Goal: Information Seeking & Learning: Learn about a topic

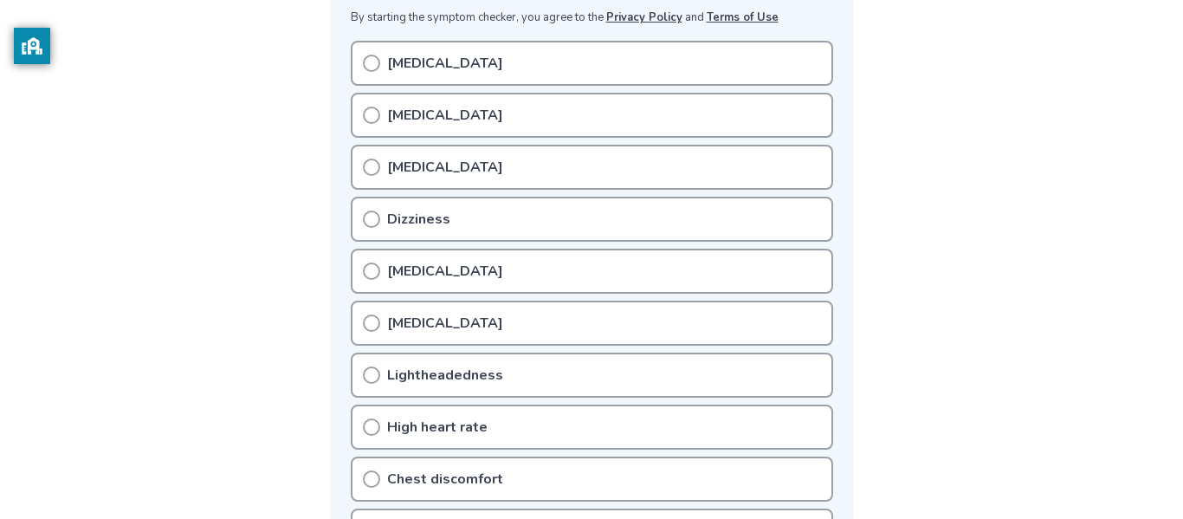
click at [406, 221] on p "Dizziness" at bounding box center [418, 219] width 63 height 21
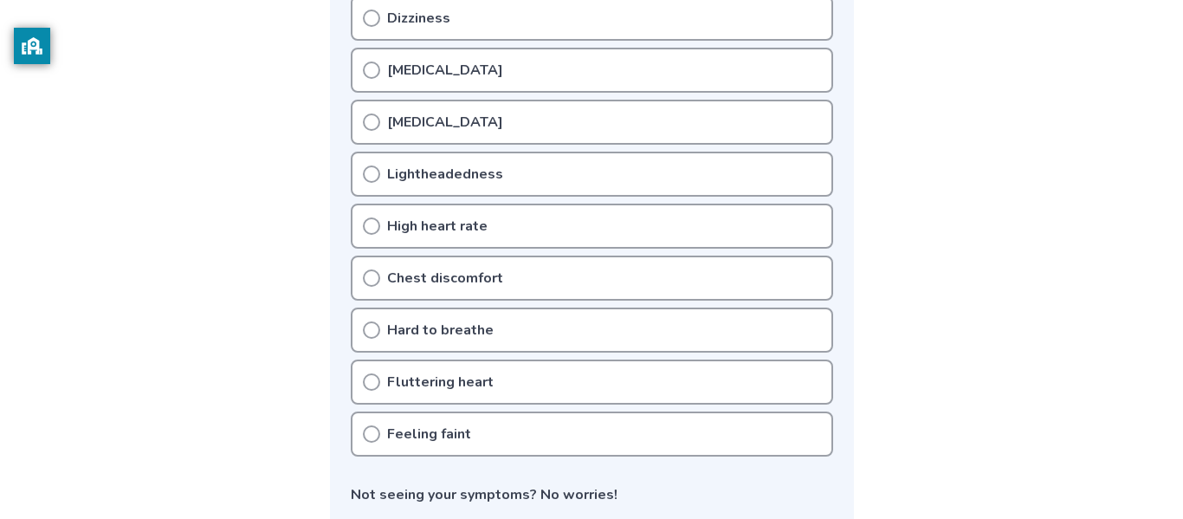
scroll to position [547, 0]
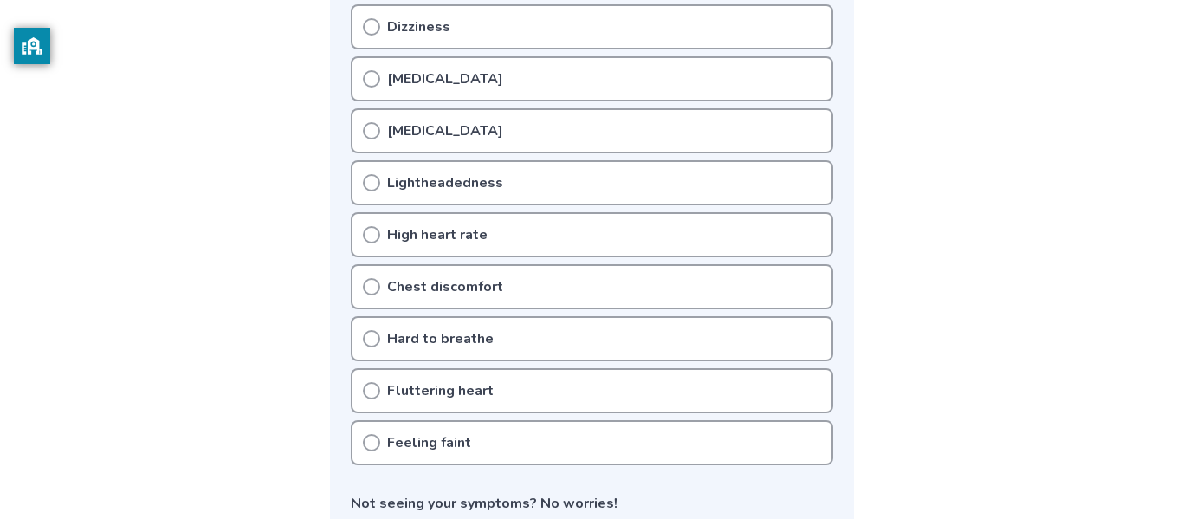
click at [369, 231] on icon at bounding box center [371, 234] width 17 height 17
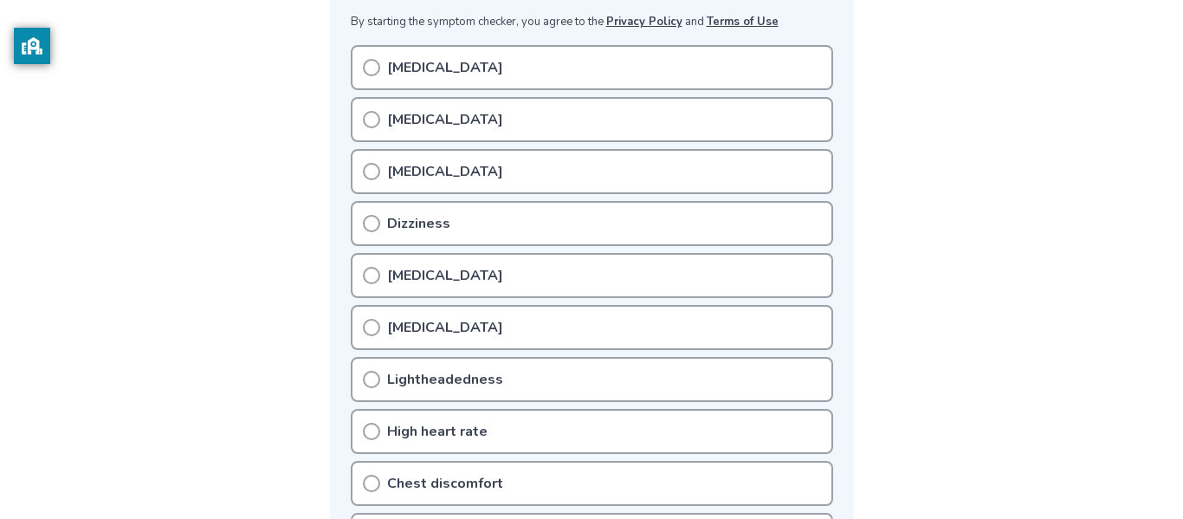
click at [372, 220] on icon at bounding box center [371, 223] width 17 height 17
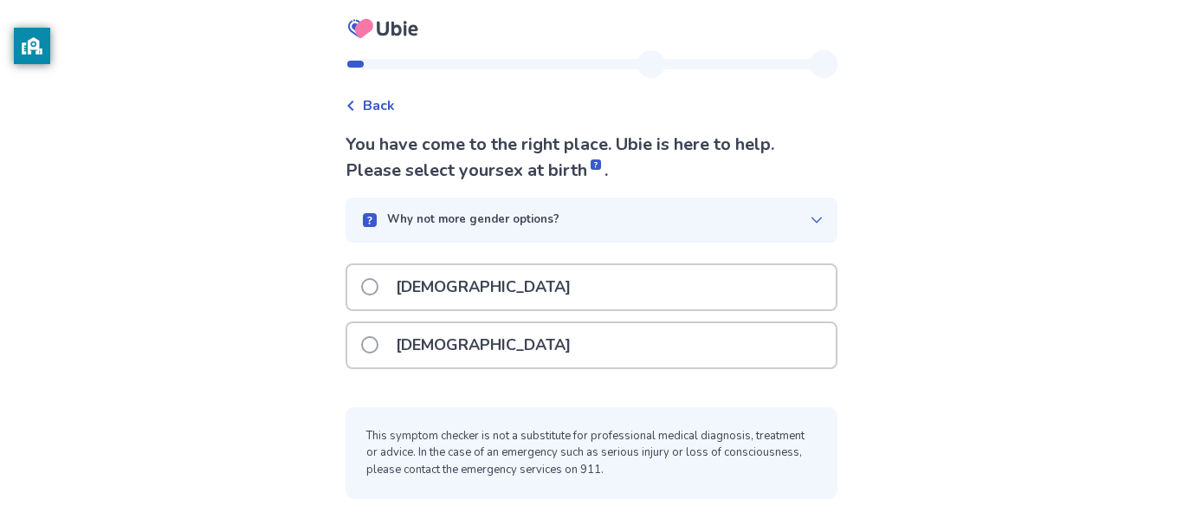
click at [409, 337] on p "Female" at bounding box center [483, 345] width 196 height 44
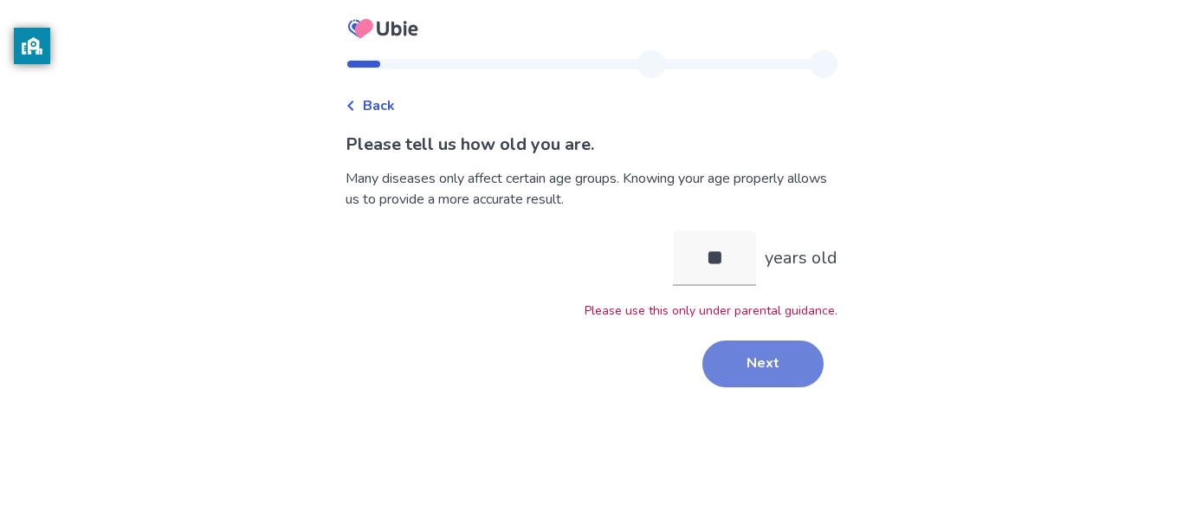
type input "**"
click at [774, 348] on button "Next" at bounding box center [762, 363] width 121 height 47
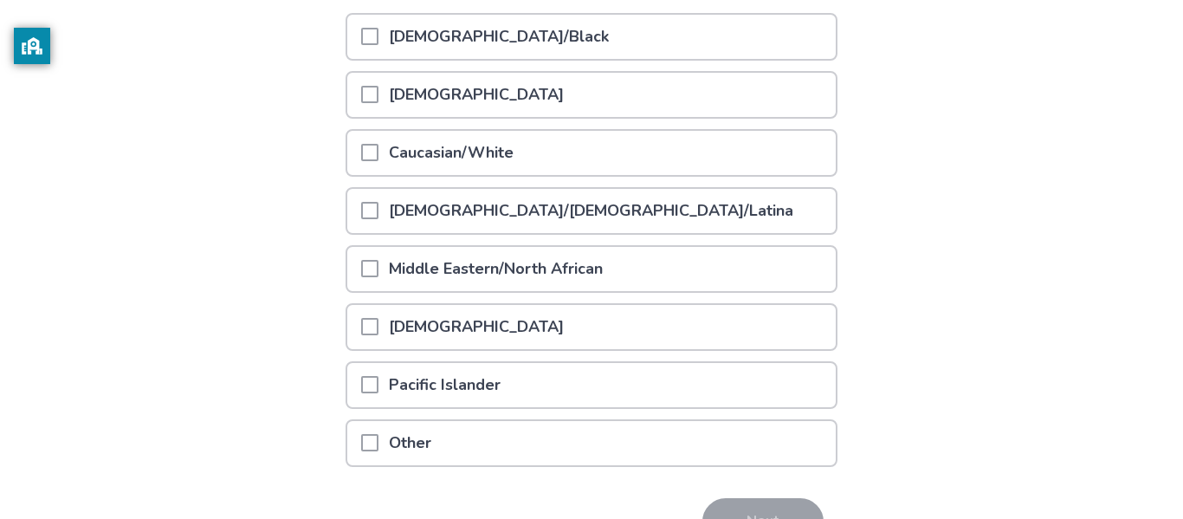
scroll to position [252, 0]
click at [374, 381] on span at bounding box center [369, 385] width 17 height 17
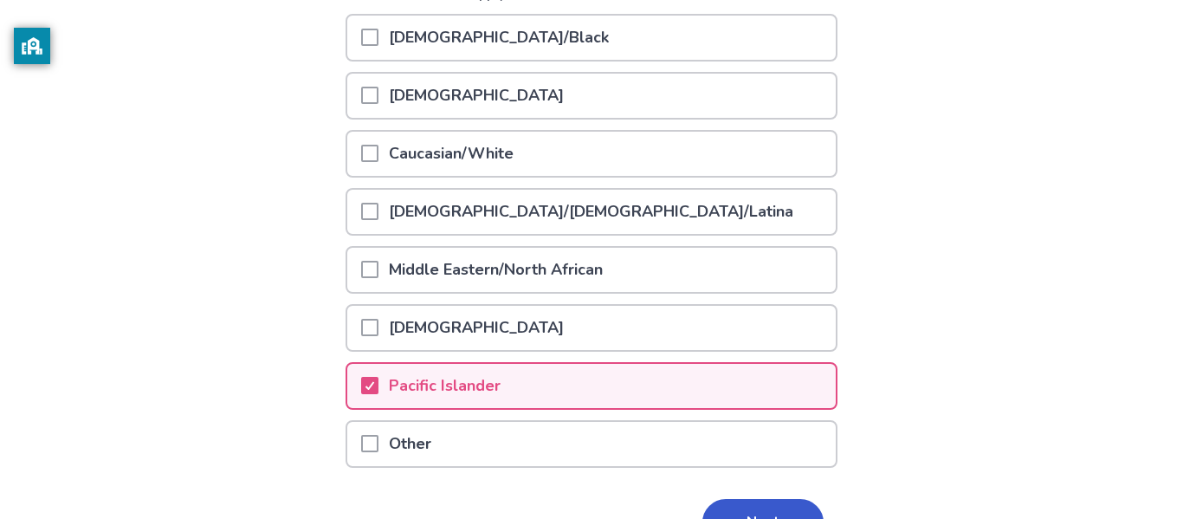
click at [378, 155] on span at bounding box center [369, 153] width 17 height 17
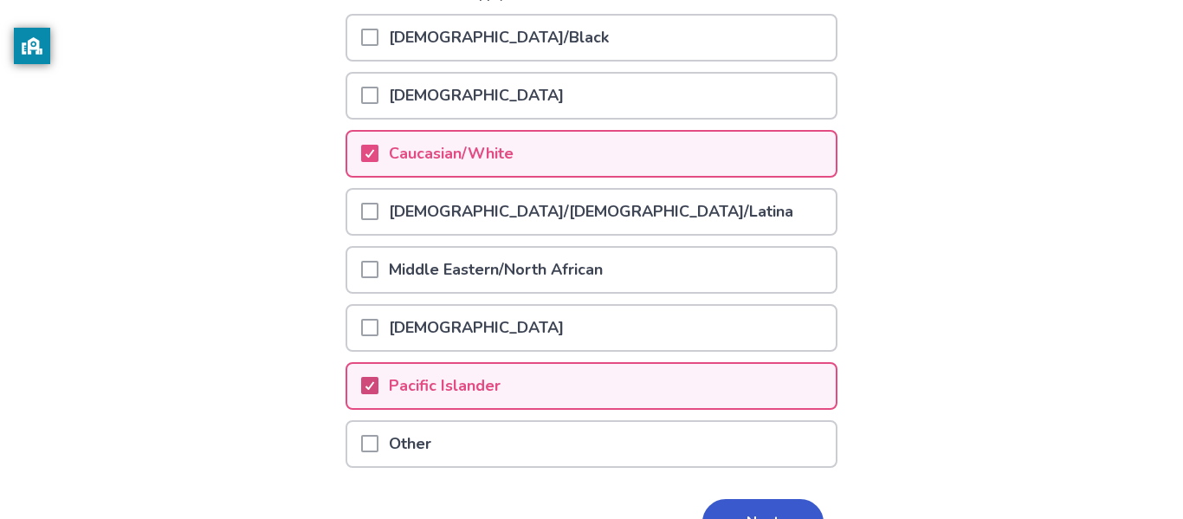
click at [374, 387] on icon at bounding box center [370, 385] width 10 height 9
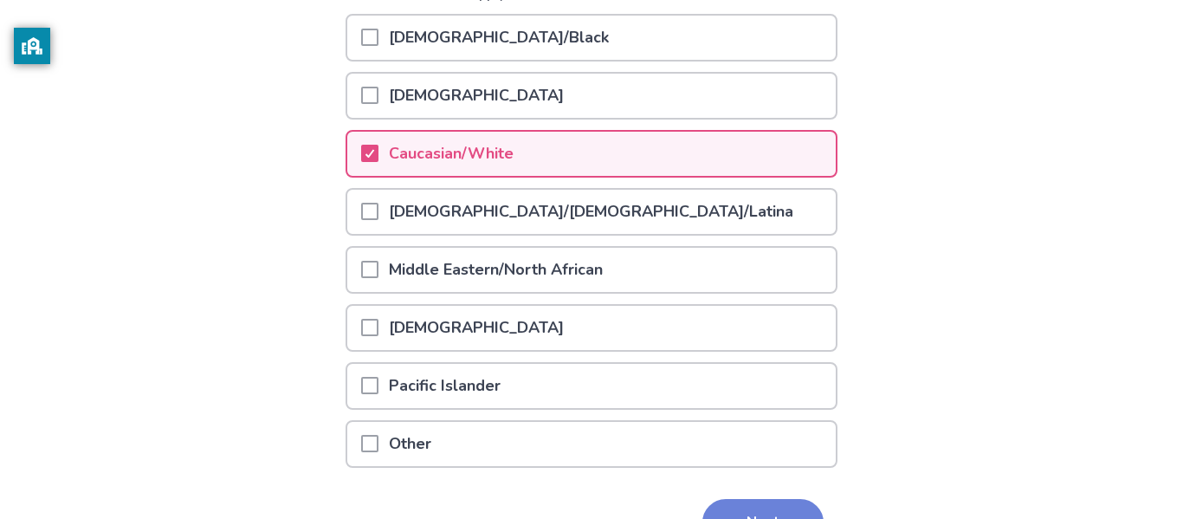
click at [760, 502] on button "Next" at bounding box center [762, 522] width 121 height 47
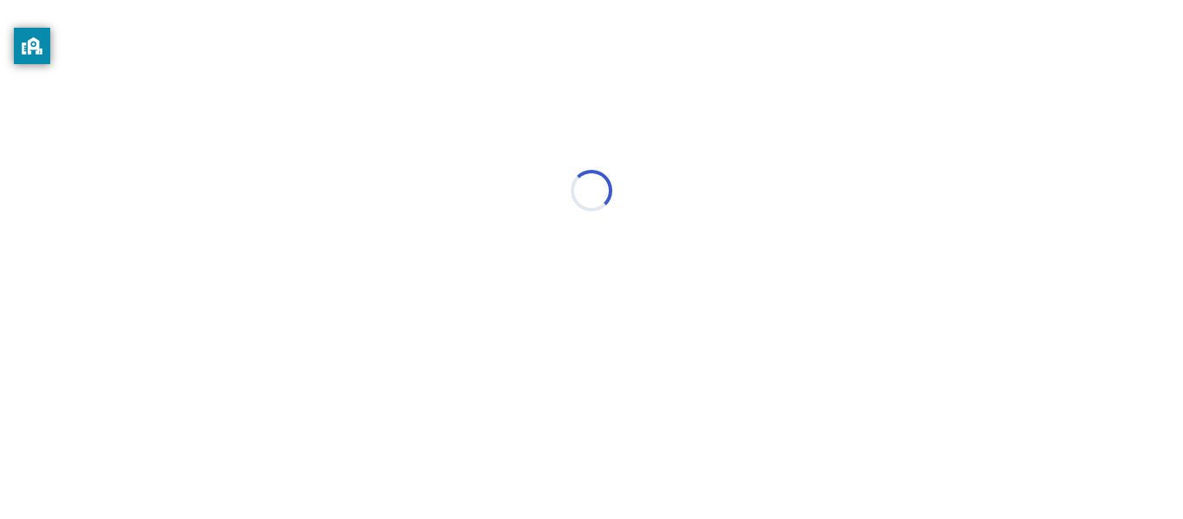
scroll to position [0, 0]
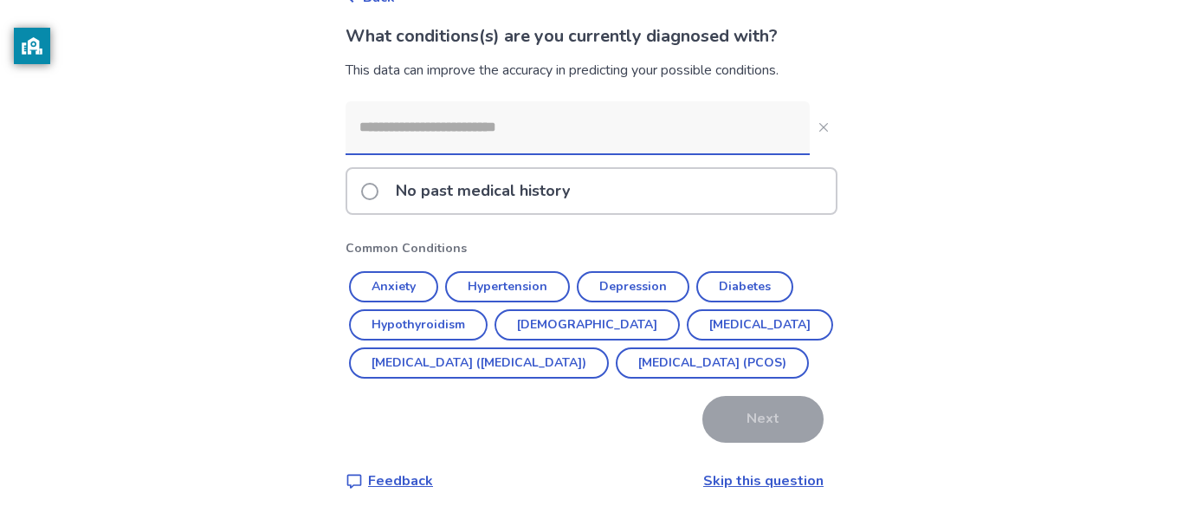
scroll to position [133, 0]
click at [410, 271] on button "Anxiety" at bounding box center [393, 286] width 89 height 31
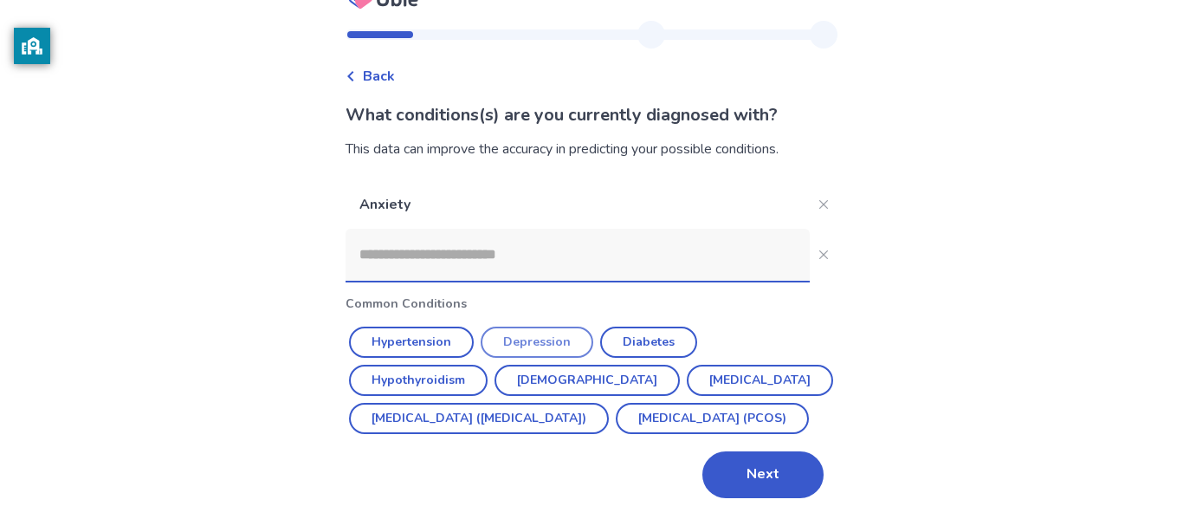
click at [564, 327] on button "Depression" at bounding box center [537, 342] width 113 height 31
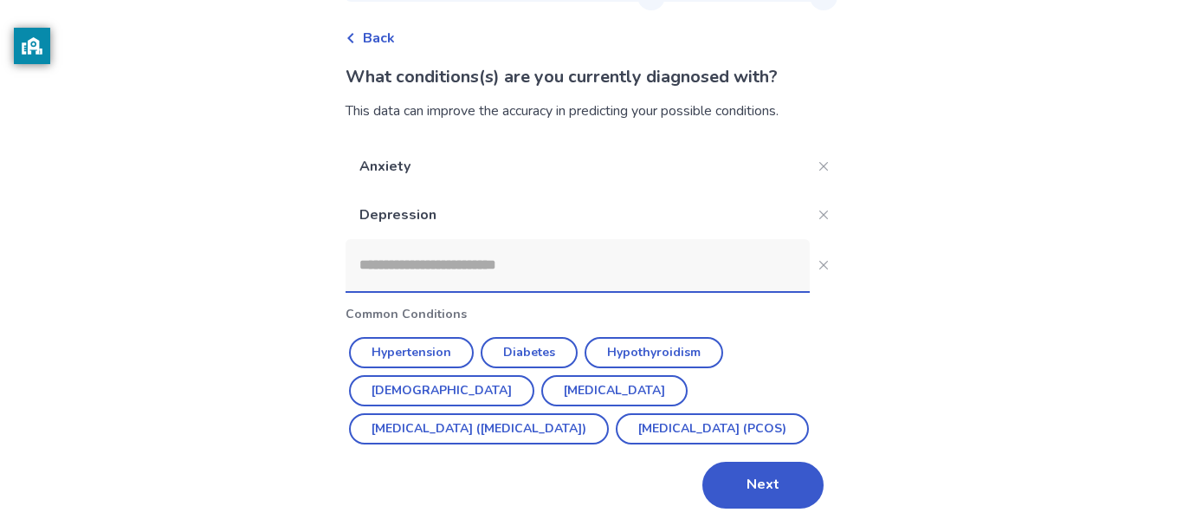
click at [528, 255] on input at bounding box center [578, 265] width 464 height 52
click at [749, 482] on button "Next" at bounding box center [762, 485] width 121 height 47
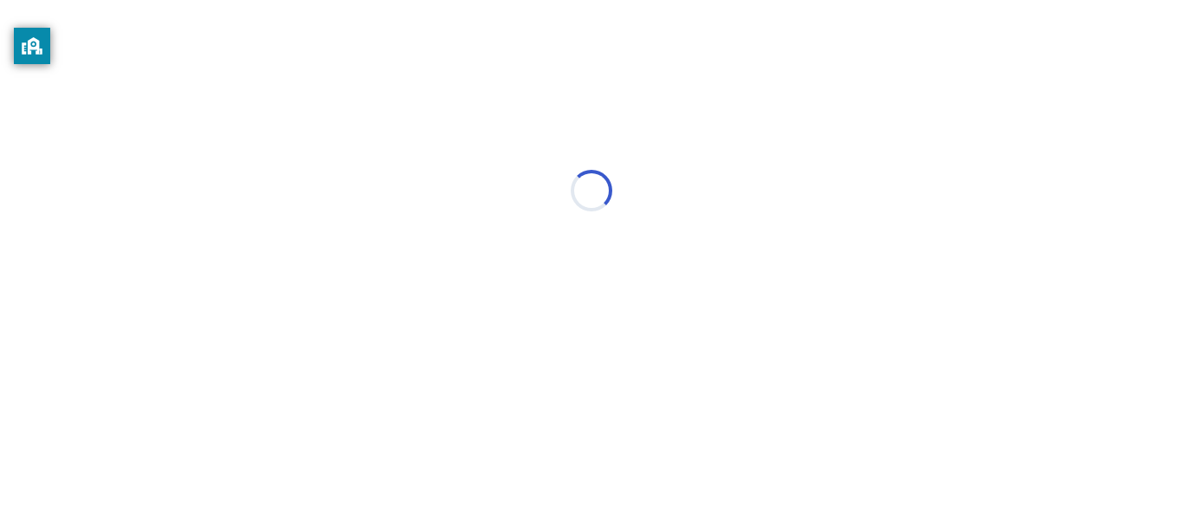
scroll to position [0, 0]
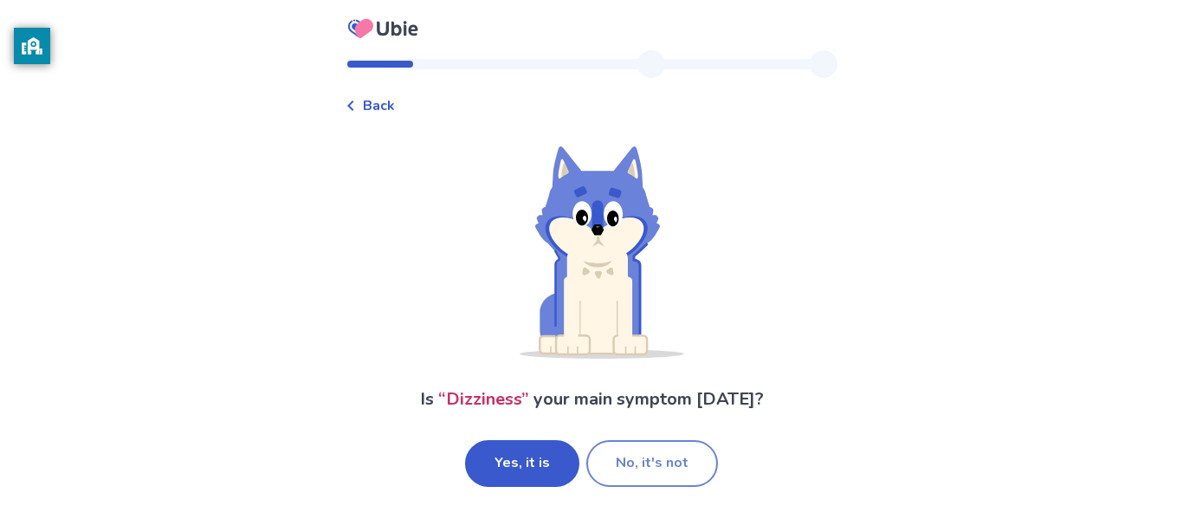
click at [635, 473] on button "No, it's not" at bounding box center [652, 463] width 132 height 47
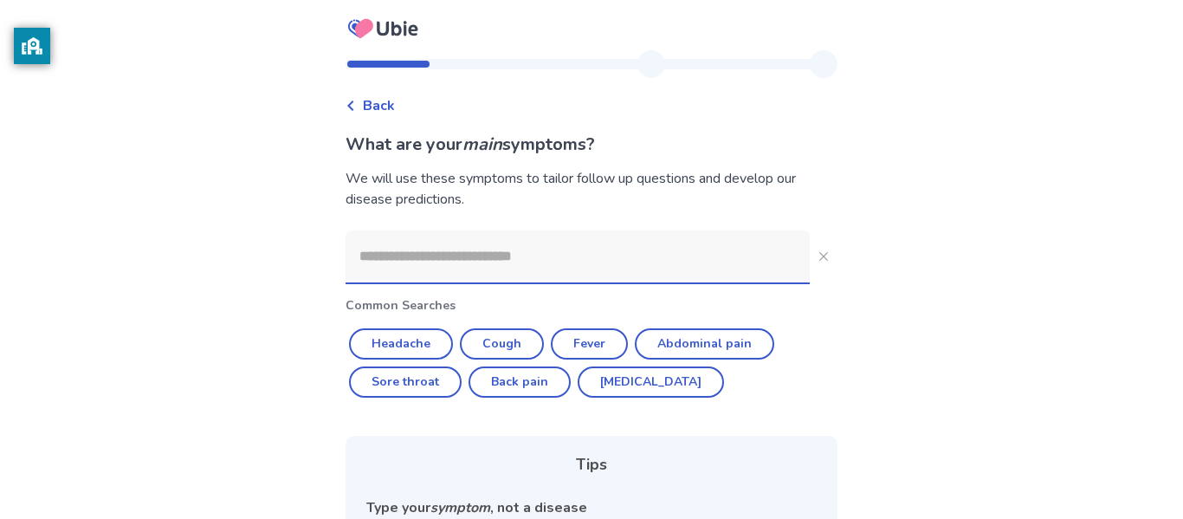
click at [546, 253] on input at bounding box center [578, 256] width 464 height 52
type input "*"
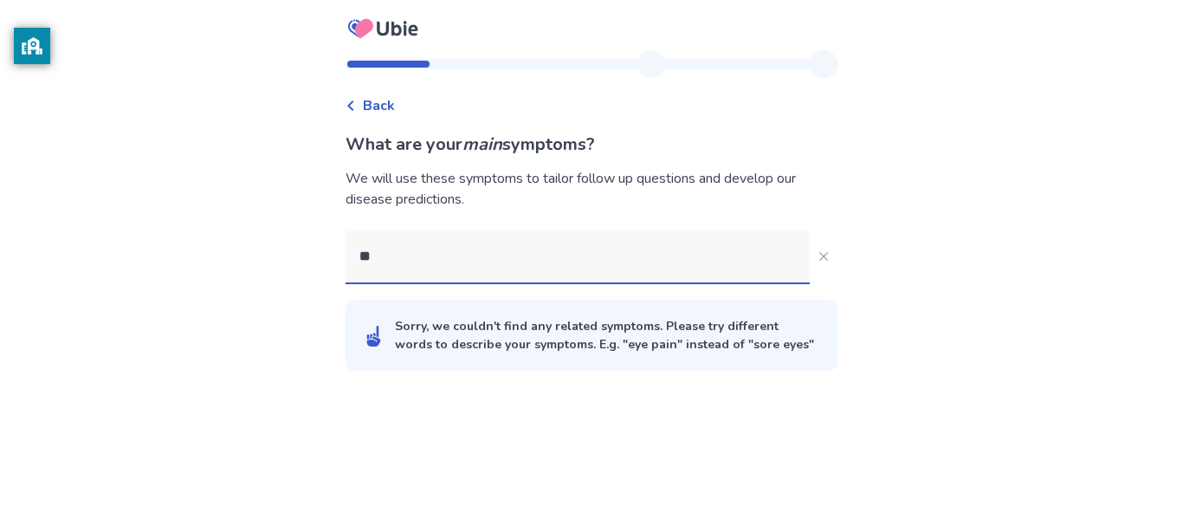
type input "*"
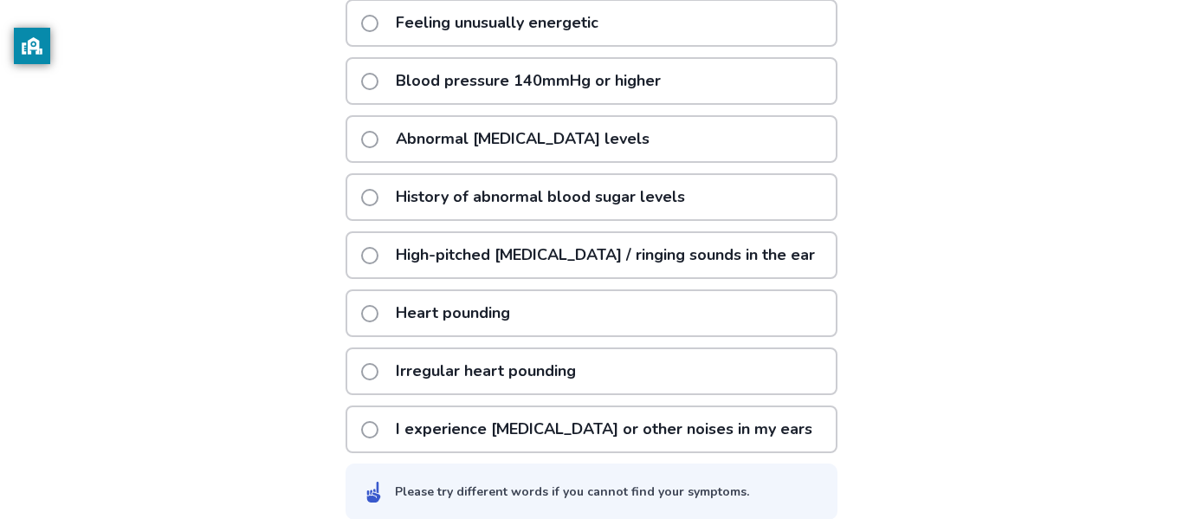
scroll to position [463, 0]
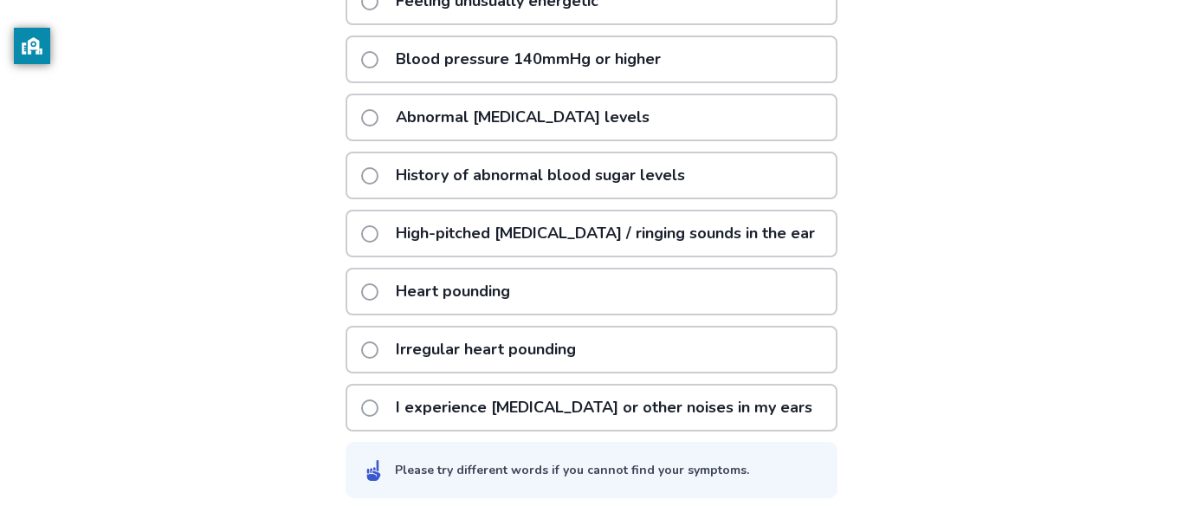
type input "****"
click at [596, 349] on div "Irregular heart pounding" at bounding box center [592, 350] width 492 height 48
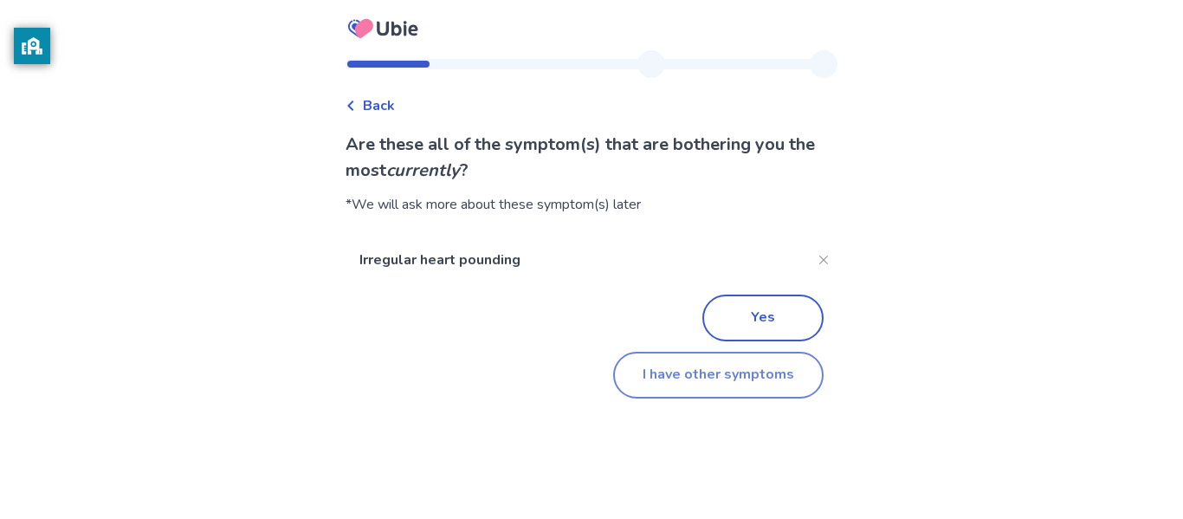
click at [756, 368] on button "I have other symptoms" at bounding box center [718, 375] width 210 height 47
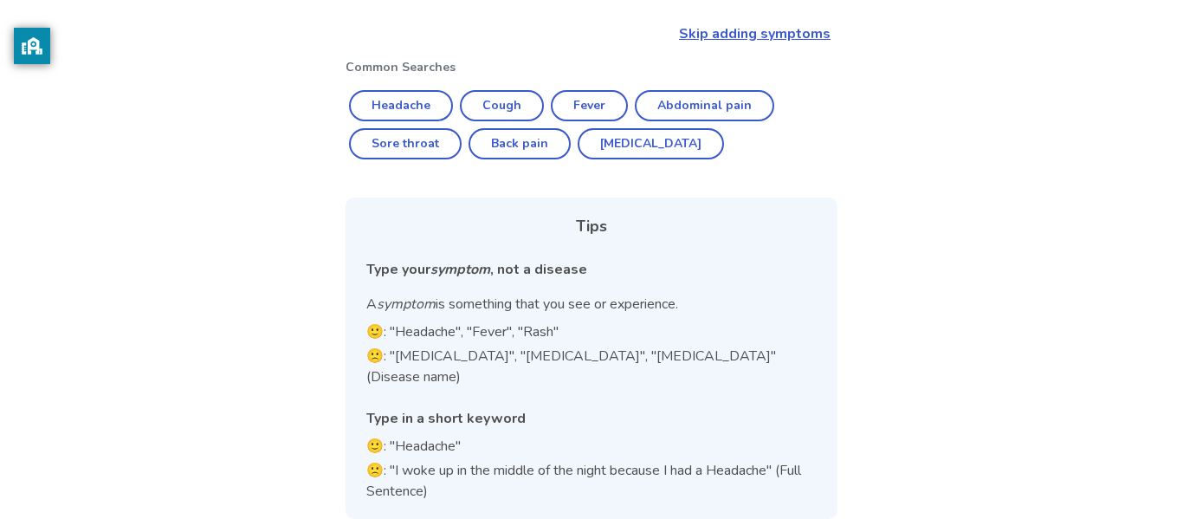
scroll to position [212, 0]
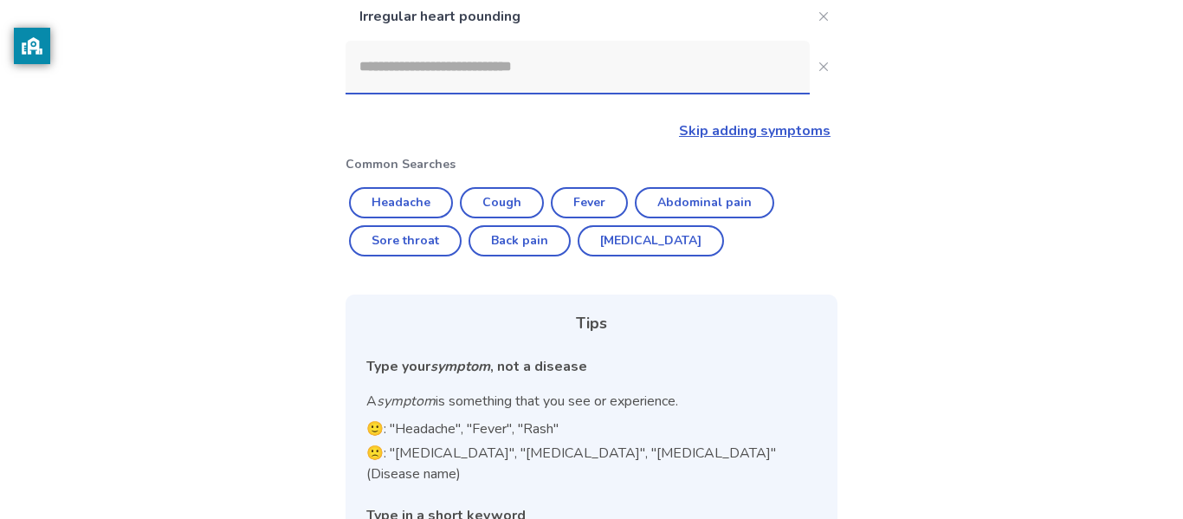
click at [535, 81] on input at bounding box center [578, 67] width 464 height 52
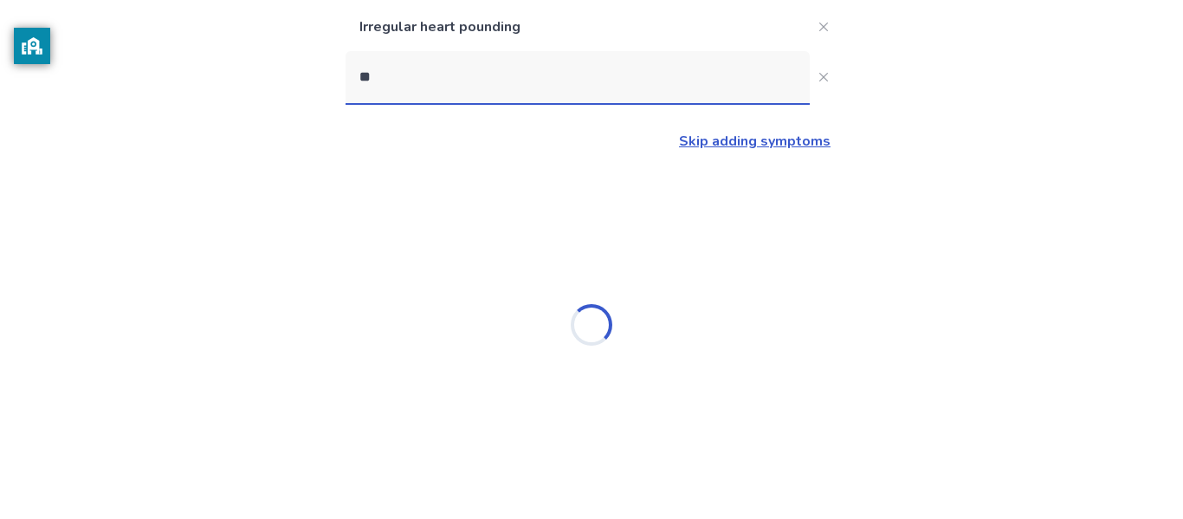
scroll to position [0, 0]
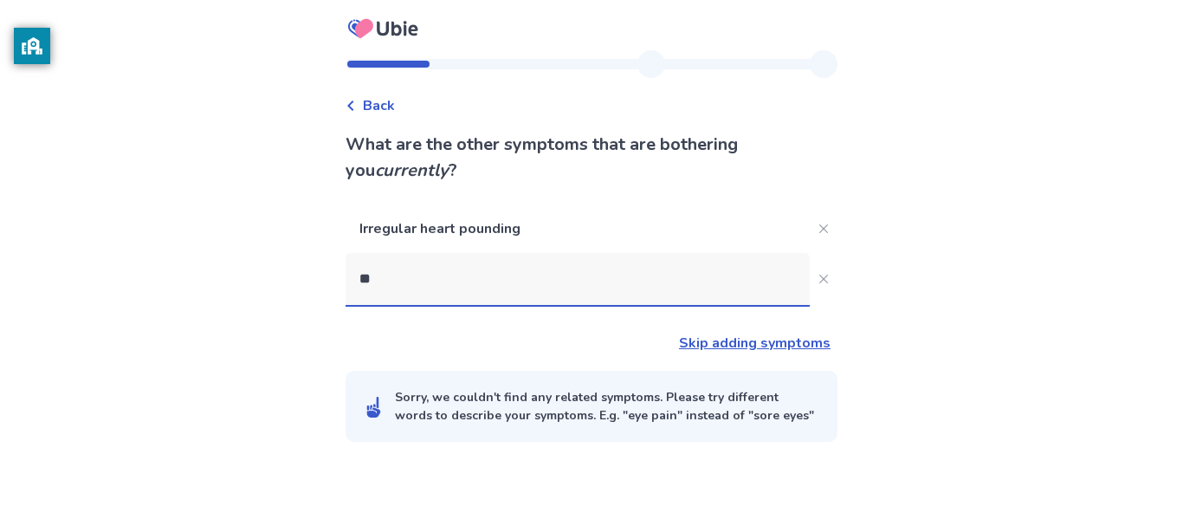
type input "*"
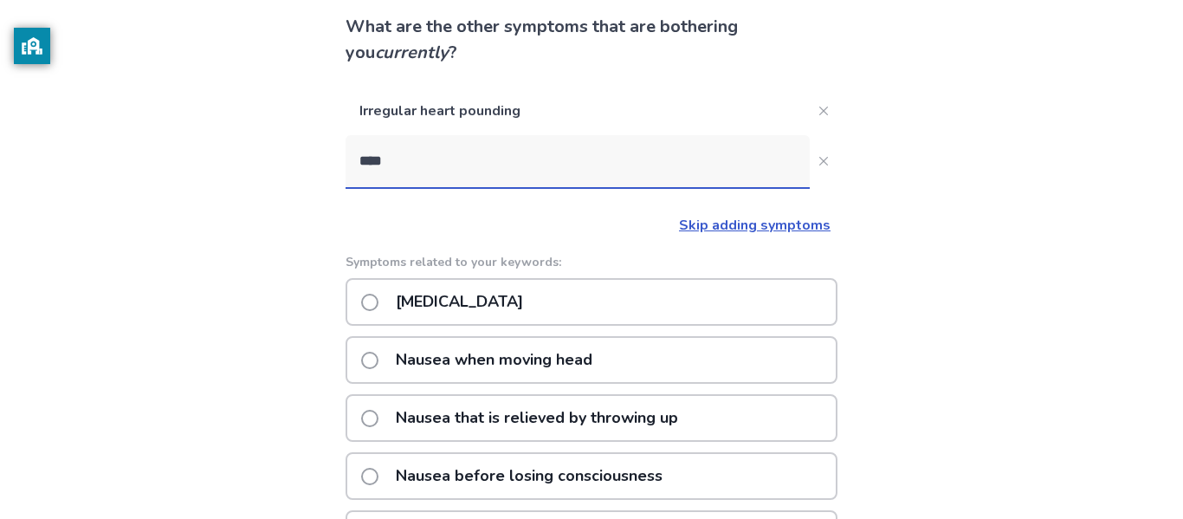
scroll to position [318, 0]
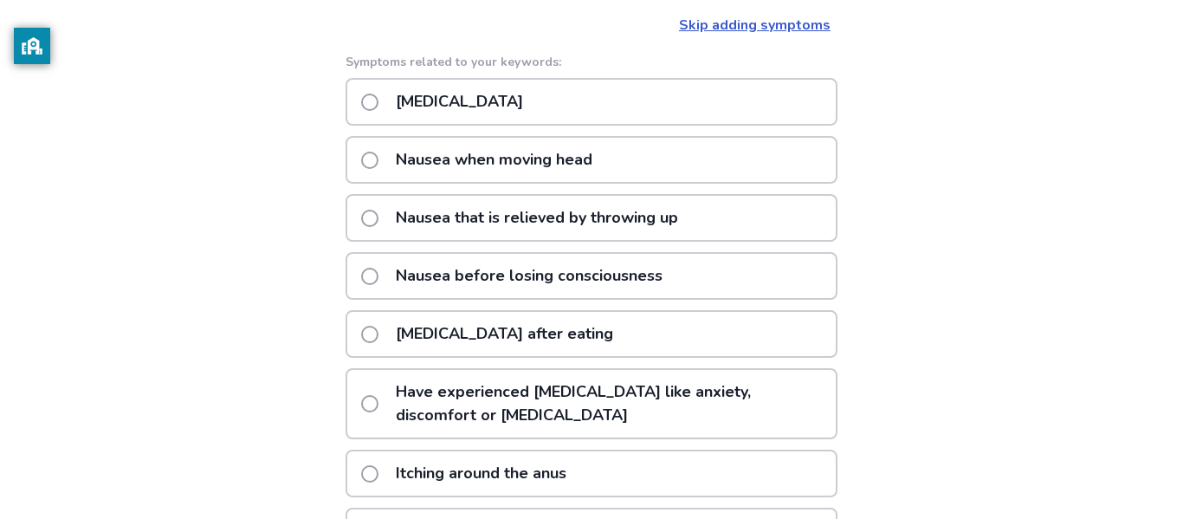
type input "****"
click at [587, 250] on div "Nausea or vomiting Nausea when moving head Nausea that is relieved by throwing …" at bounding box center [592, 374] width 492 height 593
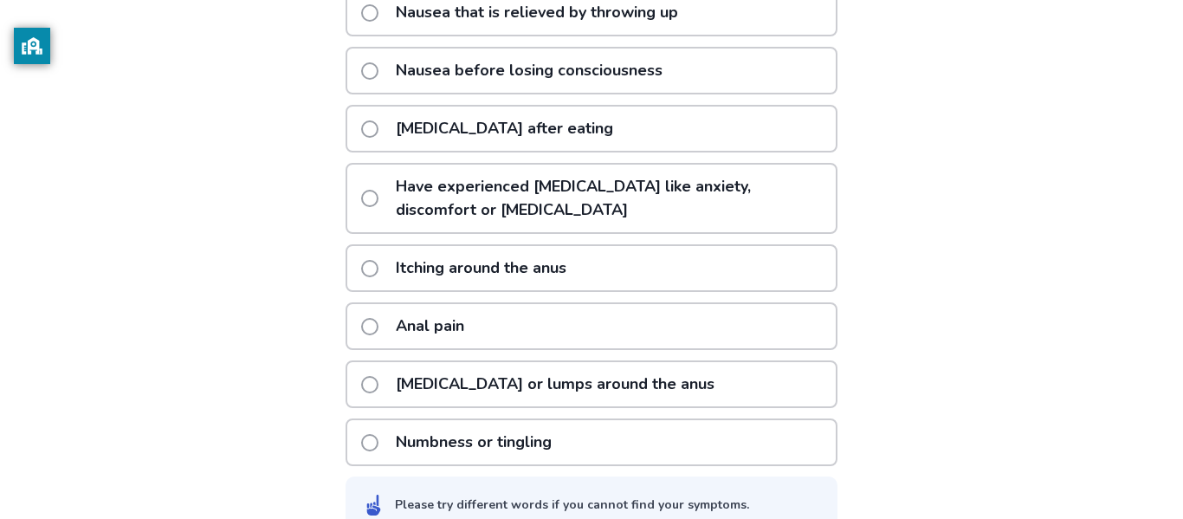
scroll to position [558, 0]
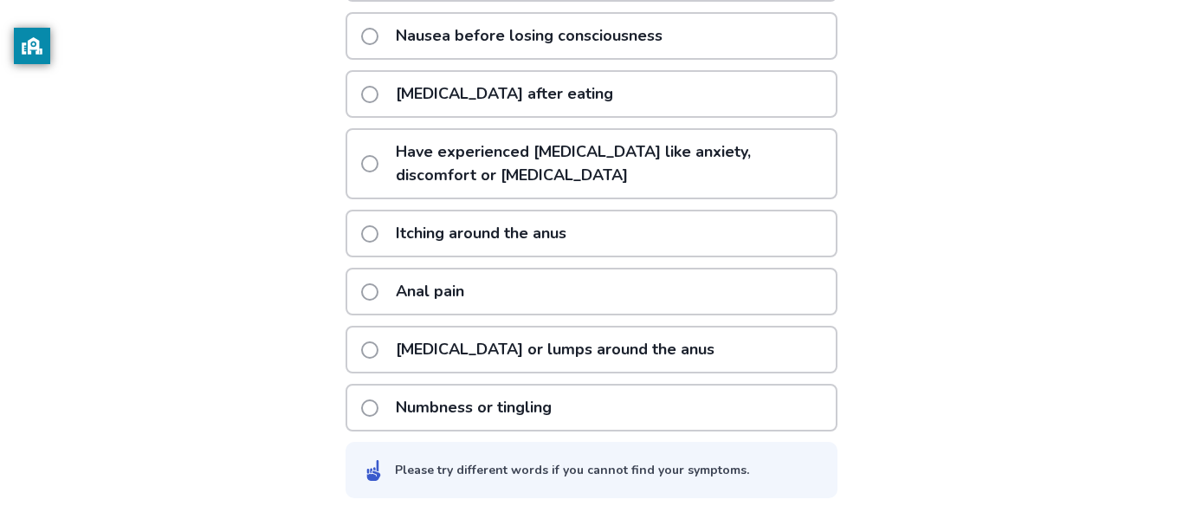
click at [378, 403] on span at bounding box center [369, 407] width 17 height 17
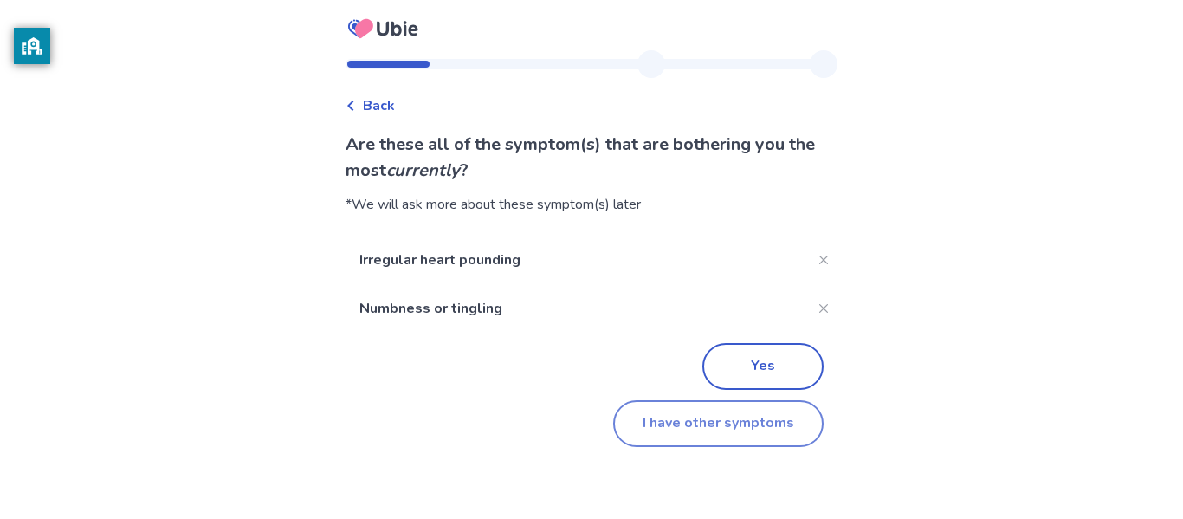
click at [747, 417] on button "I have other symptoms" at bounding box center [718, 423] width 210 height 47
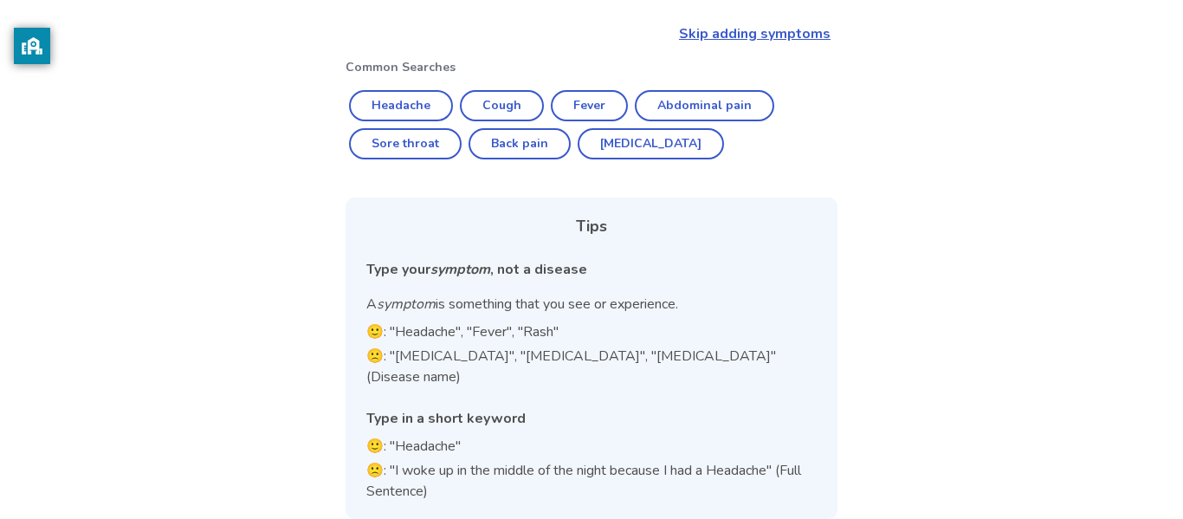
scroll to position [181, 0]
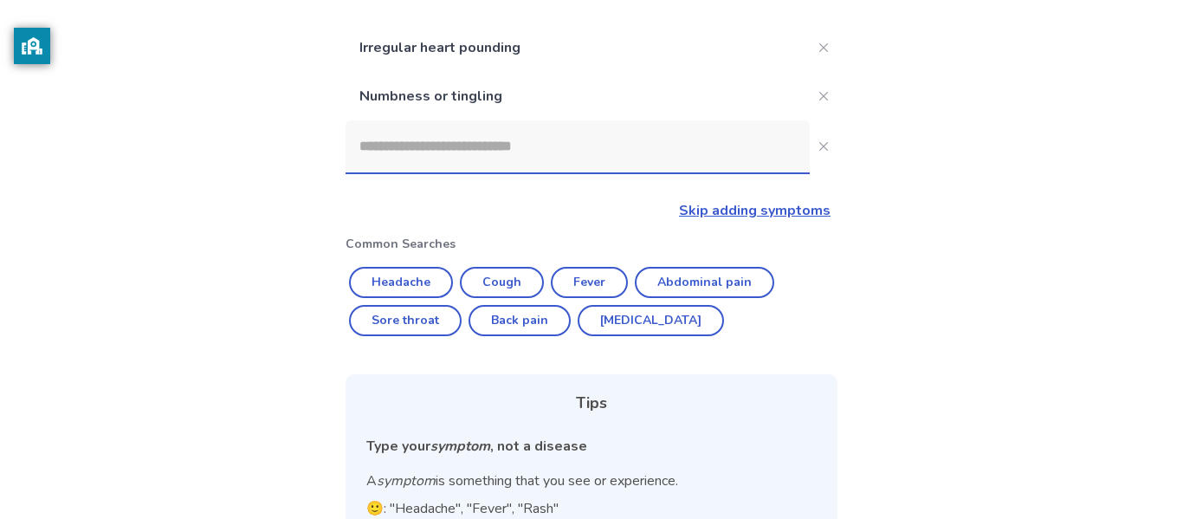
click at [558, 146] on input at bounding box center [578, 146] width 464 height 52
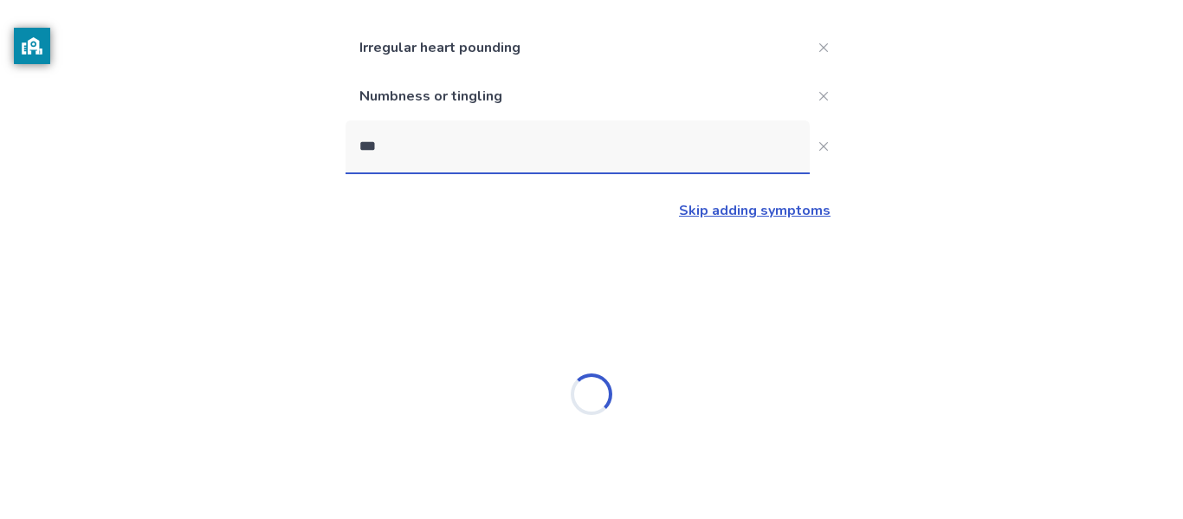
type input "****"
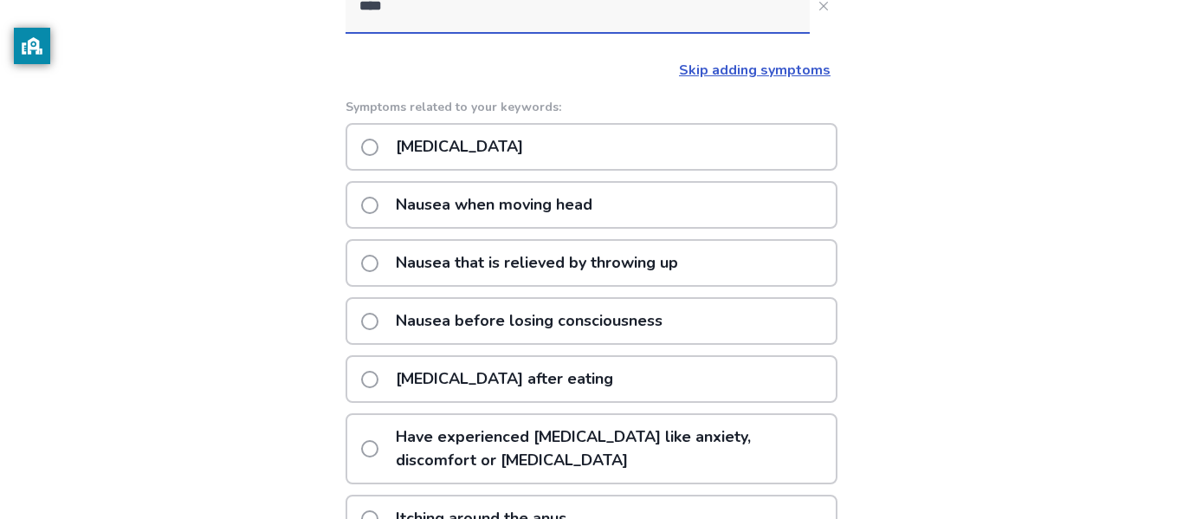
scroll to position [314, 0]
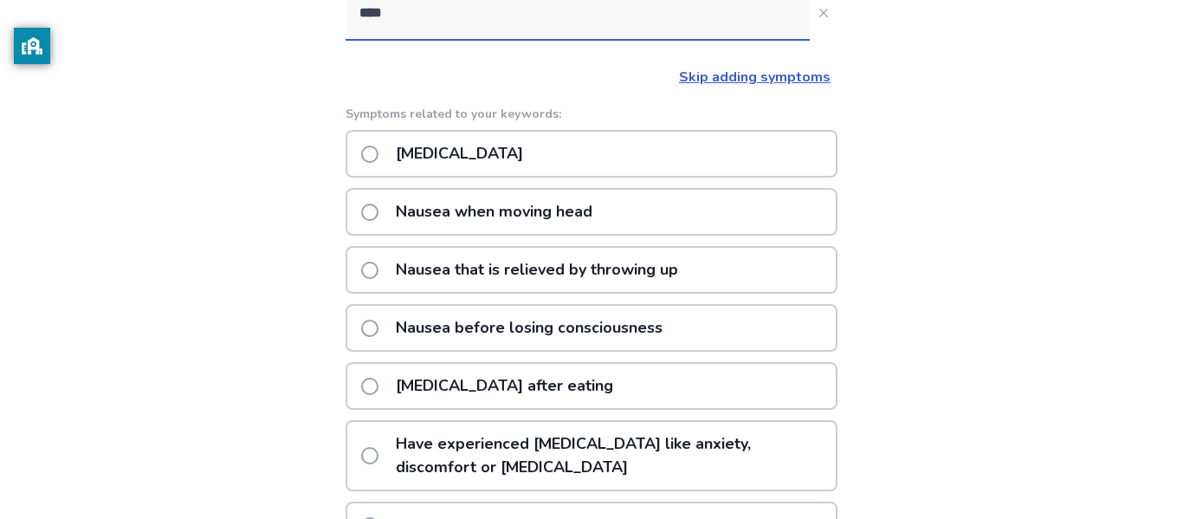
click at [477, 142] on p "Nausea or vomiting" at bounding box center [459, 154] width 148 height 44
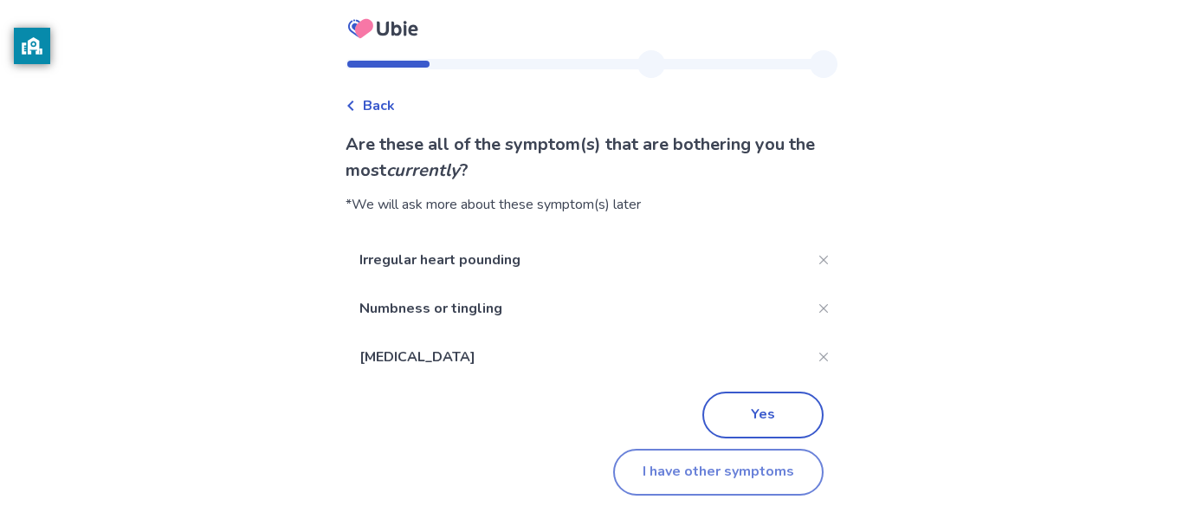
click at [761, 465] on button "I have other symptoms" at bounding box center [718, 472] width 210 height 47
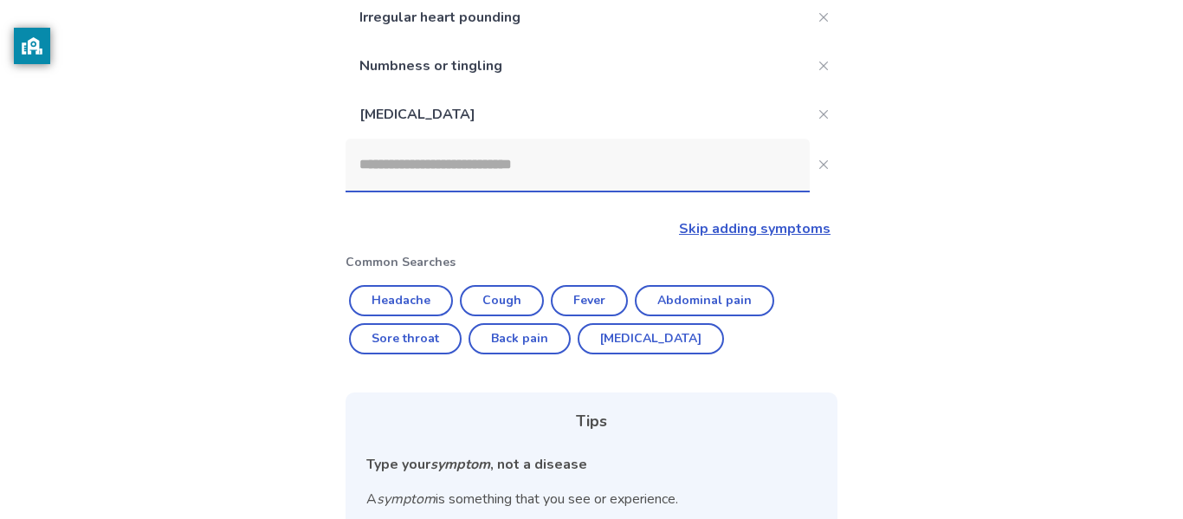
scroll to position [301, 0]
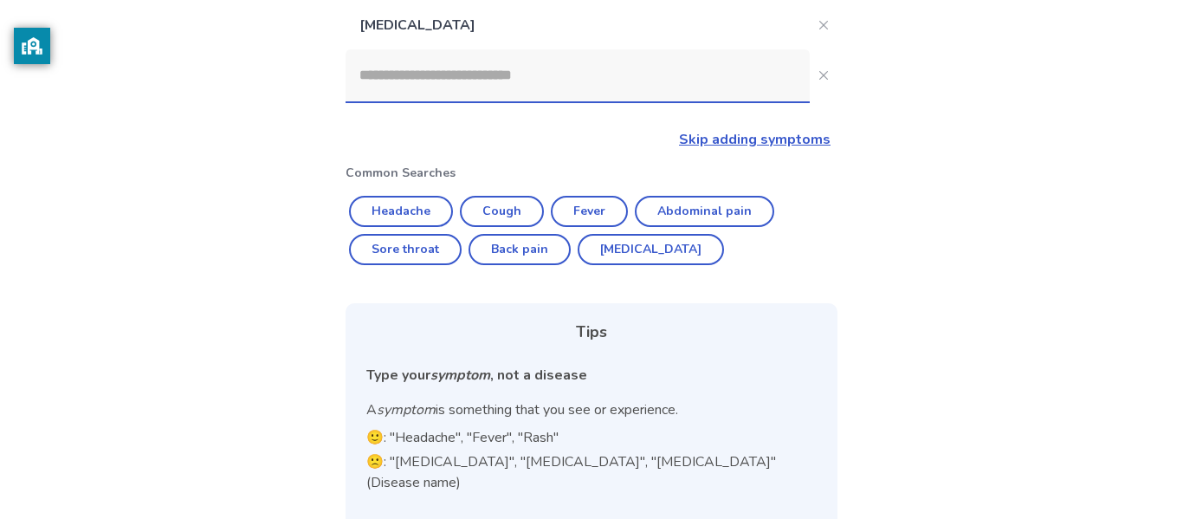
click at [540, 78] on input at bounding box center [578, 75] width 464 height 52
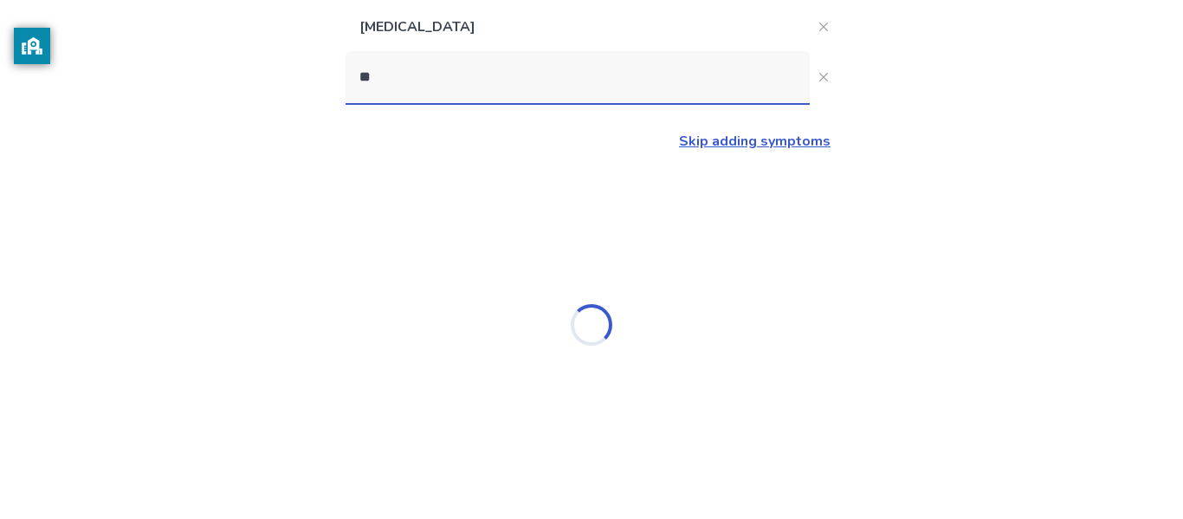
scroll to position [299, 0]
type input "****"
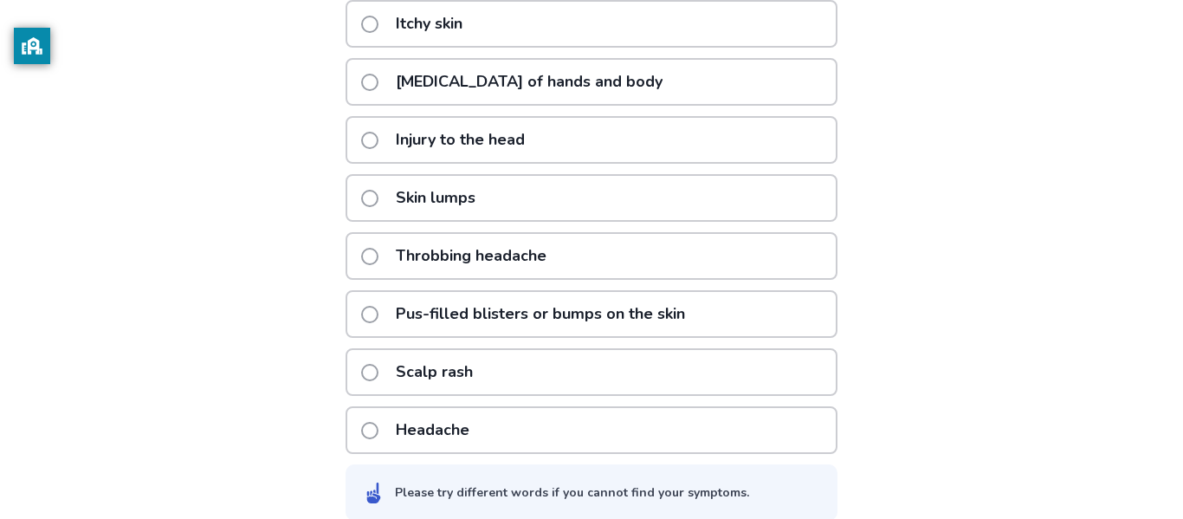
scroll to position [612, 0]
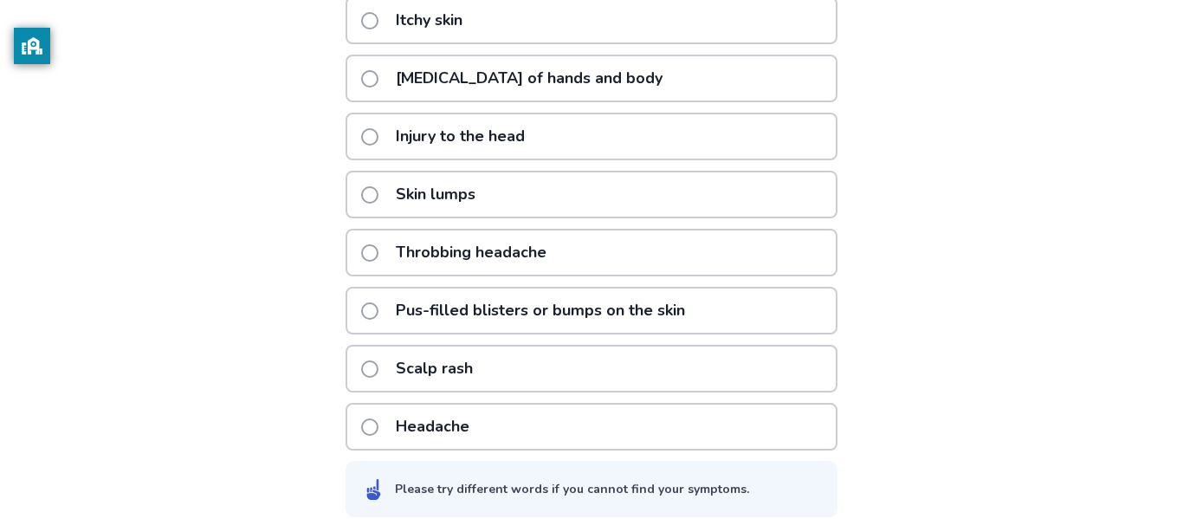
click at [378, 429] on span at bounding box center [369, 426] width 17 height 17
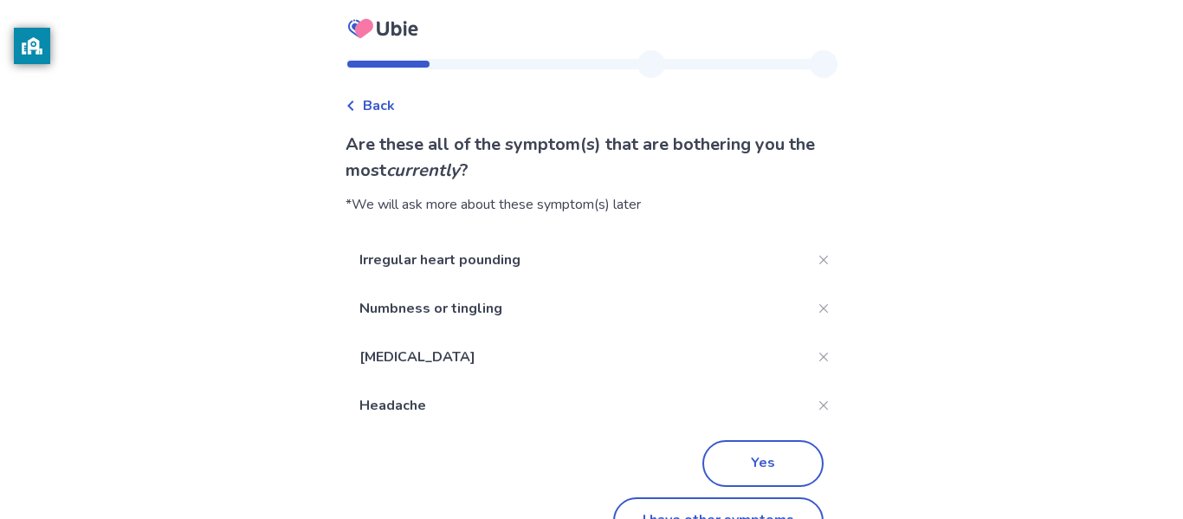
scroll to position [46, 0]
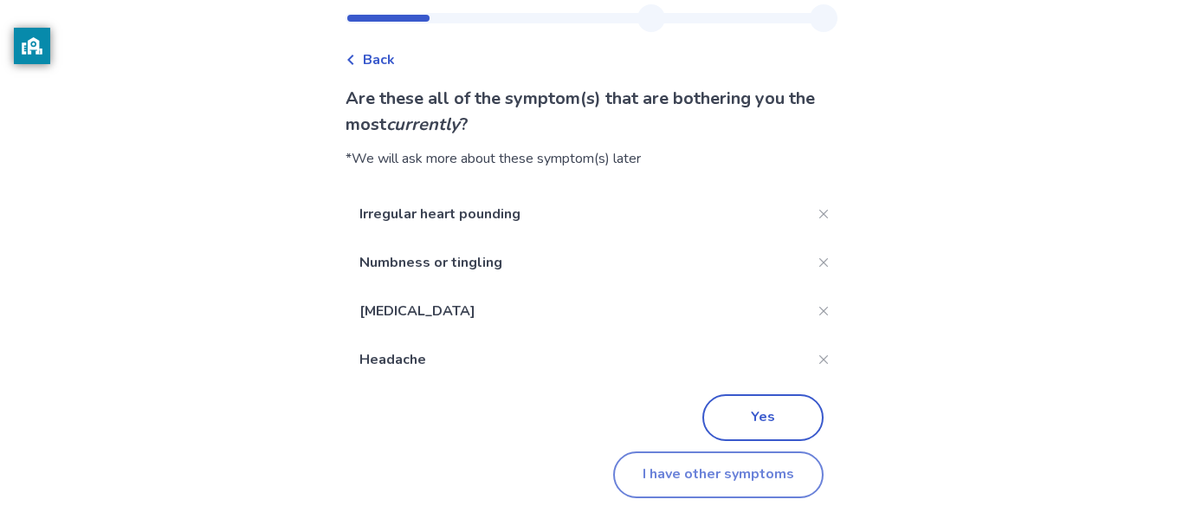
click at [779, 477] on button "I have other symptoms" at bounding box center [718, 474] width 210 height 47
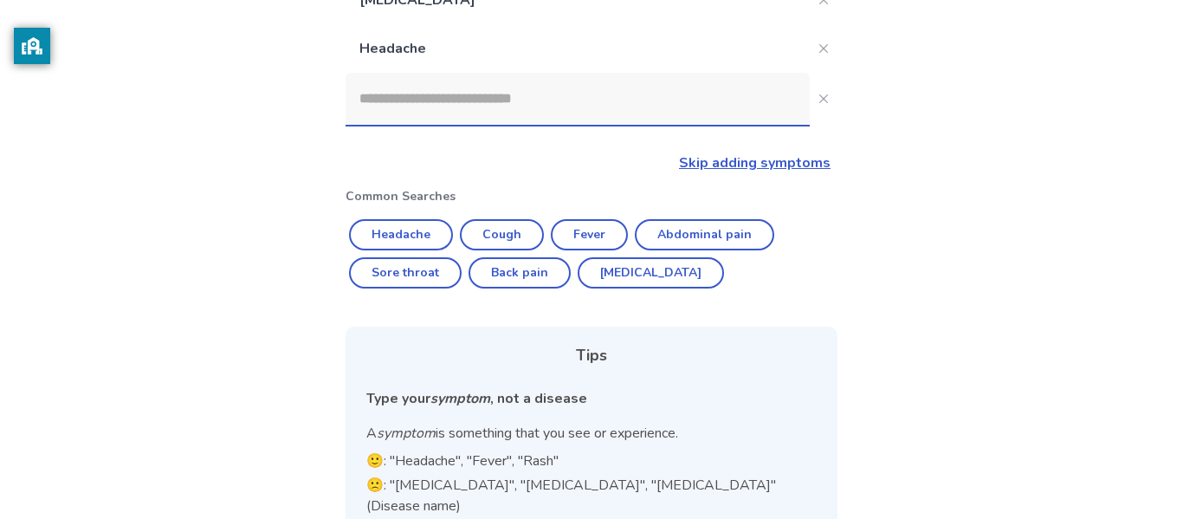
scroll to position [327, 0]
click at [458, 96] on input at bounding box center [578, 98] width 464 height 52
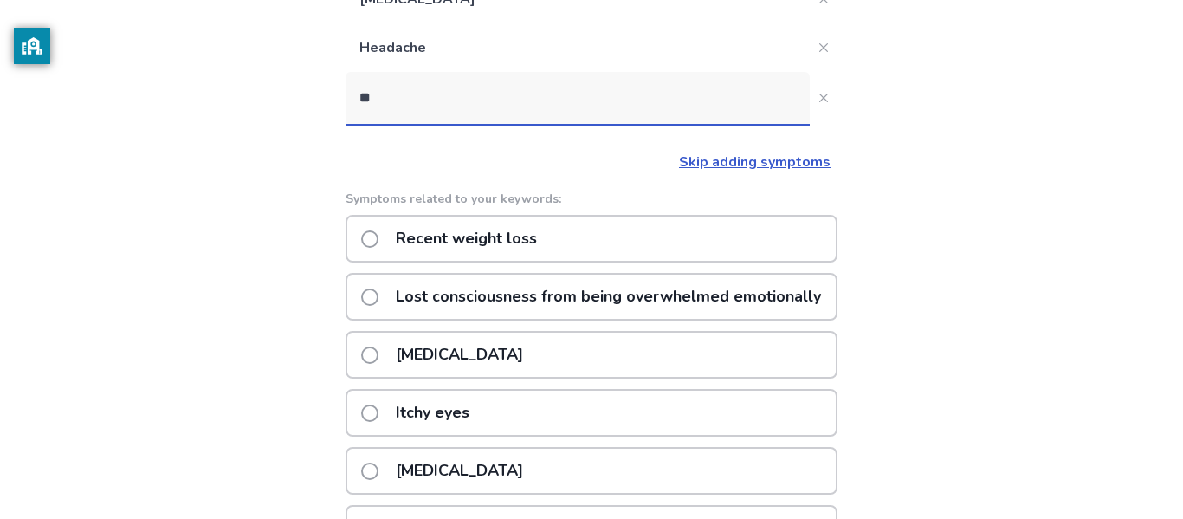
type input "*"
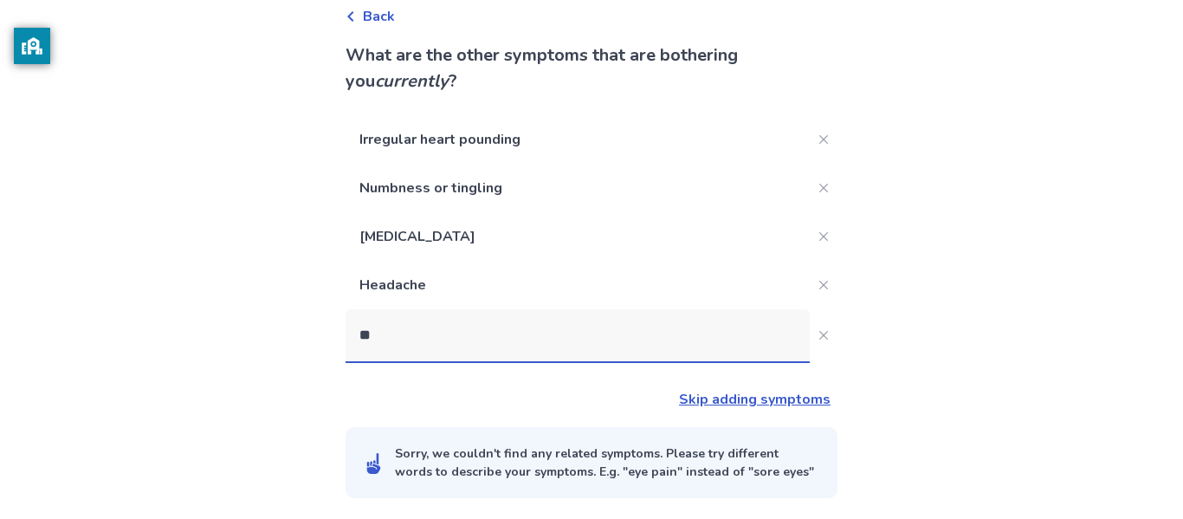
type input "*"
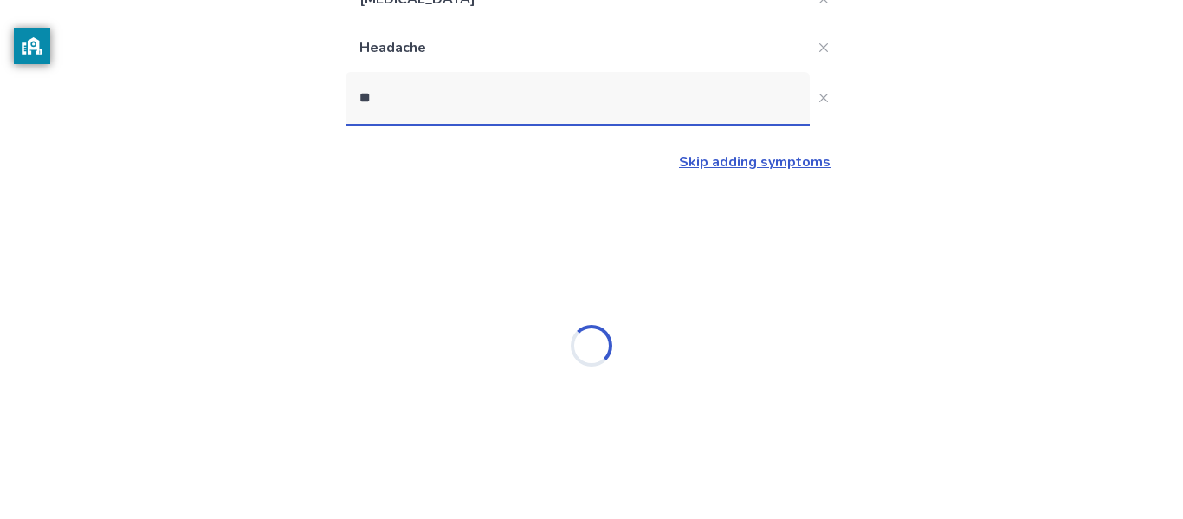
type input "***"
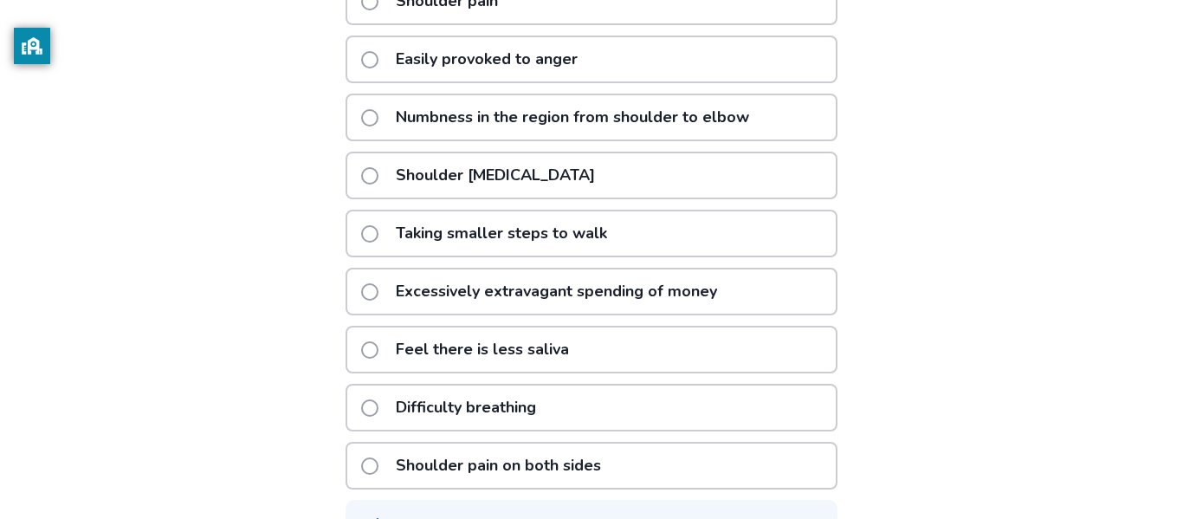
scroll to position [632, 0]
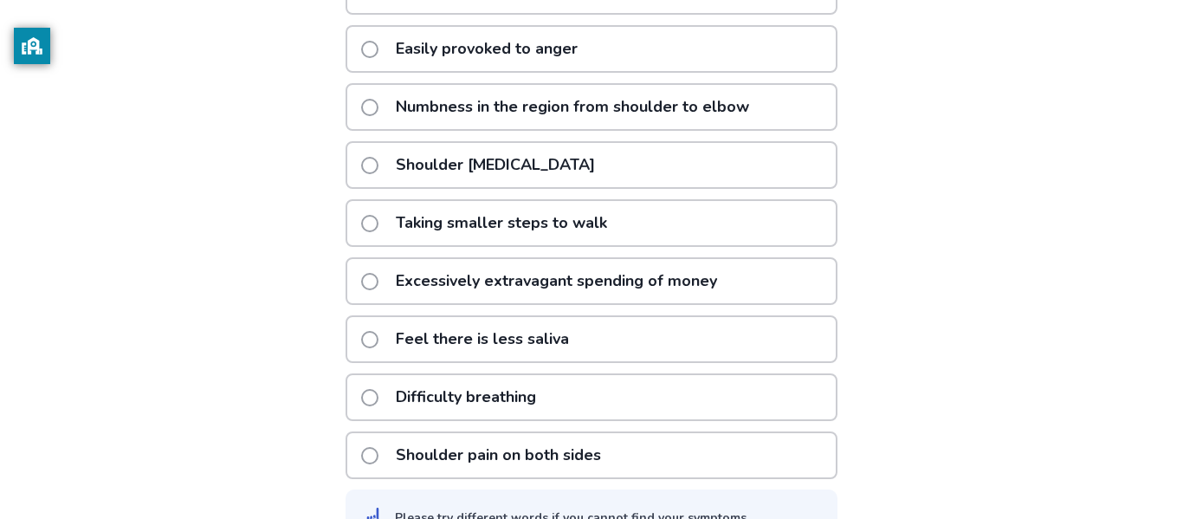
click at [545, 402] on p "Difficulty breathing" at bounding box center [465, 397] width 161 height 44
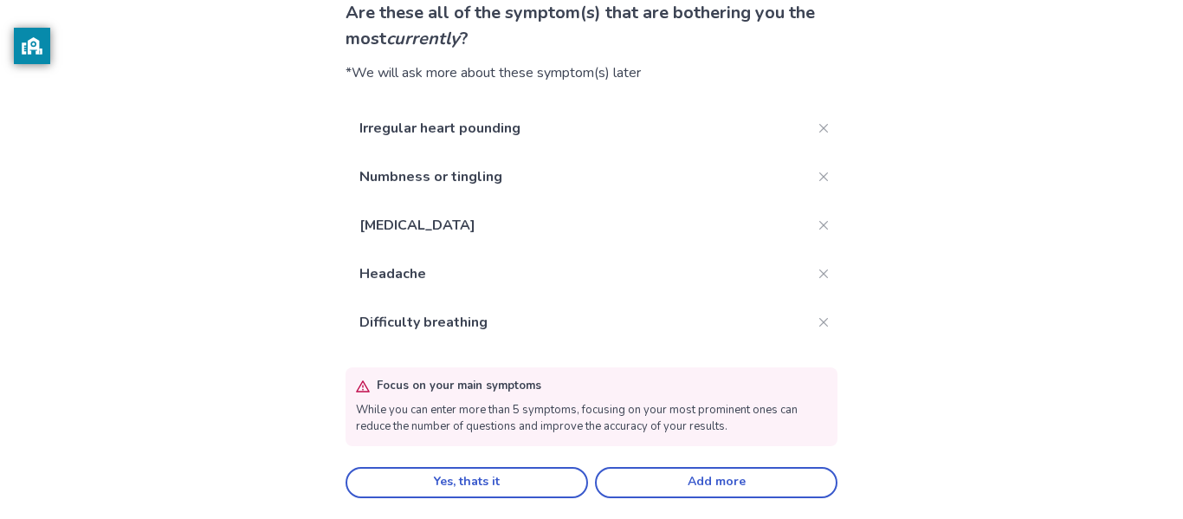
scroll to position [131, 0]
click at [810, 264] on button "Close" at bounding box center [824, 275] width 28 height 28
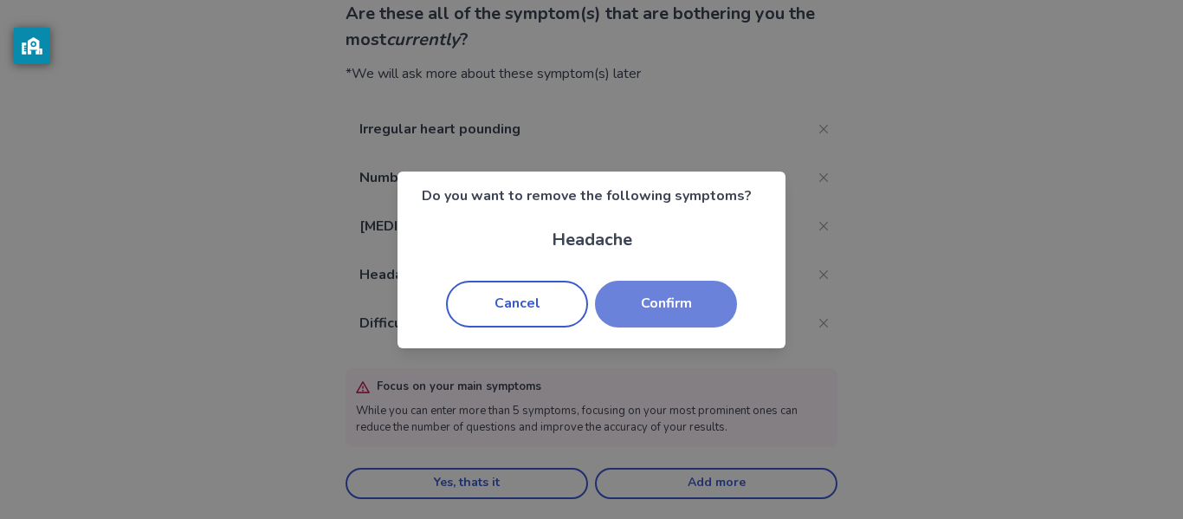
click at [626, 301] on button "Confirm" at bounding box center [666, 304] width 142 height 47
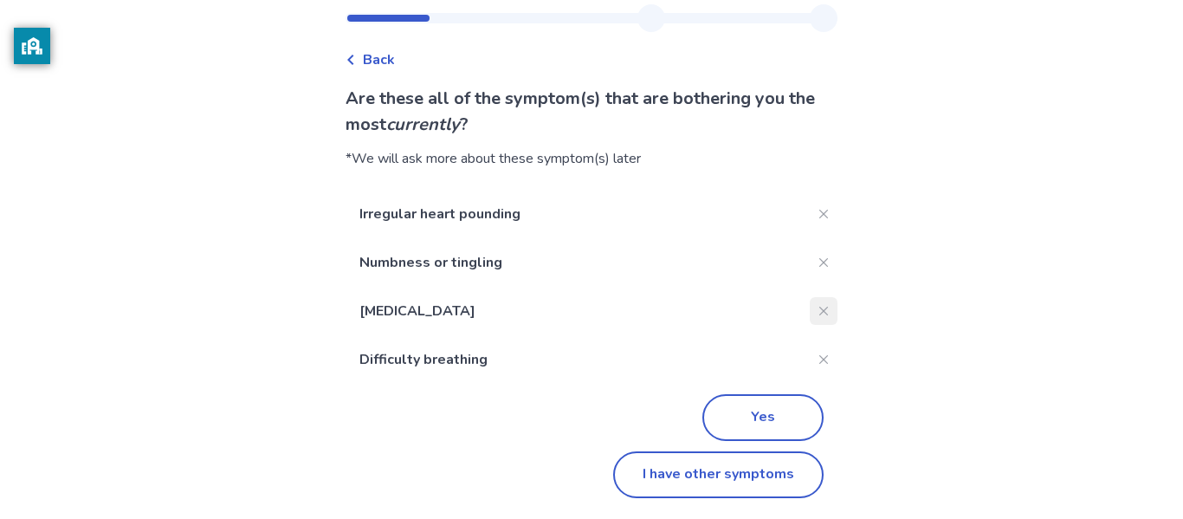
click at [819, 310] on icon "Close" at bounding box center [823, 311] width 9 height 9
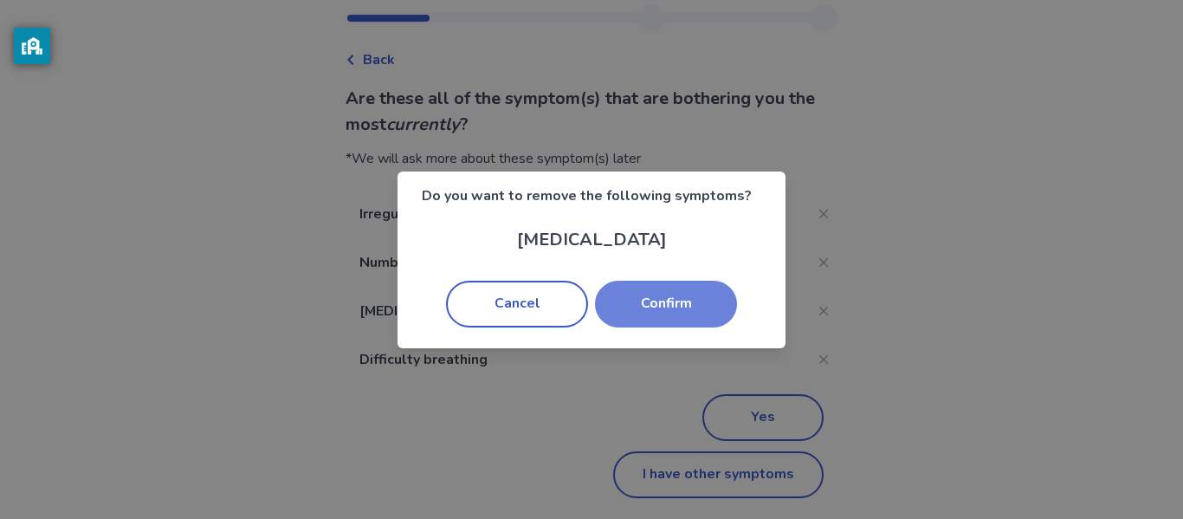
click at [653, 319] on button "Confirm" at bounding box center [666, 304] width 142 height 47
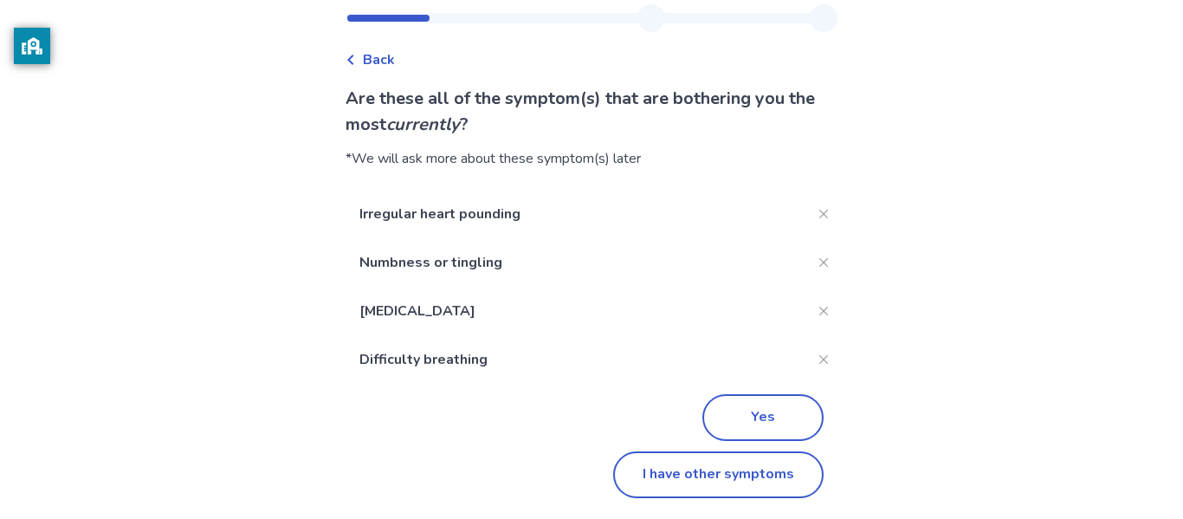
scroll to position [0, 0]
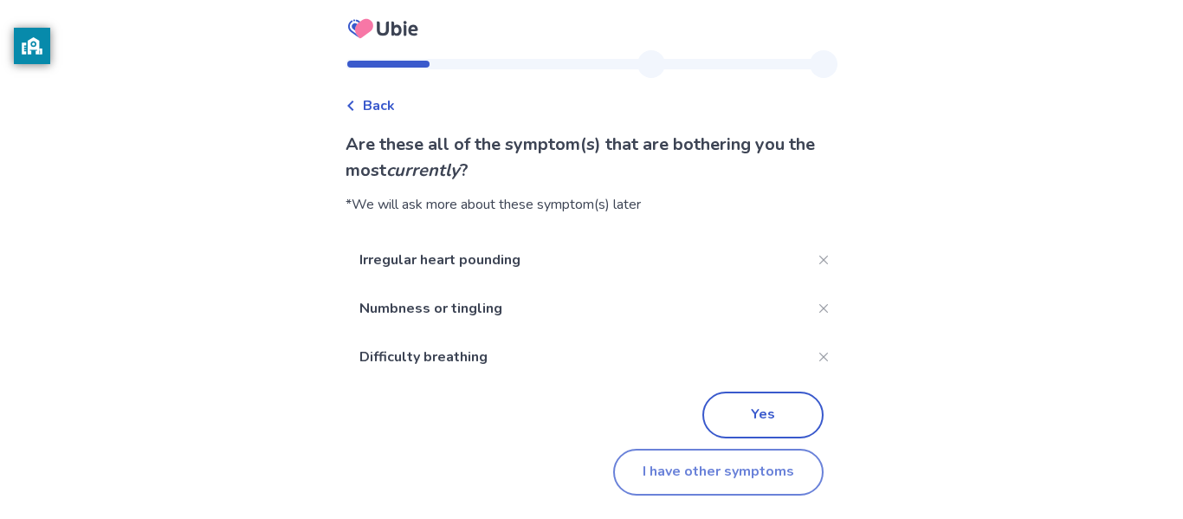
click at [747, 475] on button "I have other symptoms" at bounding box center [718, 472] width 210 height 47
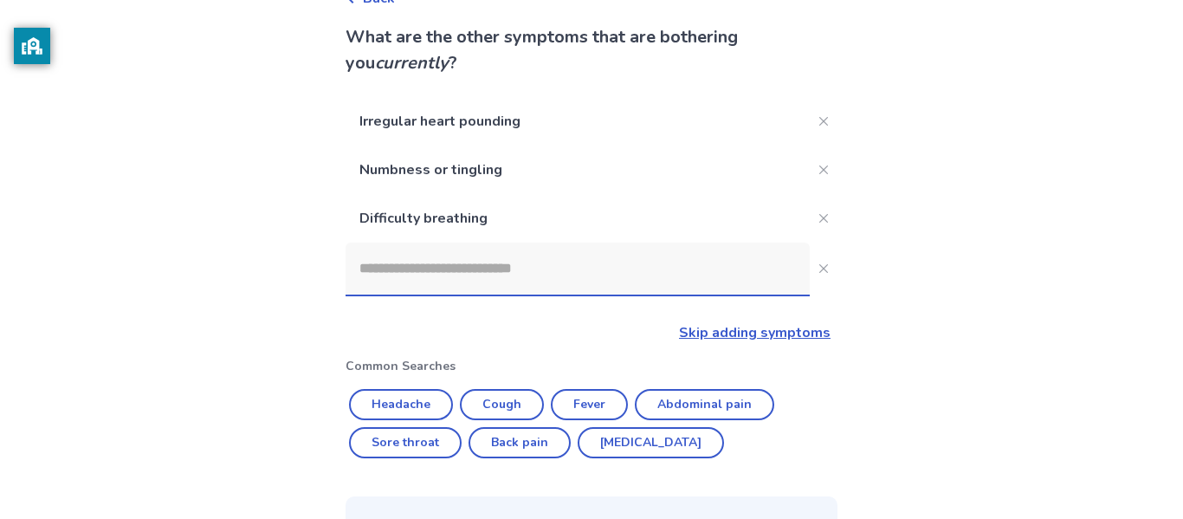
scroll to position [109, 0]
click at [573, 272] on input at bounding box center [578, 267] width 464 height 52
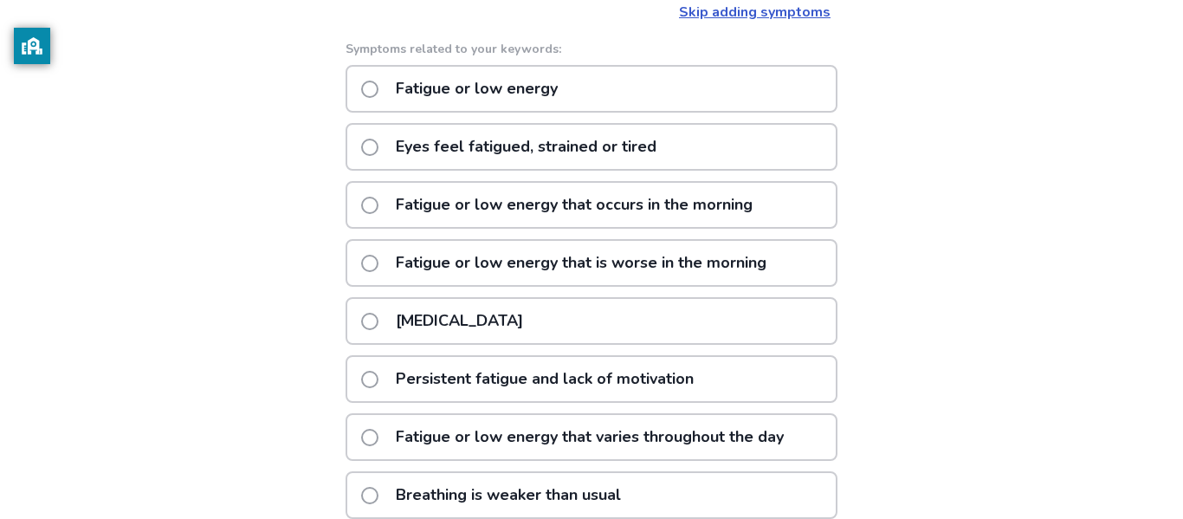
scroll to position [443, 0]
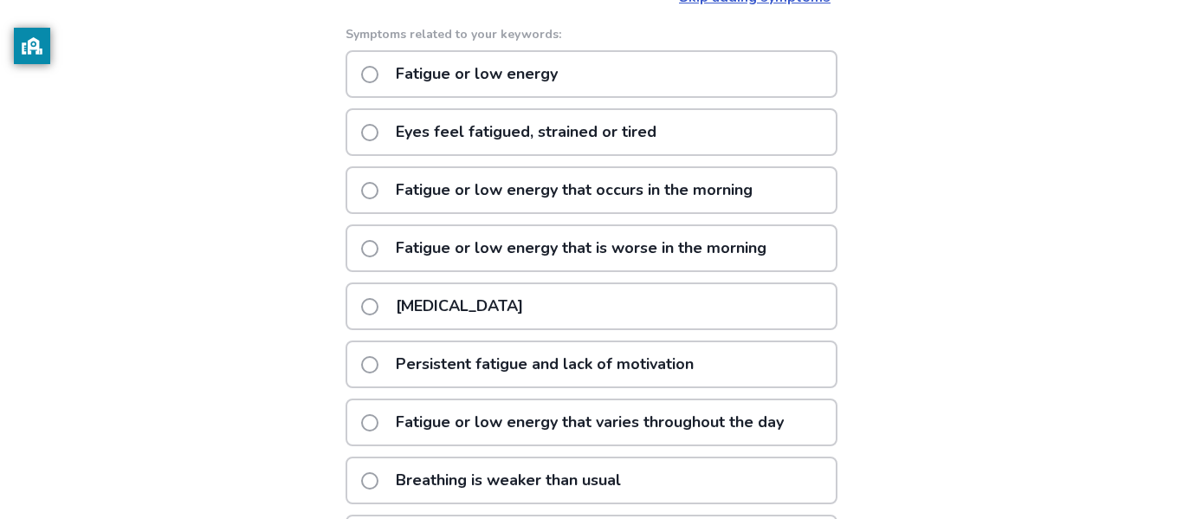
type input "*******"
click at [665, 309] on div "Excessive daytime sleepiness" at bounding box center [592, 306] width 492 height 48
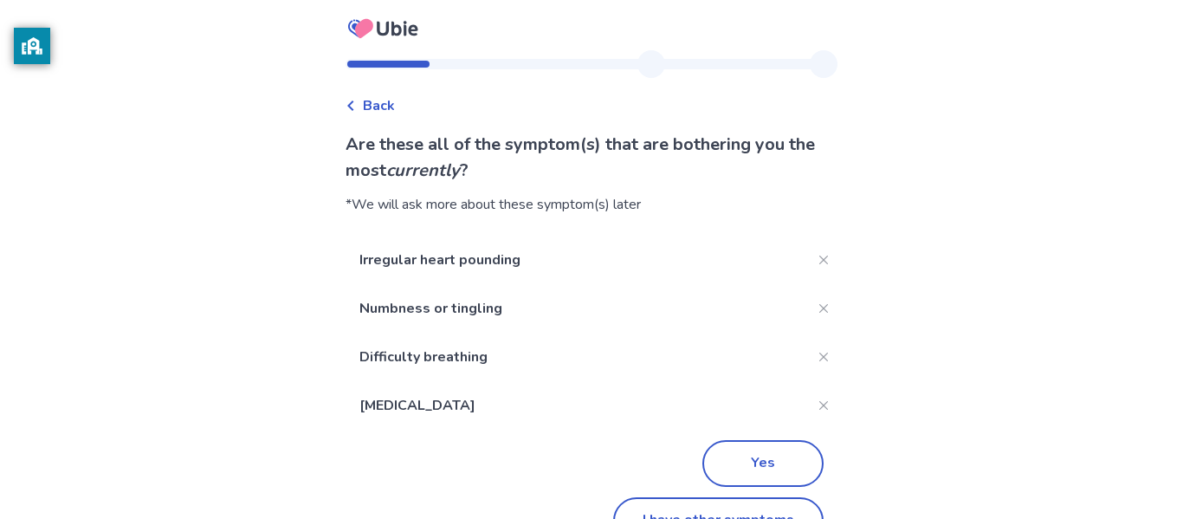
scroll to position [46, 0]
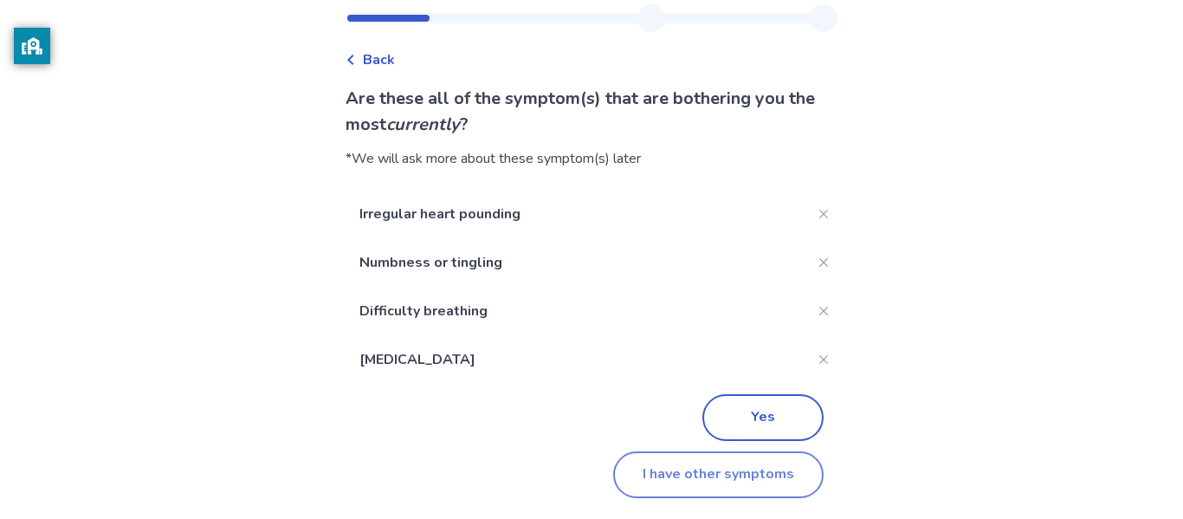
click at [718, 475] on button "I have other symptoms" at bounding box center [718, 474] width 210 height 47
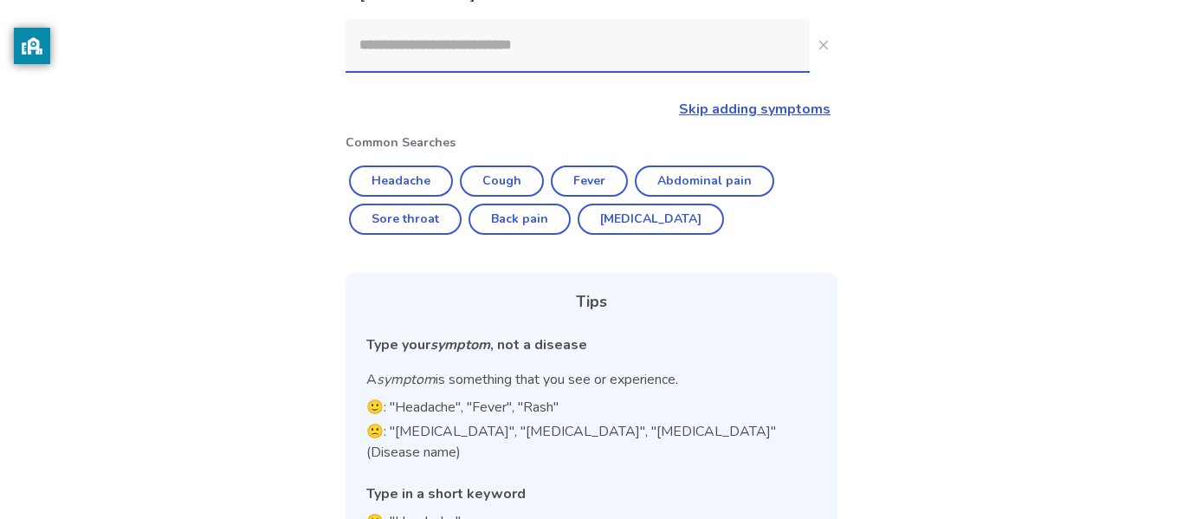
scroll to position [378, 0]
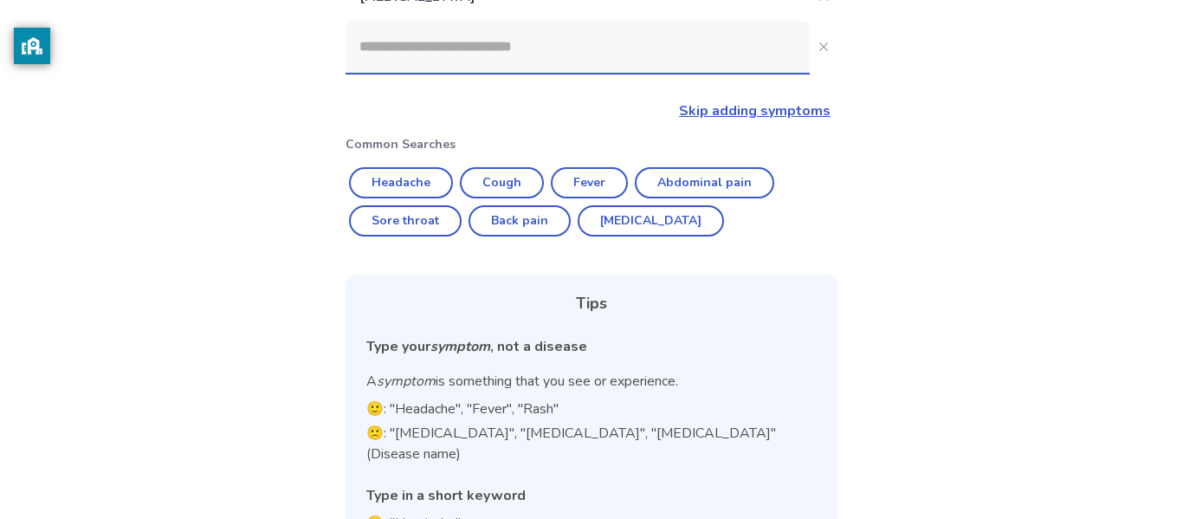
click at [509, 58] on input at bounding box center [578, 47] width 464 height 52
click at [411, 184] on button "Headache" at bounding box center [401, 182] width 104 height 31
type input "********"
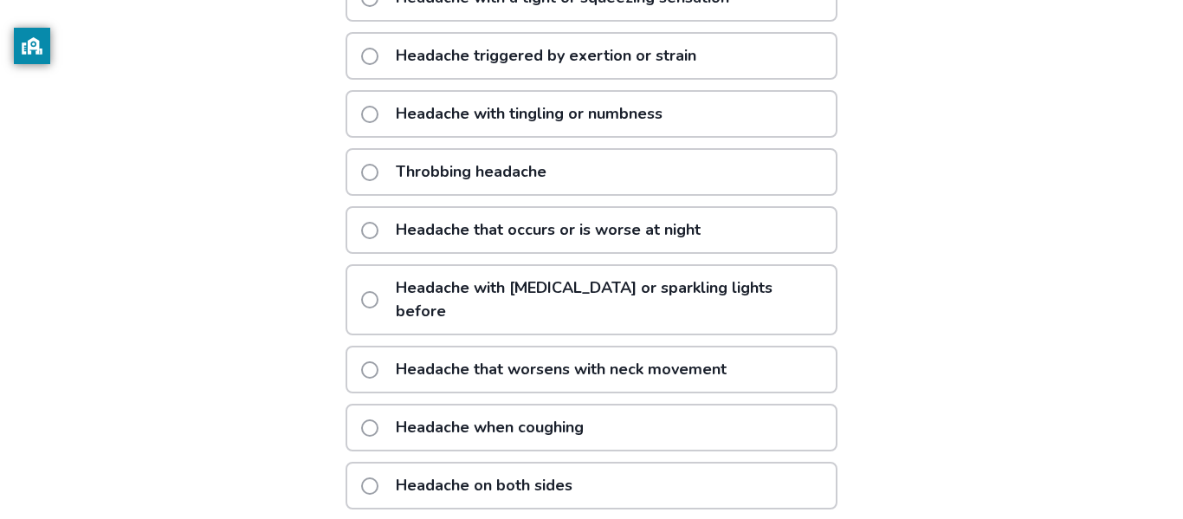
scroll to position [454, 0]
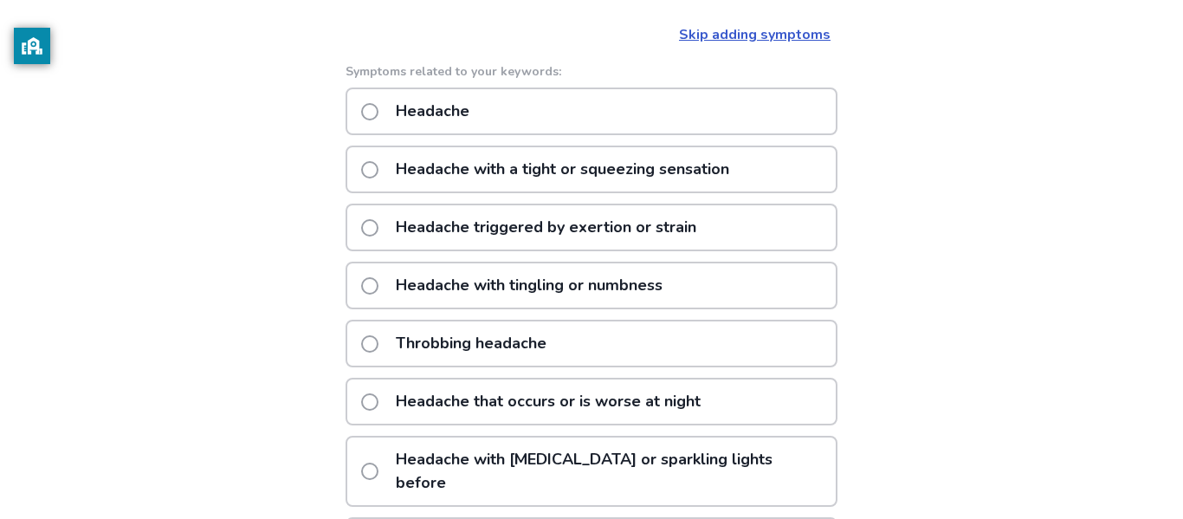
click at [634, 106] on div "Headache" at bounding box center [592, 111] width 492 height 48
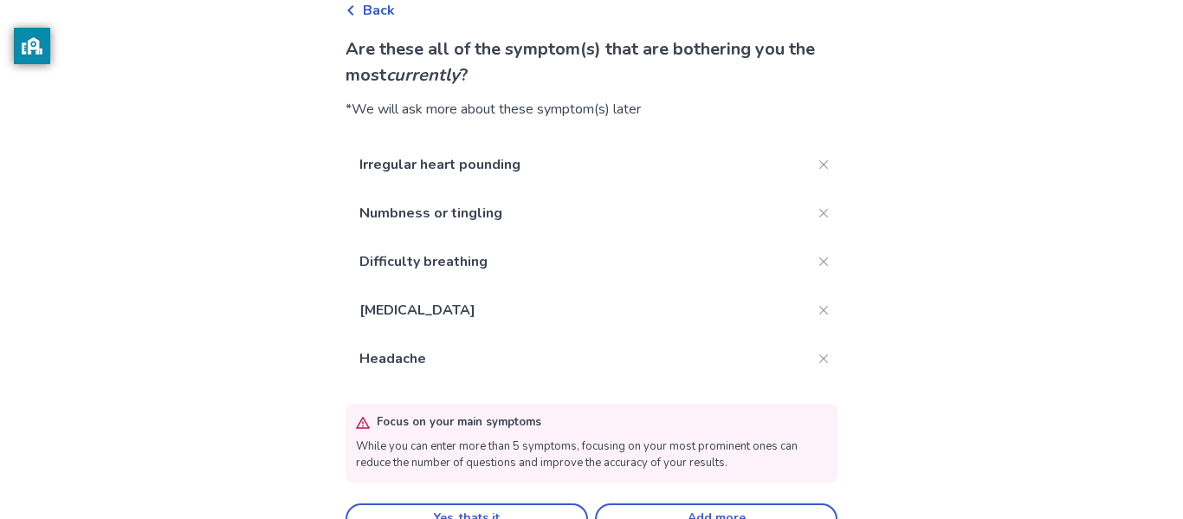
scroll to position [132, 0]
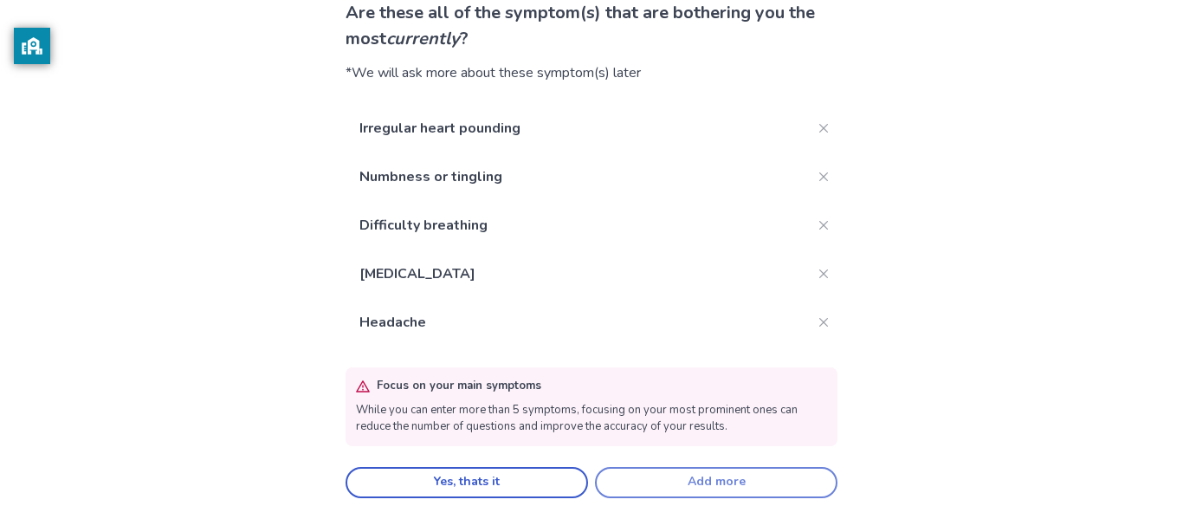
click at [669, 478] on button "Add more" at bounding box center [716, 482] width 243 height 31
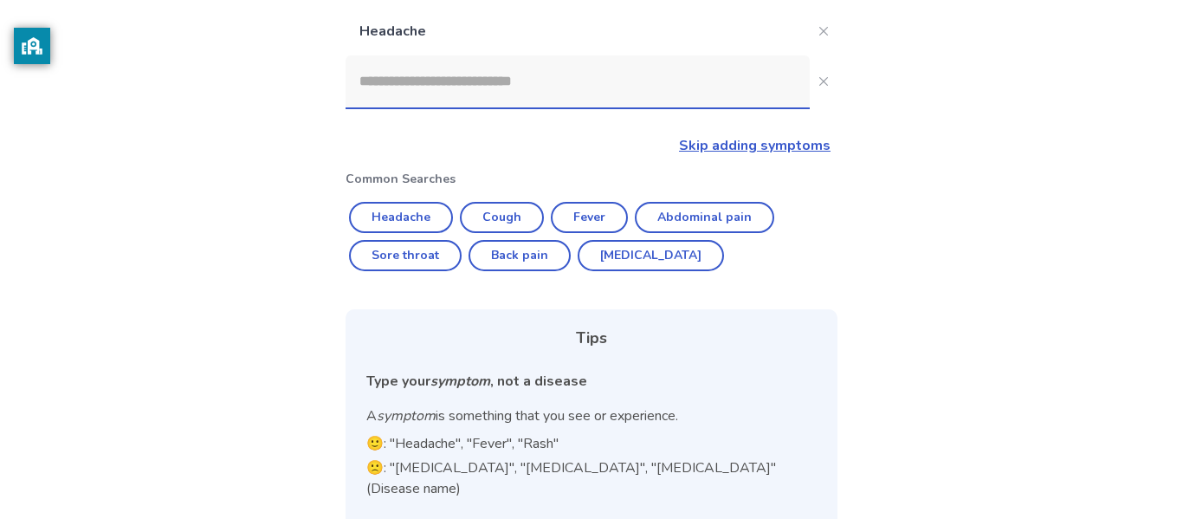
click at [600, 96] on input at bounding box center [578, 81] width 464 height 52
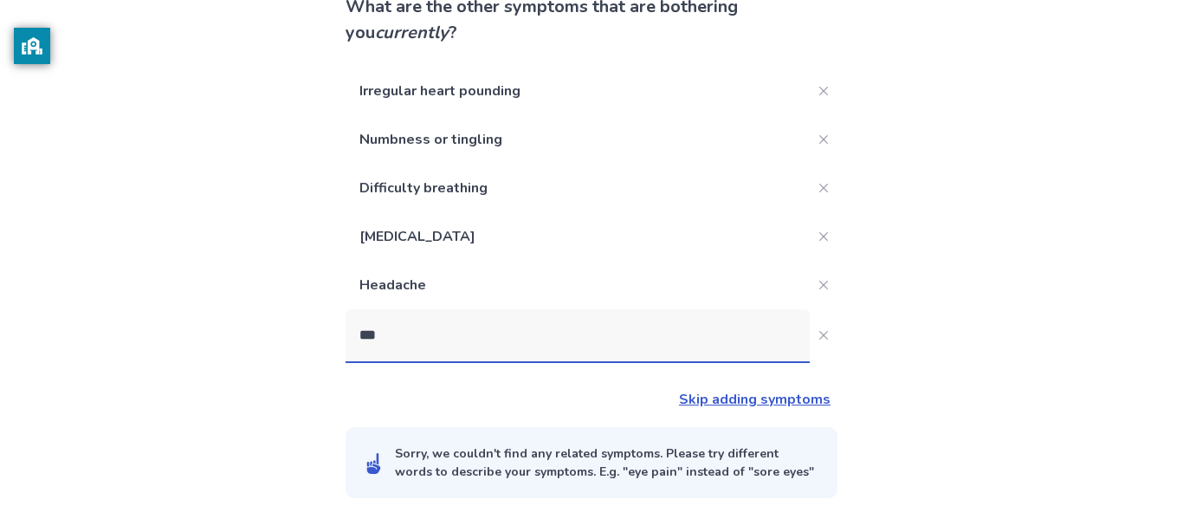
scroll to position [314, 0]
type input "****"
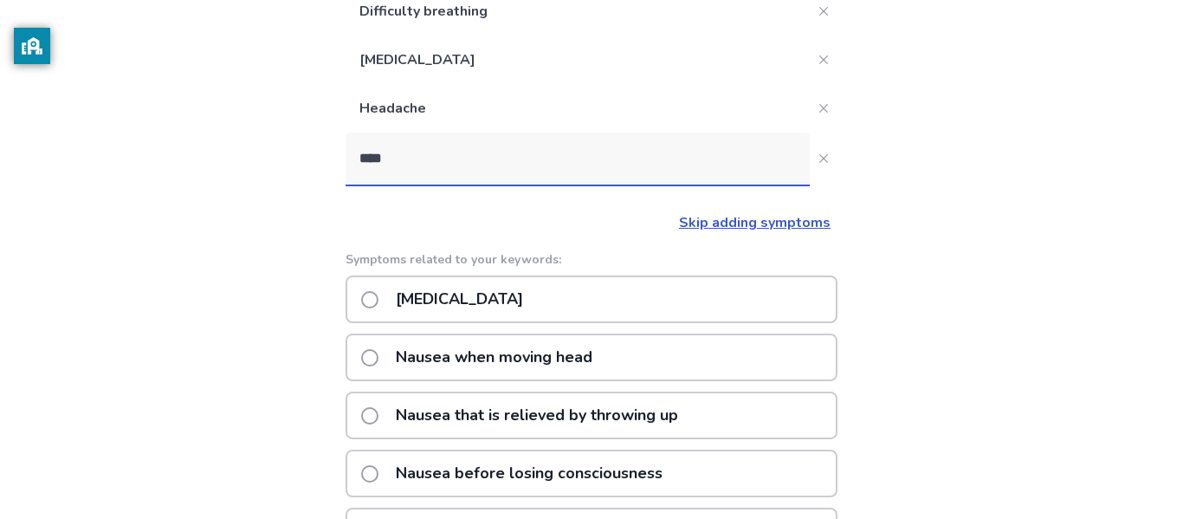
click at [496, 290] on p "Nausea or vomiting" at bounding box center [459, 299] width 148 height 44
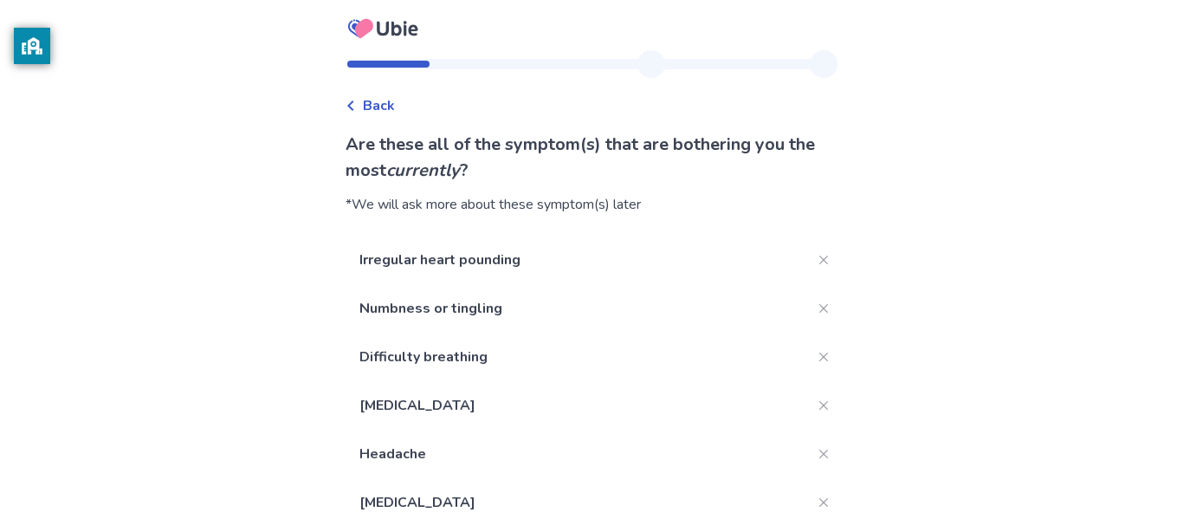
scroll to position [180, 0]
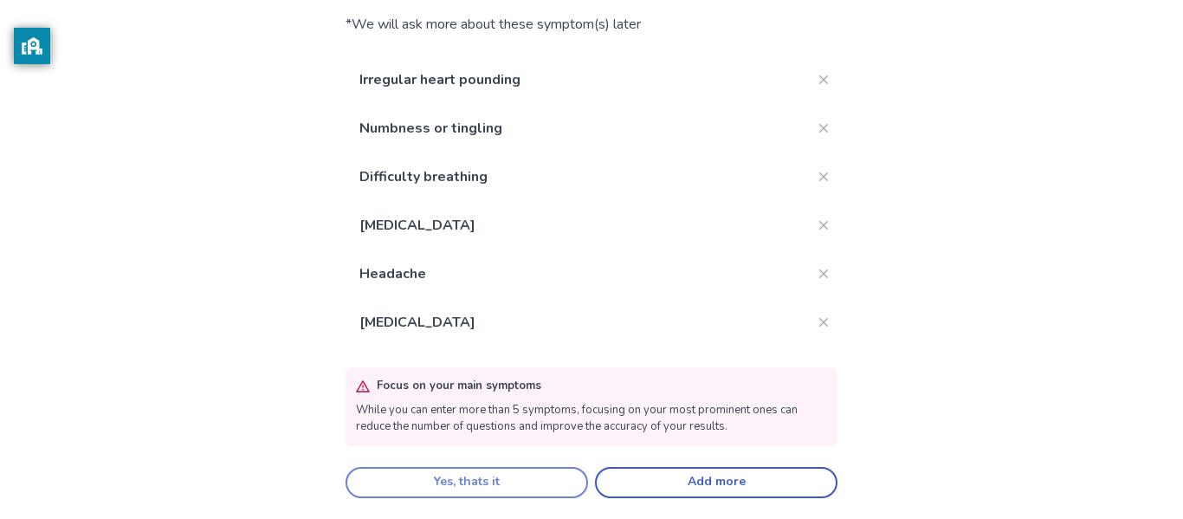
click at [544, 486] on button "Yes, thats it" at bounding box center [467, 482] width 243 height 31
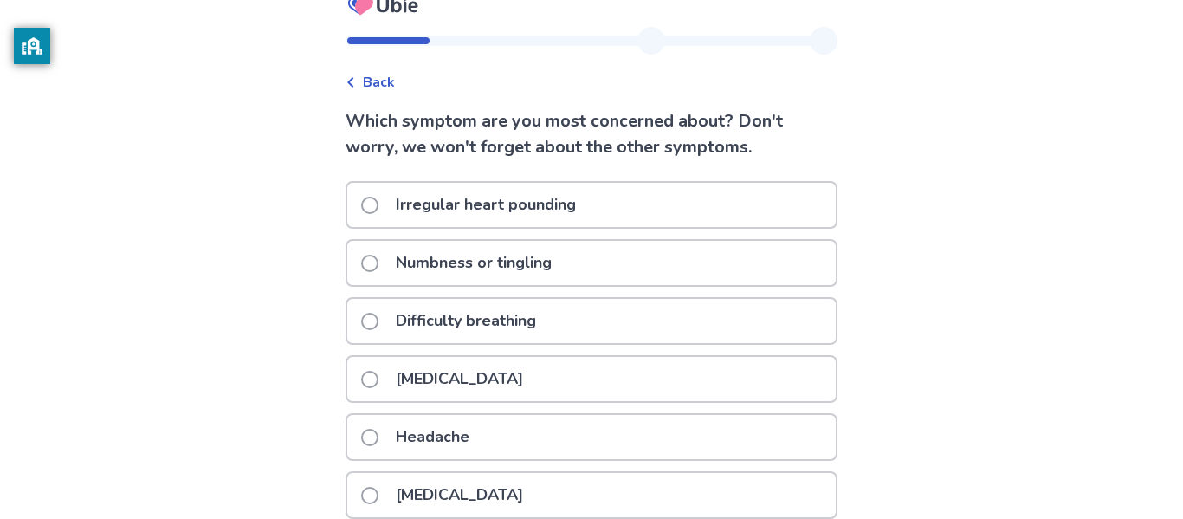
scroll to position [55, 0]
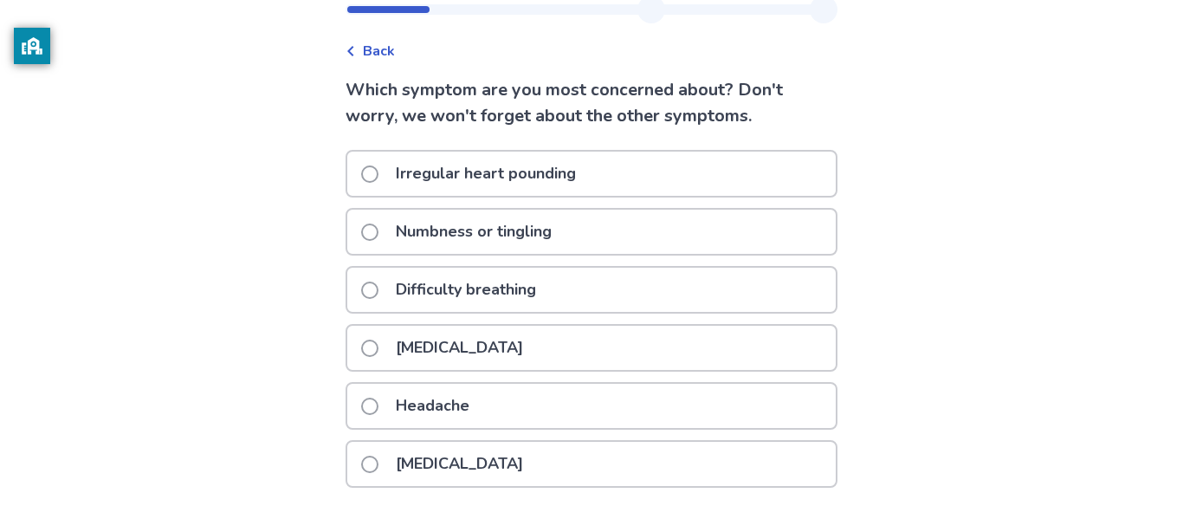
click at [367, 180] on div "Irregular heart pounding" at bounding box center [591, 174] width 488 height 44
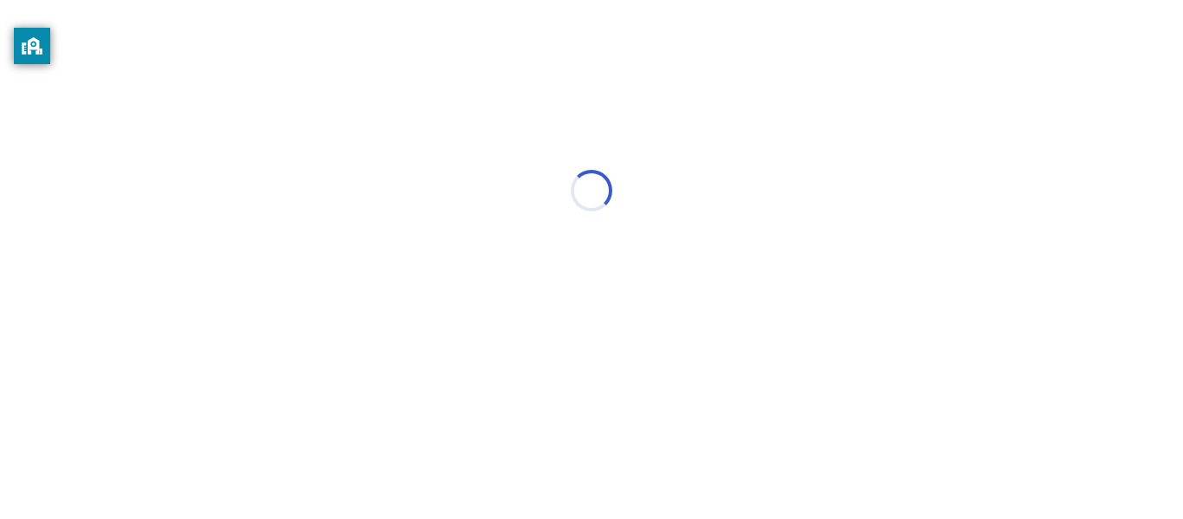
scroll to position [0, 0]
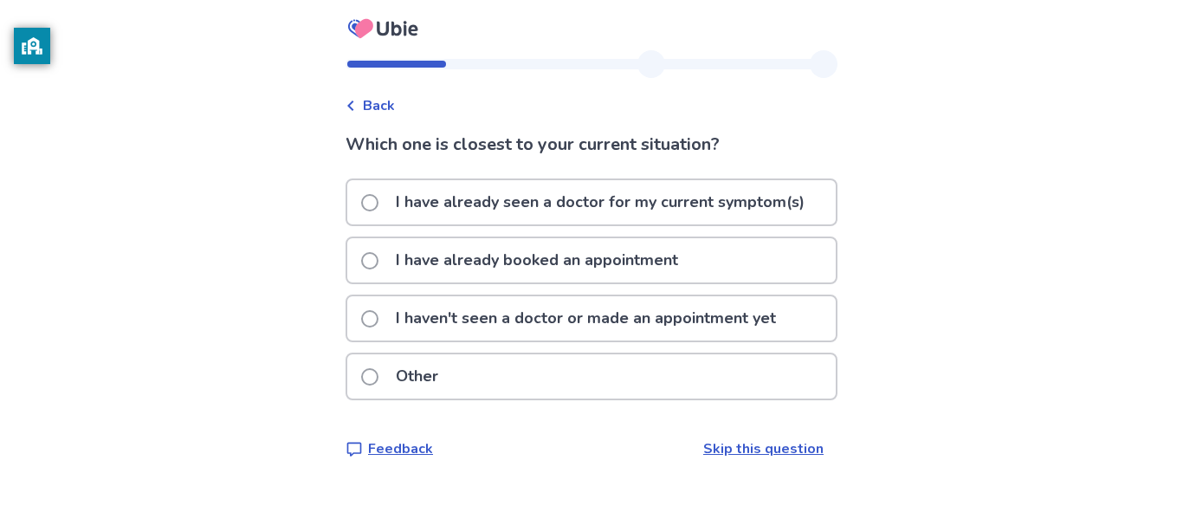
click at [372, 198] on span at bounding box center [369, 202] width 17 height 17
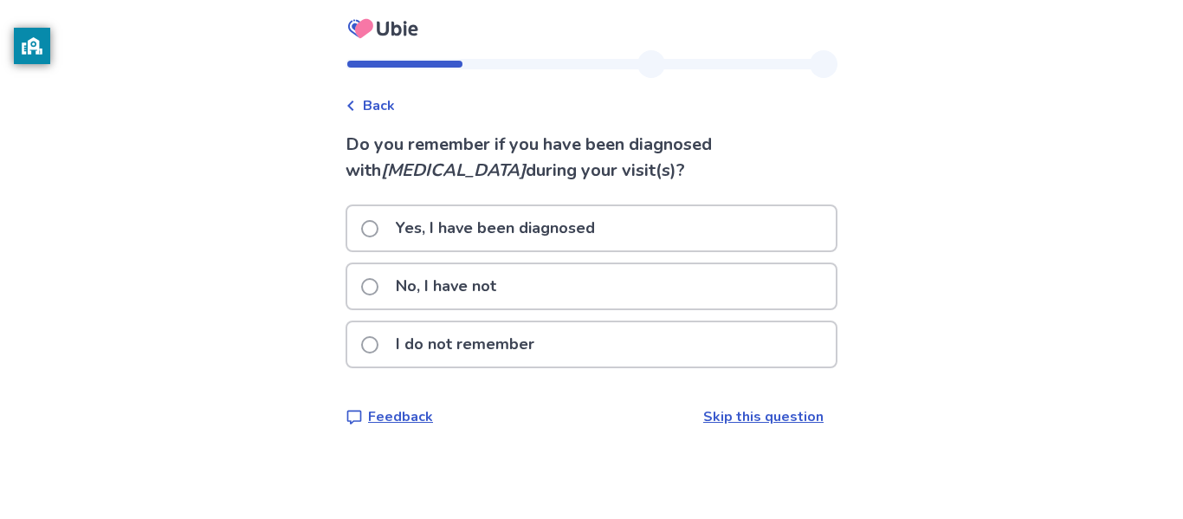
click at [378, 284] on span at bounding box center [369, 286] width 17 height 17
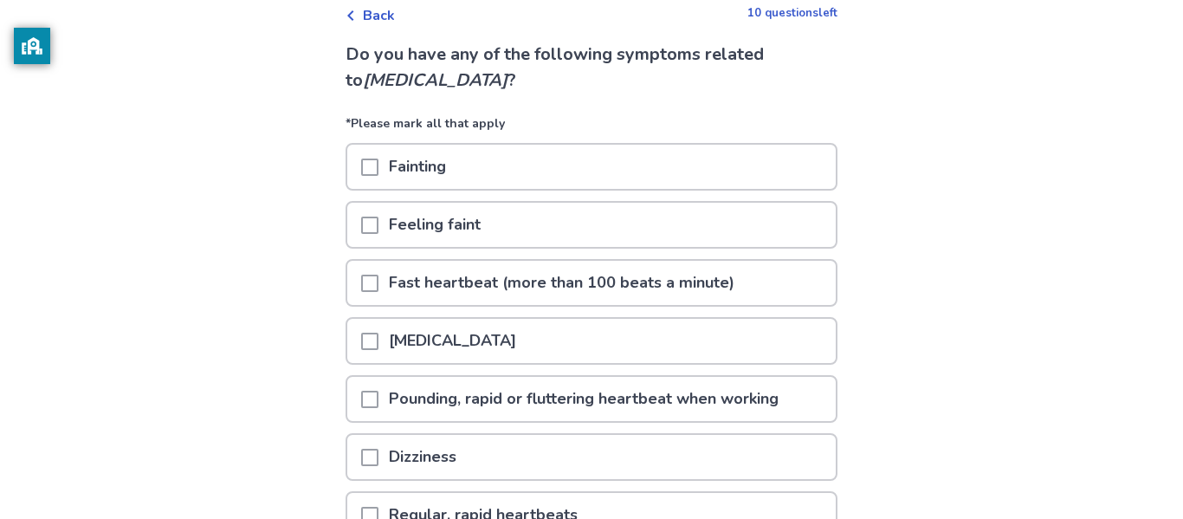
scroll to position [167, 0]
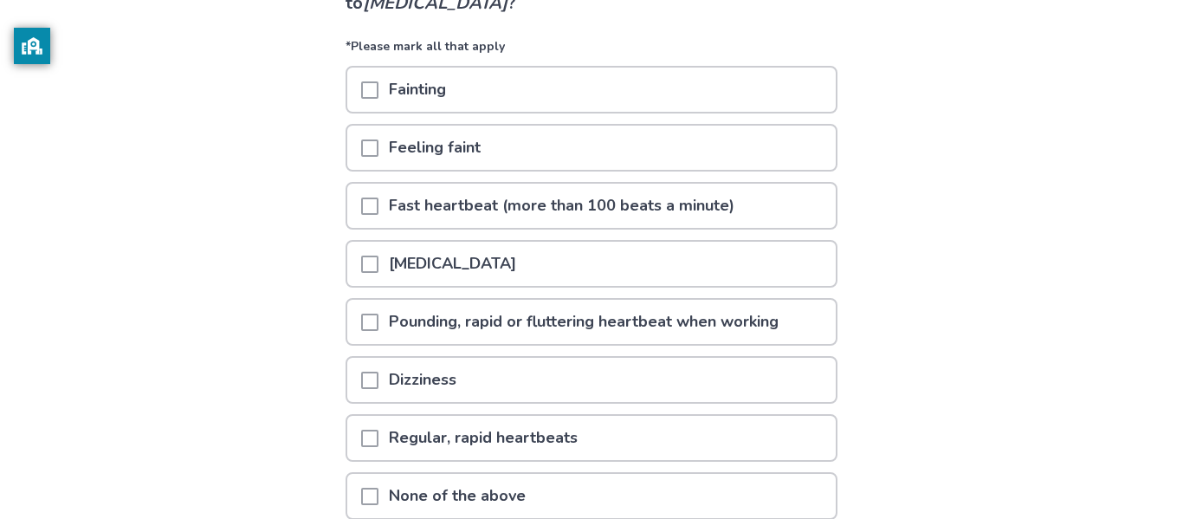
click at [378, 144] on span at bounding box center [369, 147] width 17 height 17
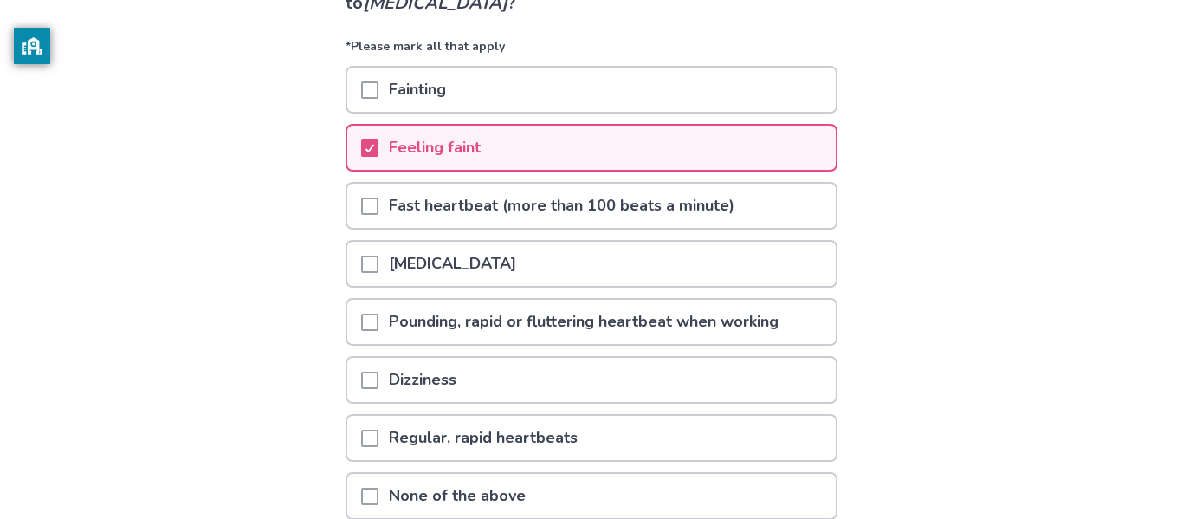
click at [378, 213] on span at bounding box center [369, 205] width 17 height 17
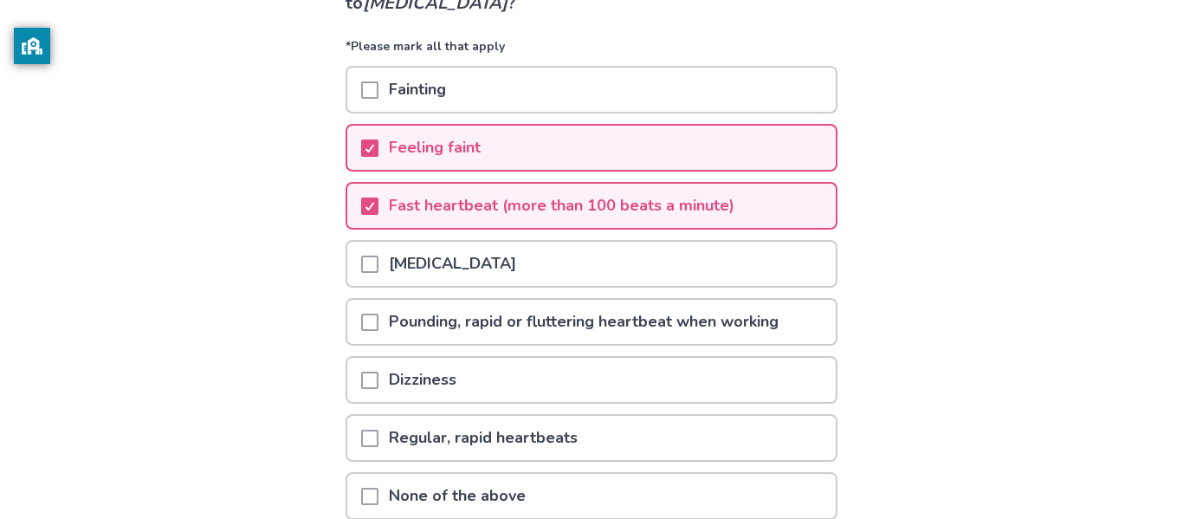
click at [378, 264] on span at bounding box center [369, 263] width 17 height 17
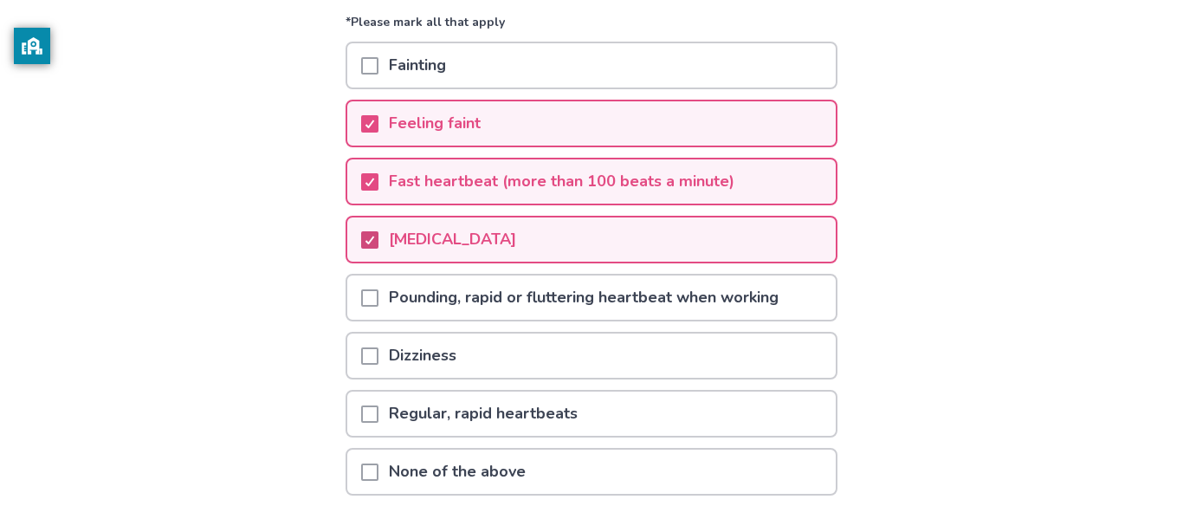
scroll to position [223, 0]
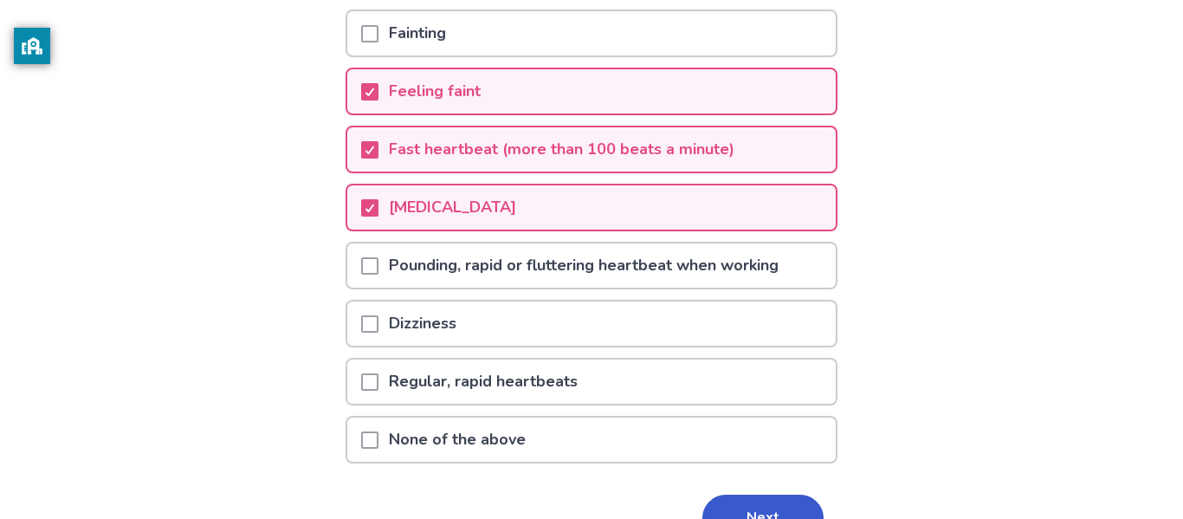
click at [378, 269] on span at bounding box center [369, 265] width 17 height 17
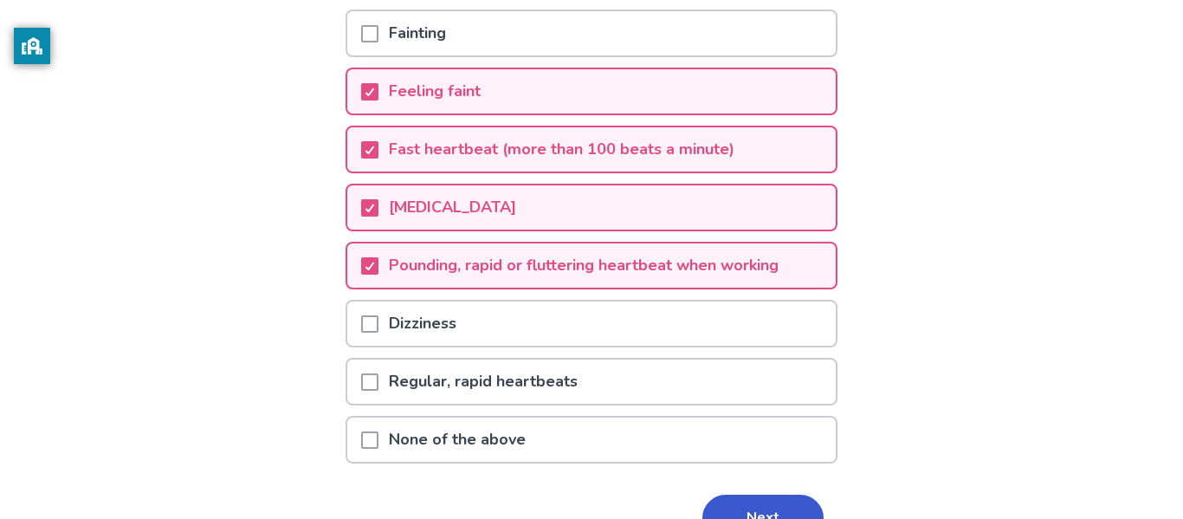
click at [378, 330] on span at bounding box center [369, 323] width 17 height 17
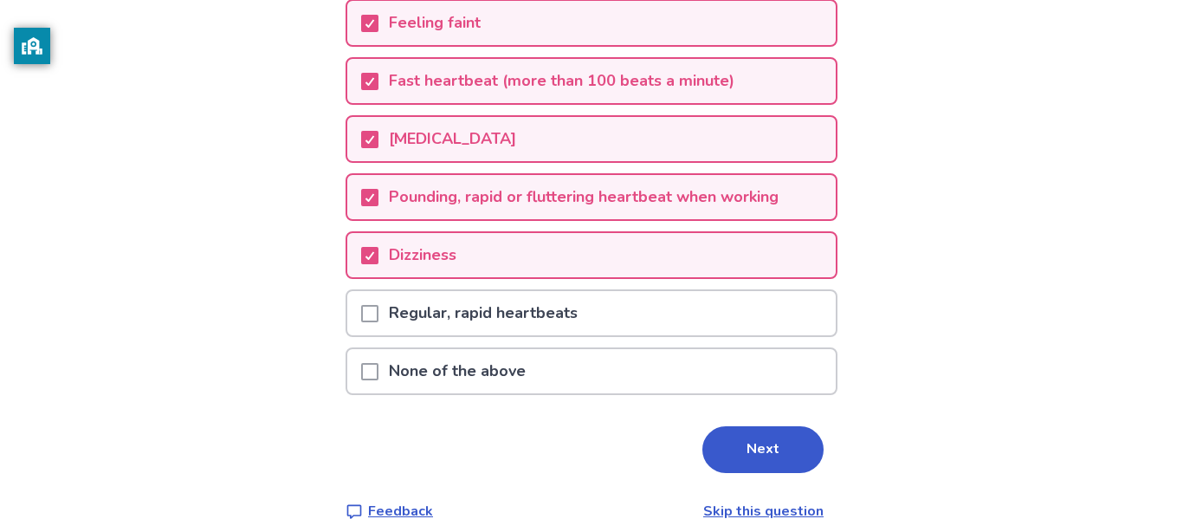
scroll to position [314, 0]
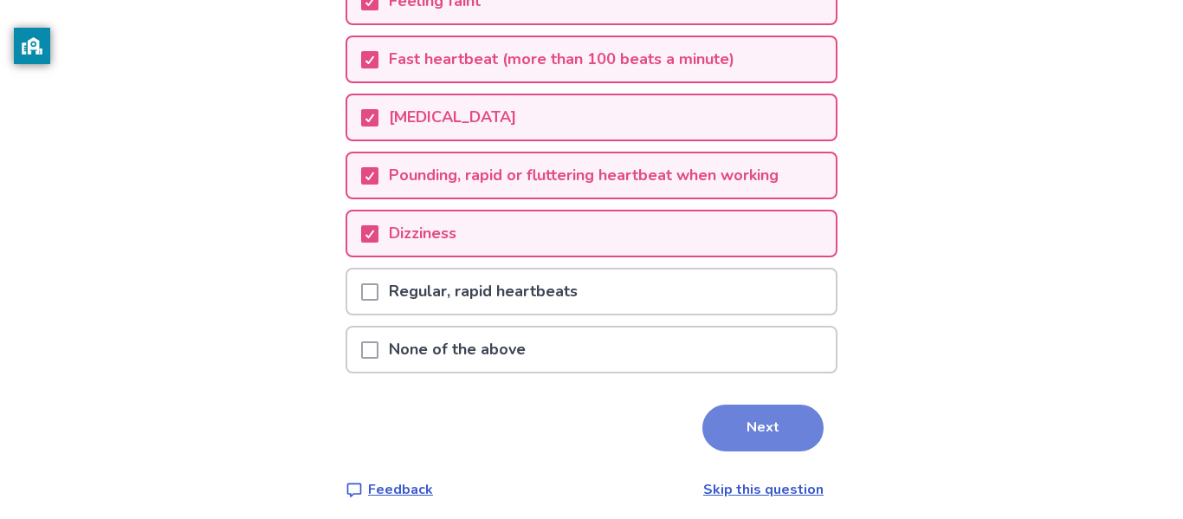
click at [751, 421] on button "Next" at bounding box center [762, 427] width 121 height 47
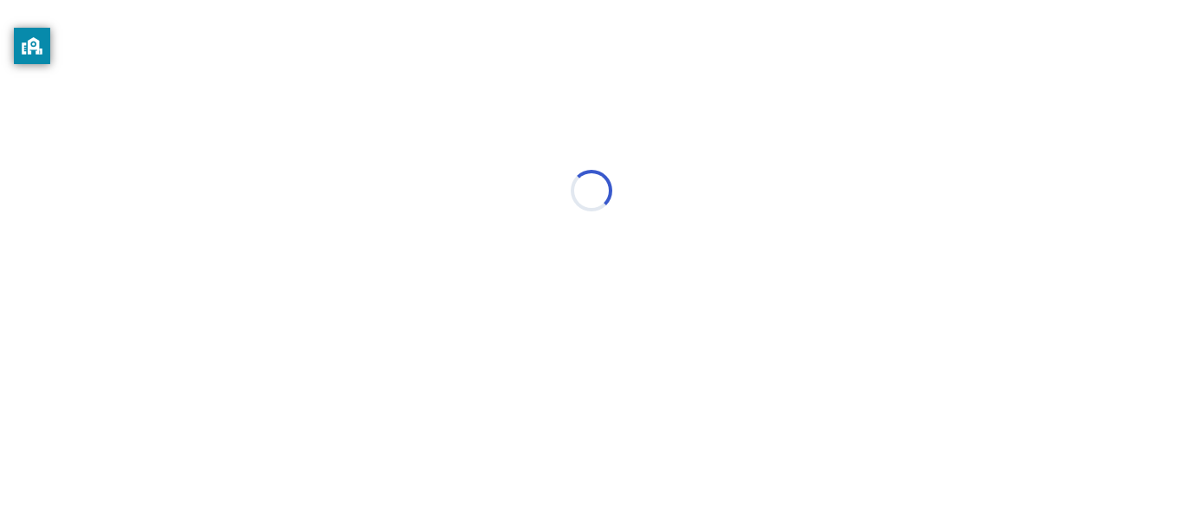
scroll to position [0, 0]
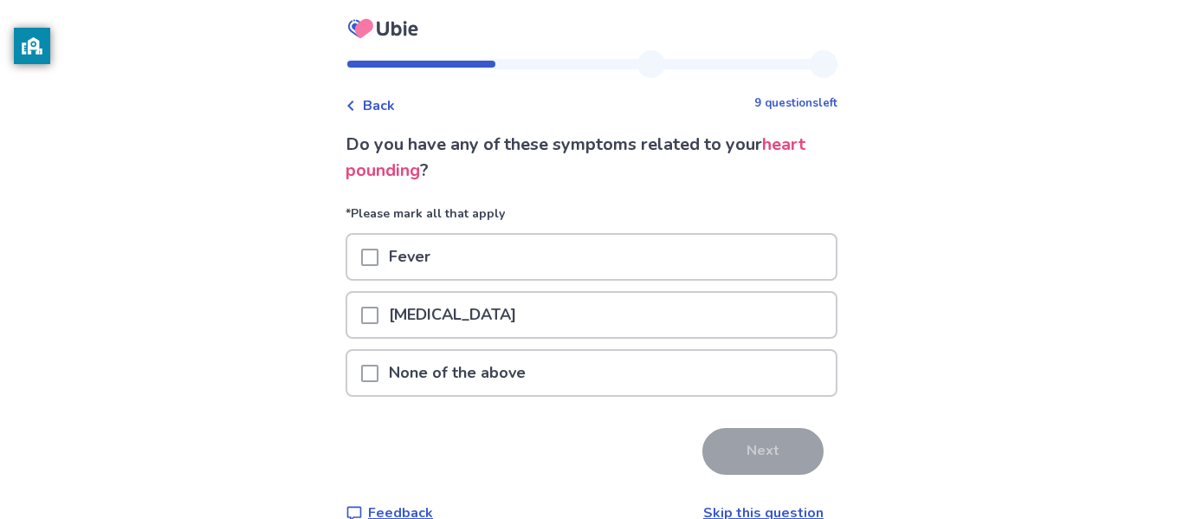
scroll to position [10, 0]
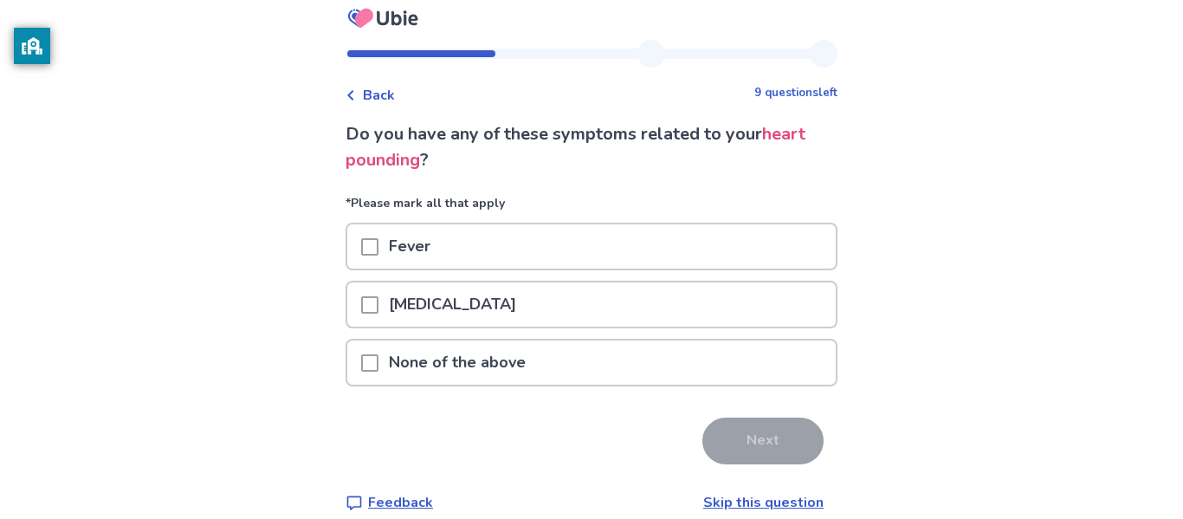
click at [369, 243] on div "Fever" at bounding box center [591, 246] width 488 height 44
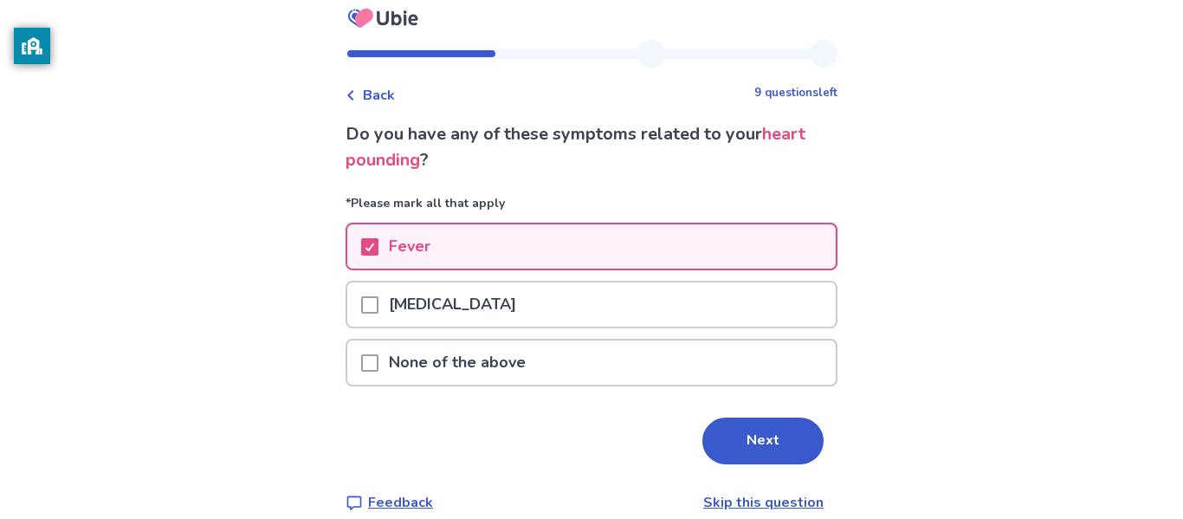
click at [365, 296] on div "Chest pain" at bounding box center [591, 304] width 488 height 44
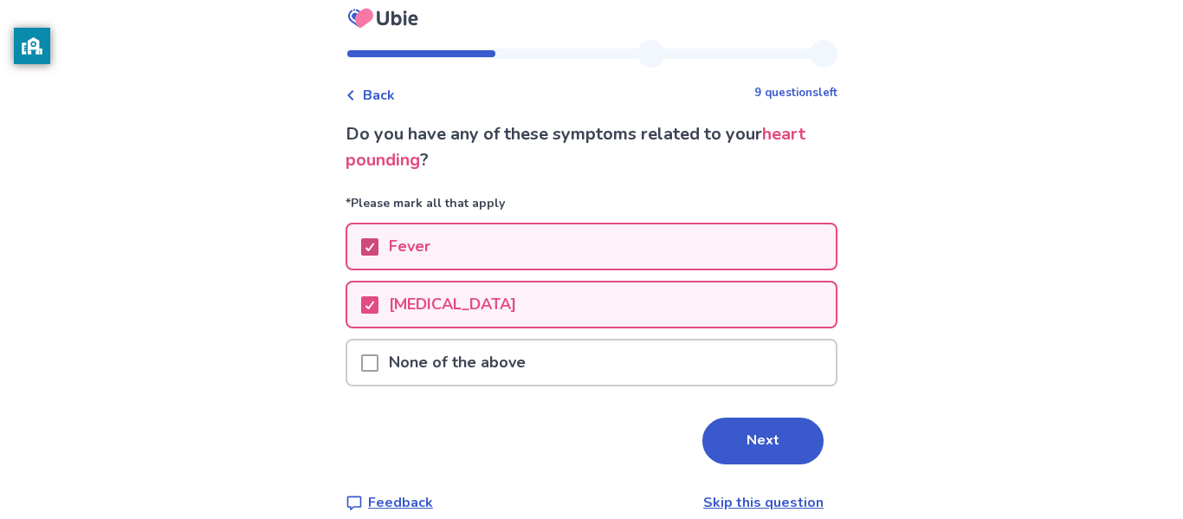
click at [374, 248] on polyline at bounding box center [370, 246] width 8 height 7
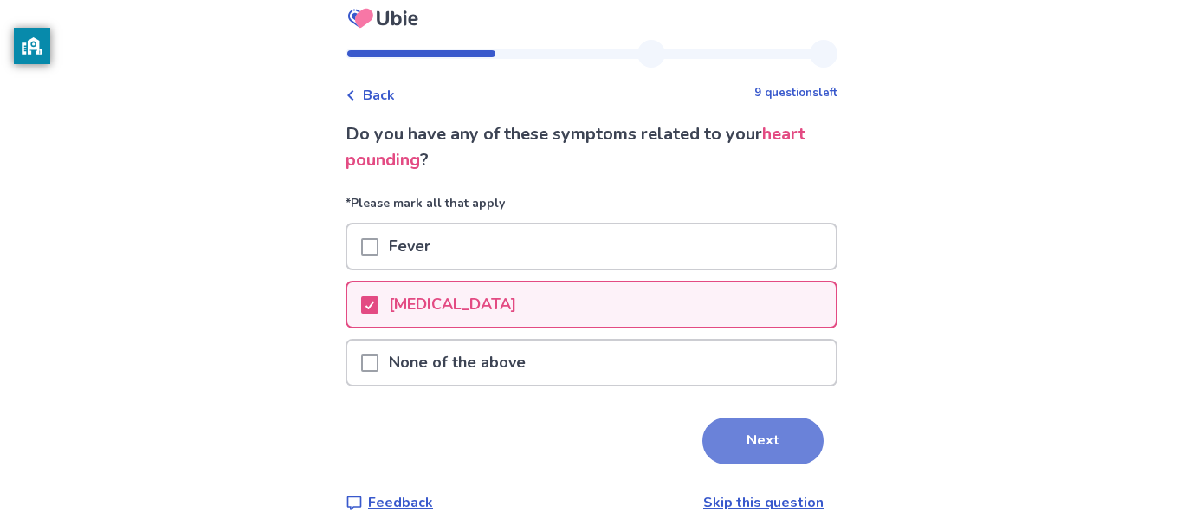
click at [764, 427] on button "Next" at bounding box center [762, 440] width 121 height 47
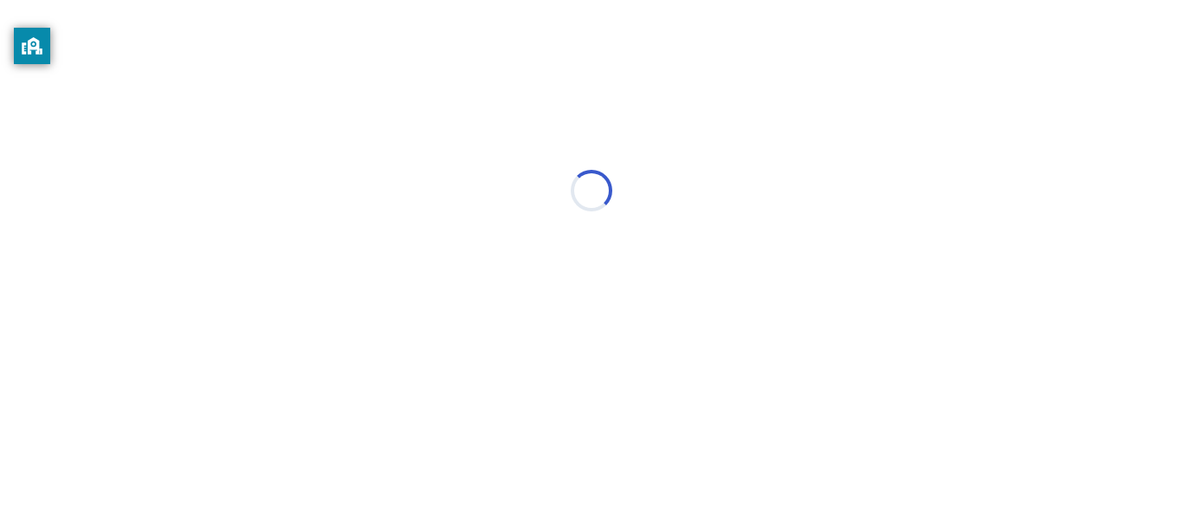
scroll to position [0, 0]
select select "*"
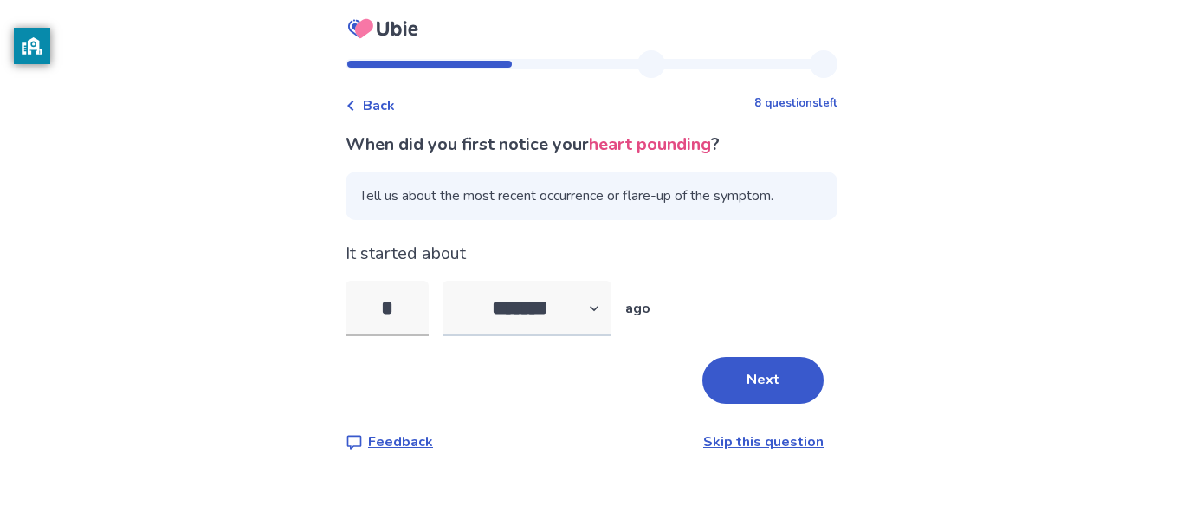
type input "*"
click at [606, 309] on select "******* ****** ******* ******** *******" at bounding box center [527, 308] width 169 height 55
select select "*"
click at [453, 281] on select "******* ****** ******* ******** *******" at bounding box center [527, 308] width 169 height 55
click at [765, 365] on button "Next" at bounding box center [762, 380] width 121 height 47
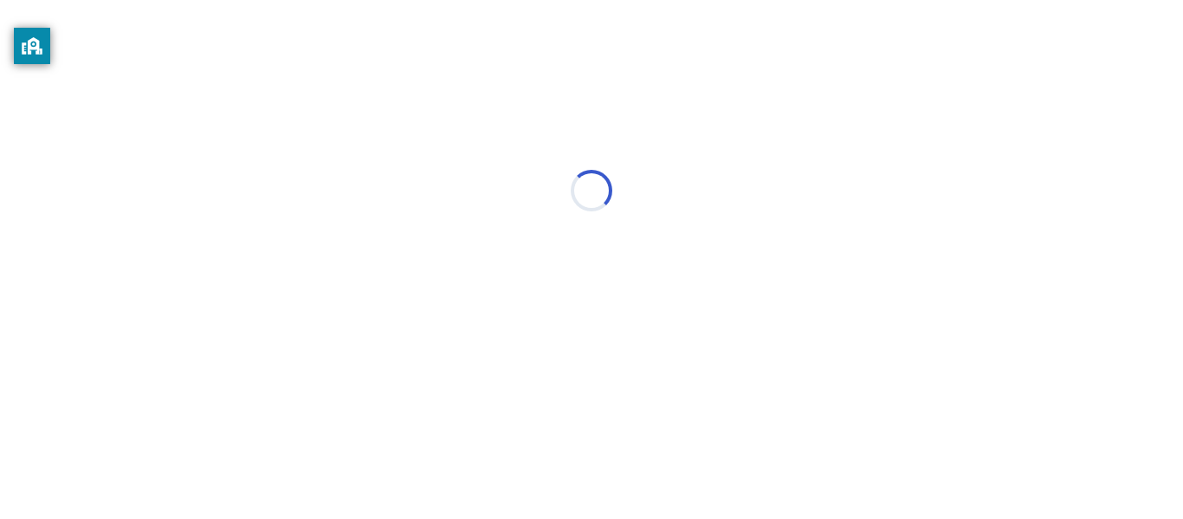
select select "*"
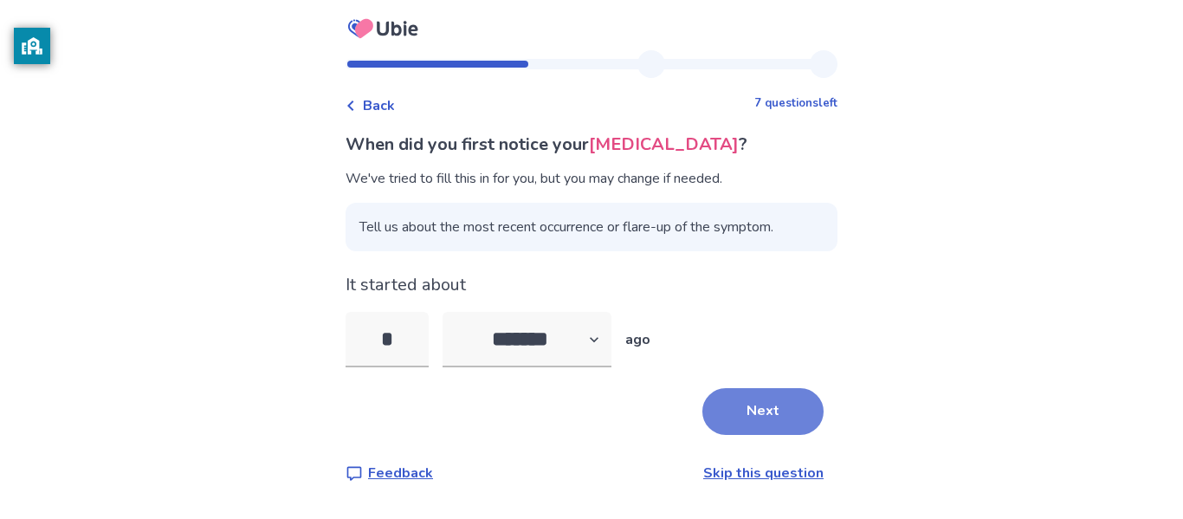
click at [773, 406] on button "Next" at bounding box center [762, 411] width 121 height 47
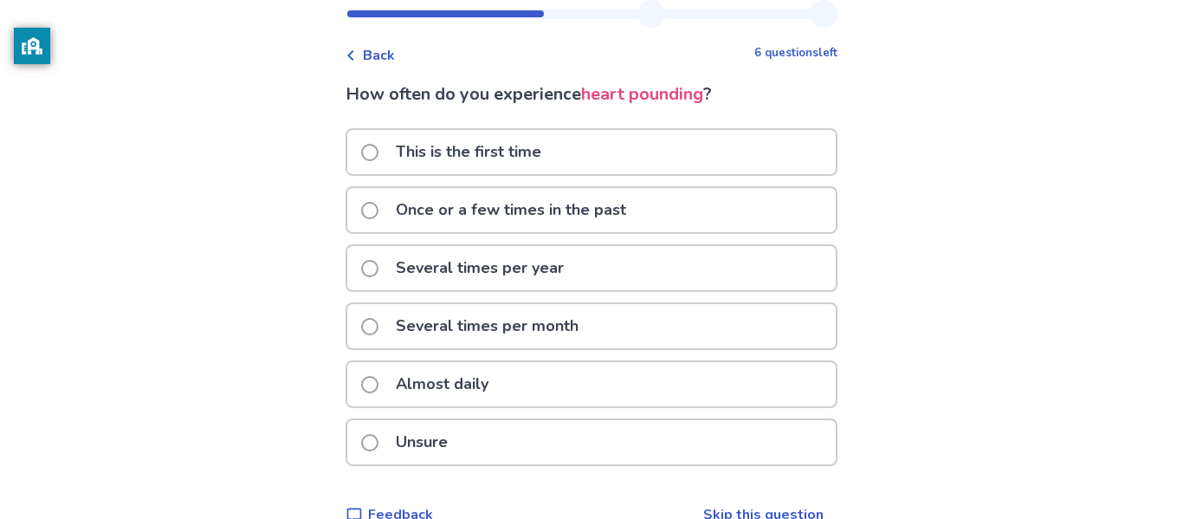
scroll to position [52, 0]
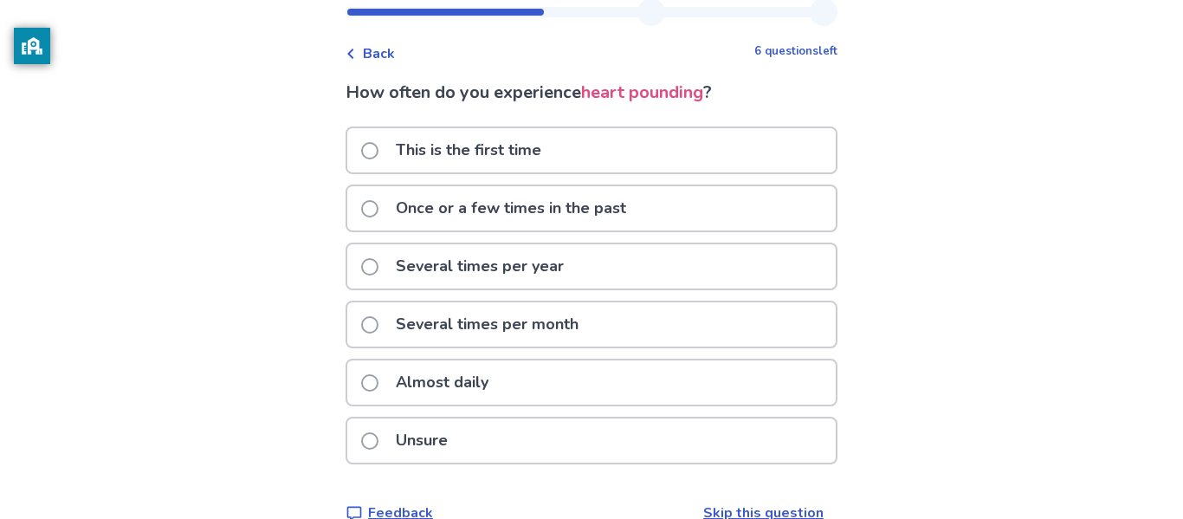
click at [584, 380] on div "Almost daily" at bounding box center [591, 382] width 488 height 44
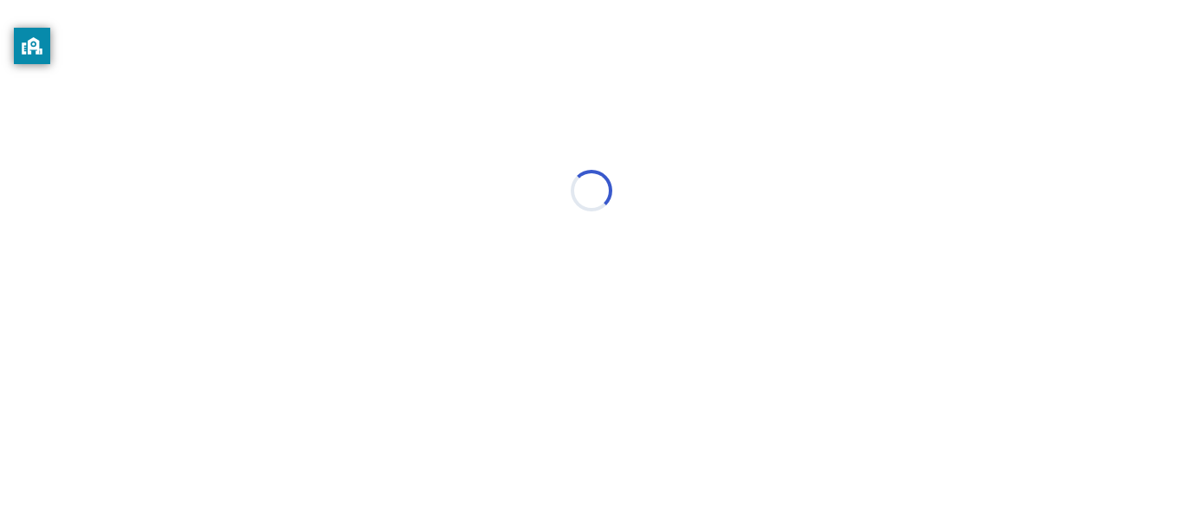
scroll to position [0, 0]
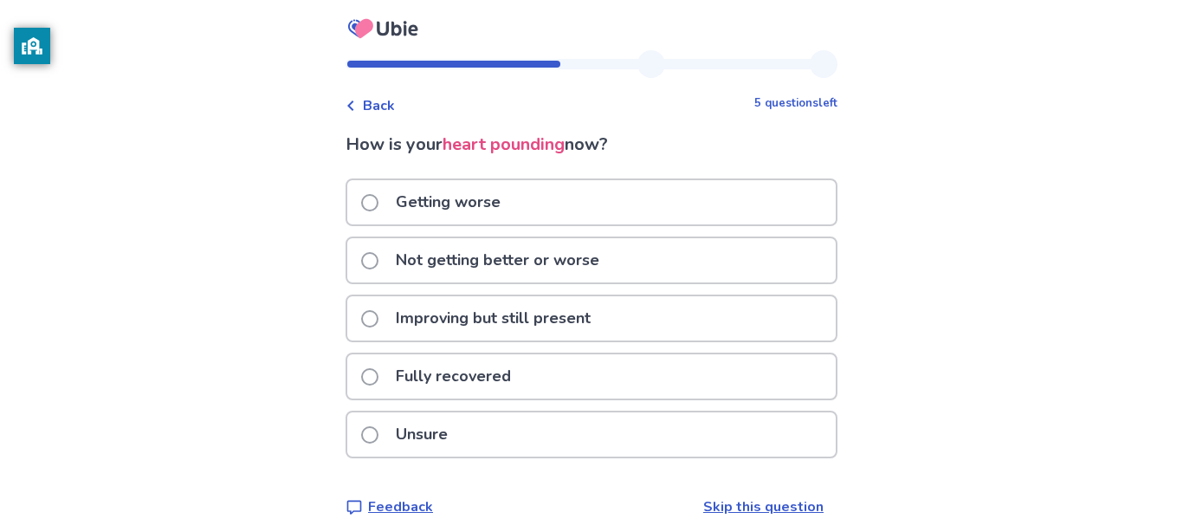
click at [537, 268] on p "Not getting better or worse" at bounding box center [497, 260] width 224 height 44
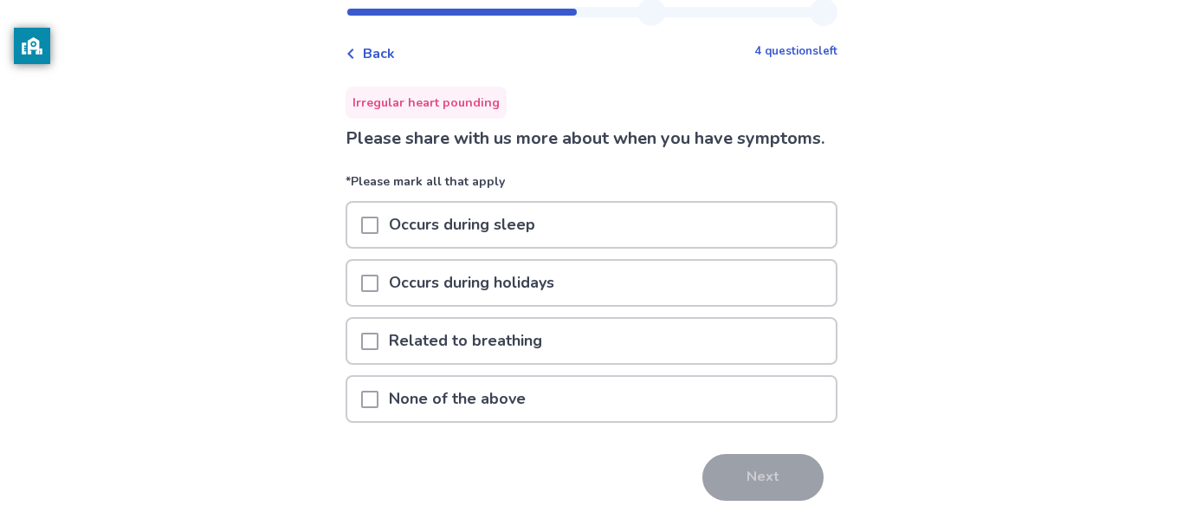
scroll to position [53, 0]
click at [378, 405] on div at bounding box center [369, 398] width 17 height 44
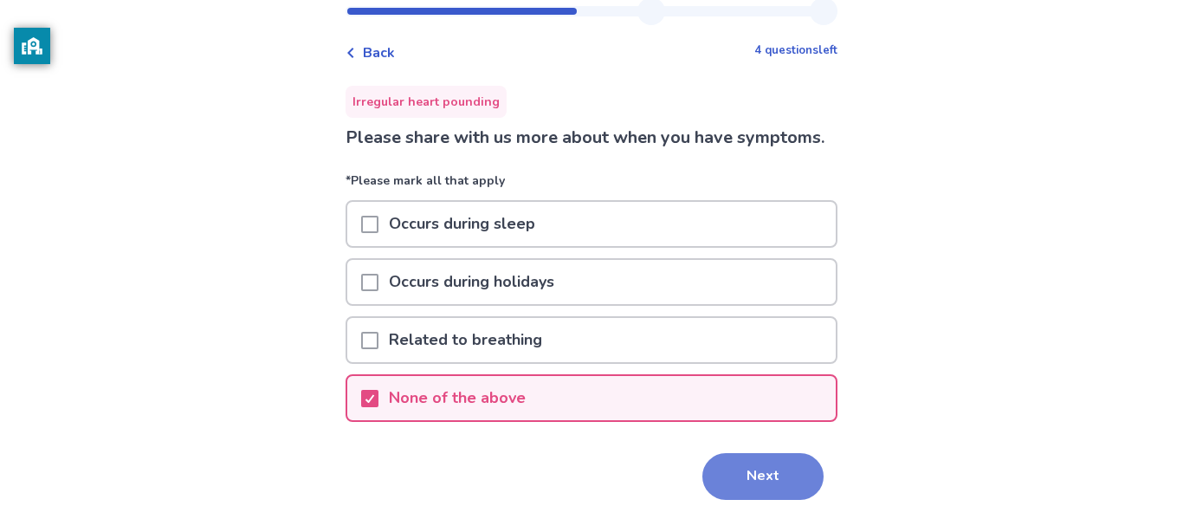
click at [750, 491] on button "Next" at bounding box center [762, 476] width 121 height 47
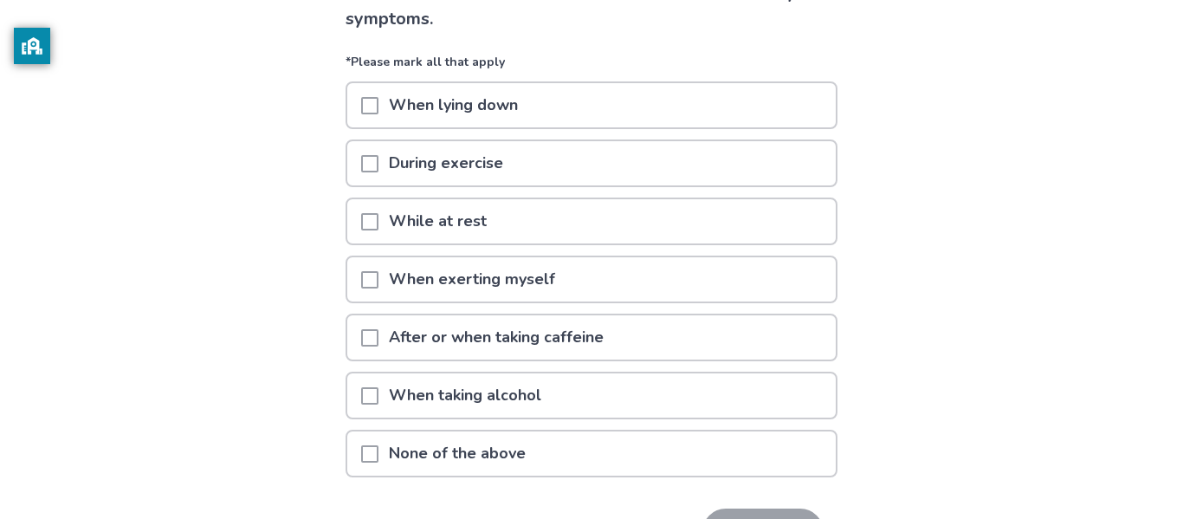
scroll to position [213, 0]
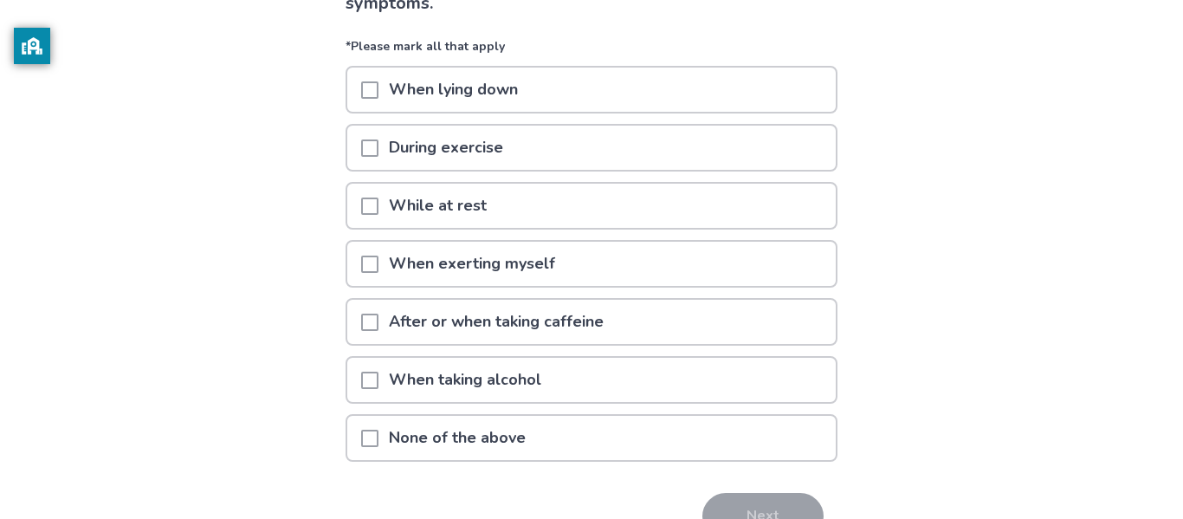
click at [374, 91] on span at bounding box center [369, 89] width 17 height 17
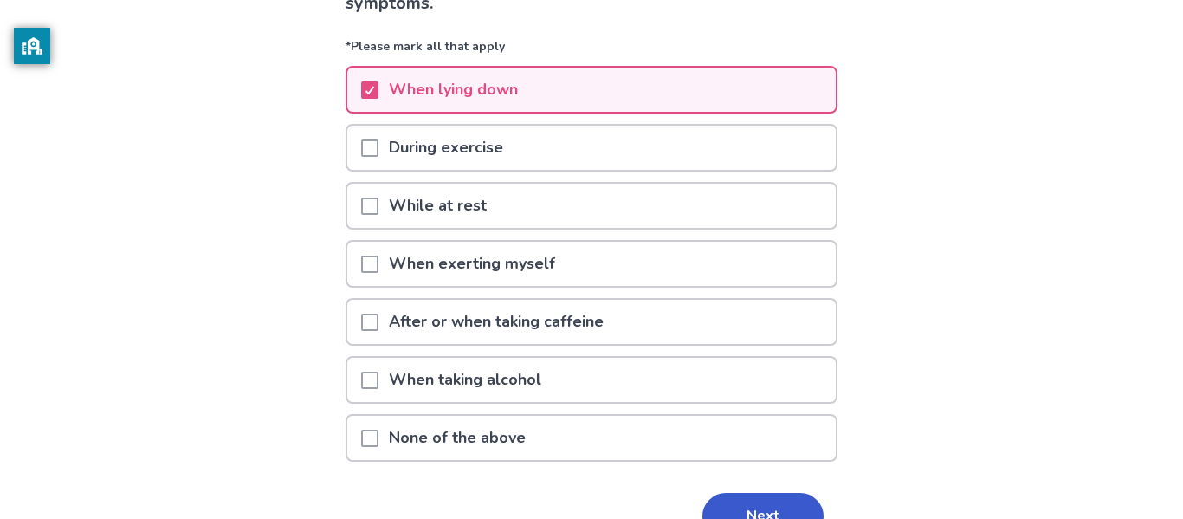
click at [378, 141] on span at bounding box center [369, 147] width 17 height 17
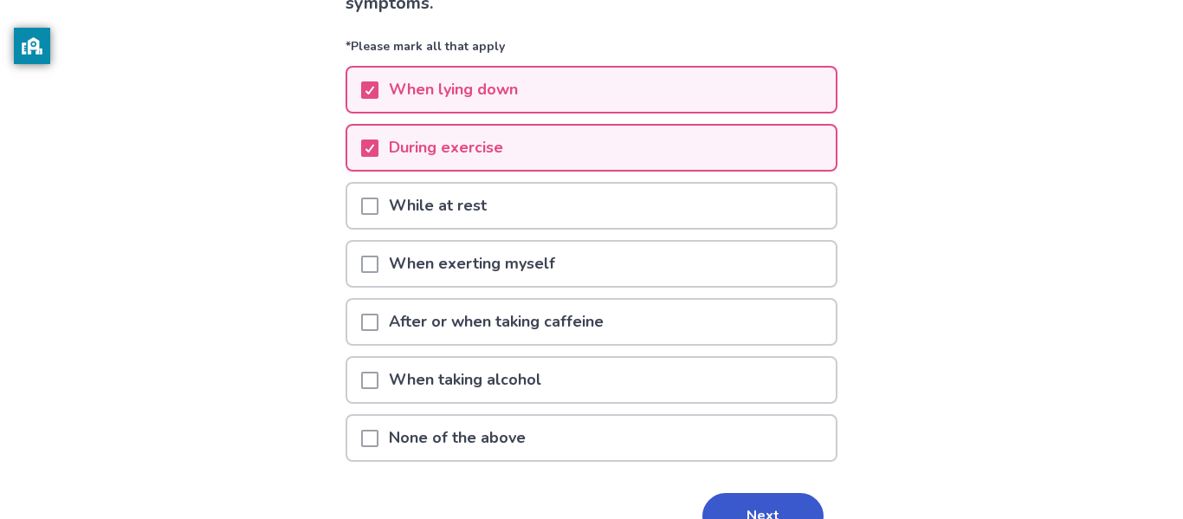
click at [378, 214] on div at bounding box center [369, 206] width 17 height 44
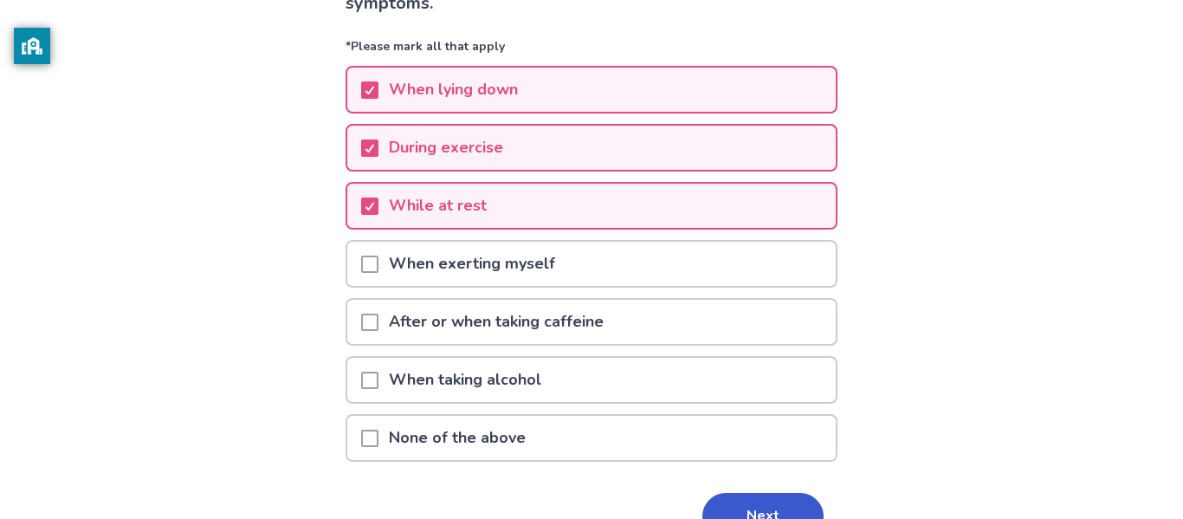
click at [378, 320] on span at bounding box center [369, 322] width 17 height 17
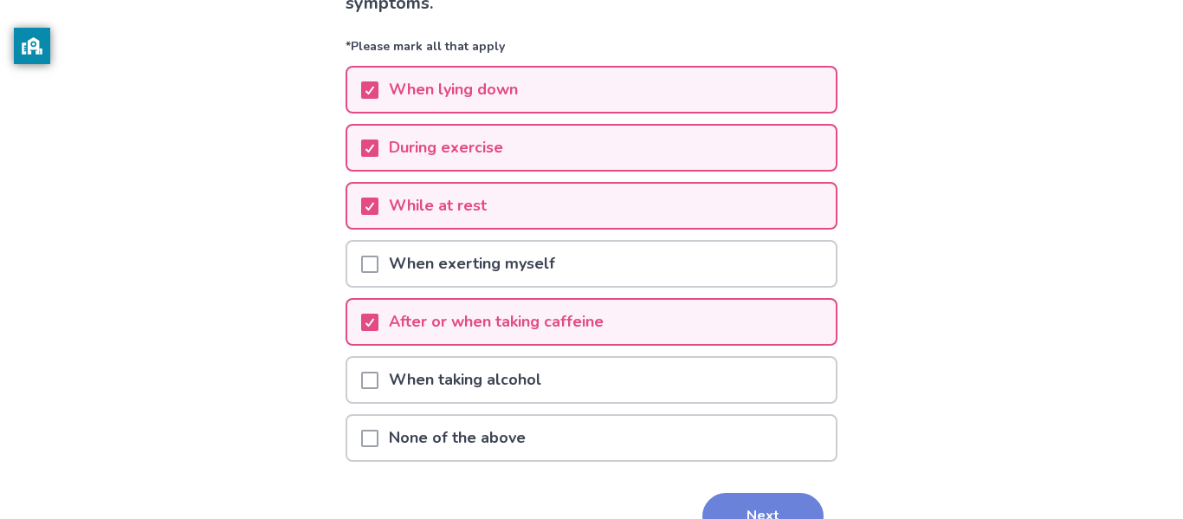
click at [725, 511] on button "Next" at bounding box center [762, 516] width 121 height 47
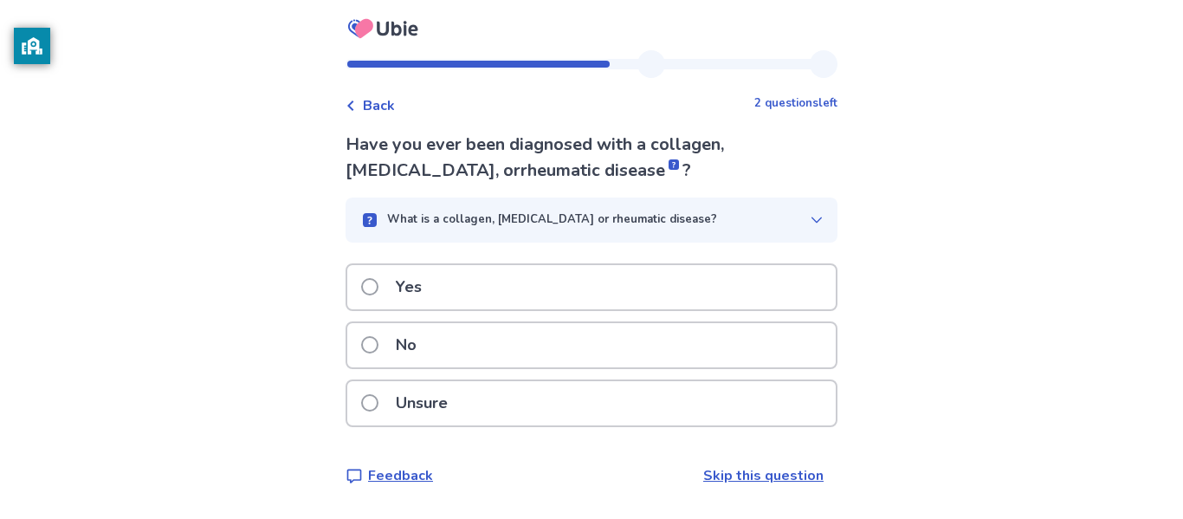
click at [385, 353] on label "No" at bounding box center [394, 345] width 66 height 44
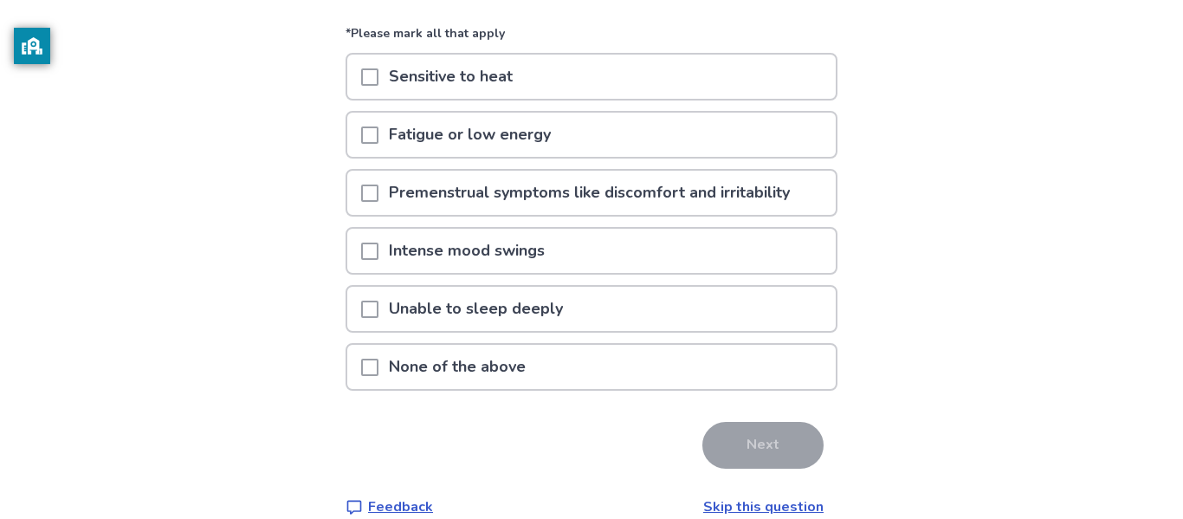
scroll to position [155, 0]
click at [392, 141] on p "Fatigue or low energy" at bounding box center [469, 134] width 183 height 44
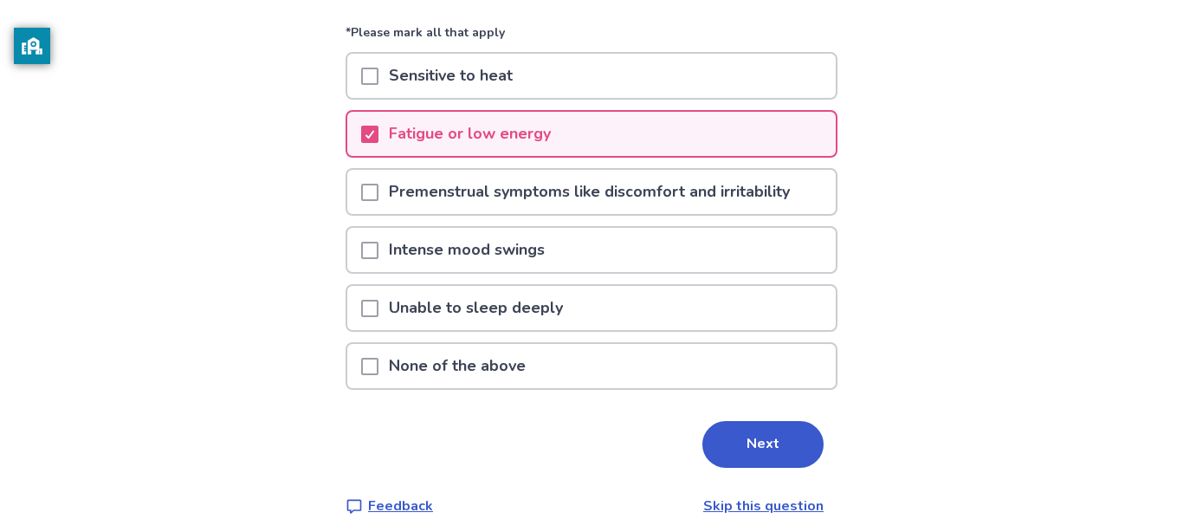
click at [392, 198] on p "Premenstrual symptoms like discomfort and irritability" at bounding box center [589, 192] width 422 height 44
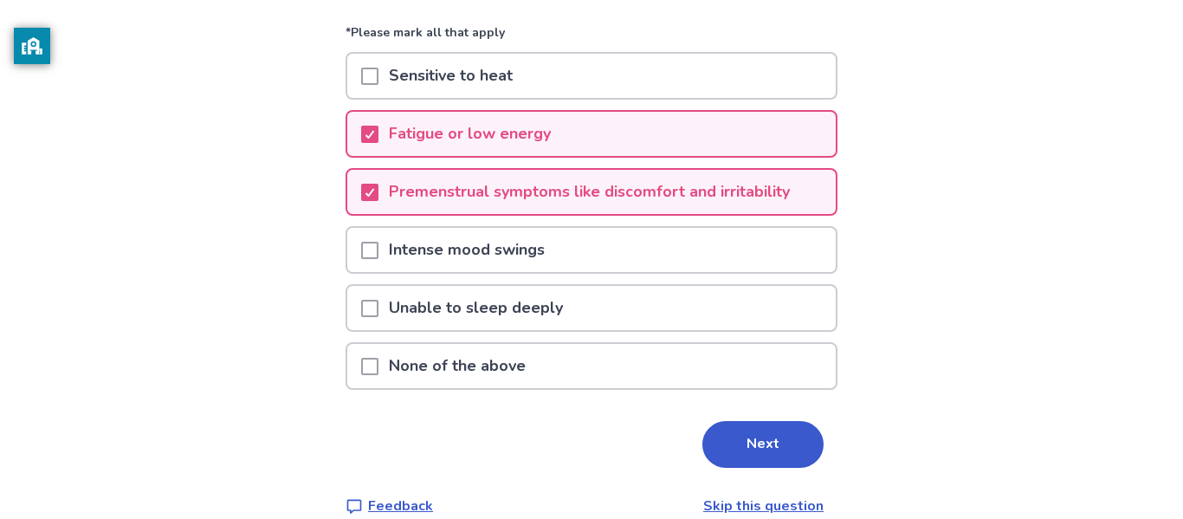
click at [378, 251] on span at bounding box center [369, 250] width 17 height 17
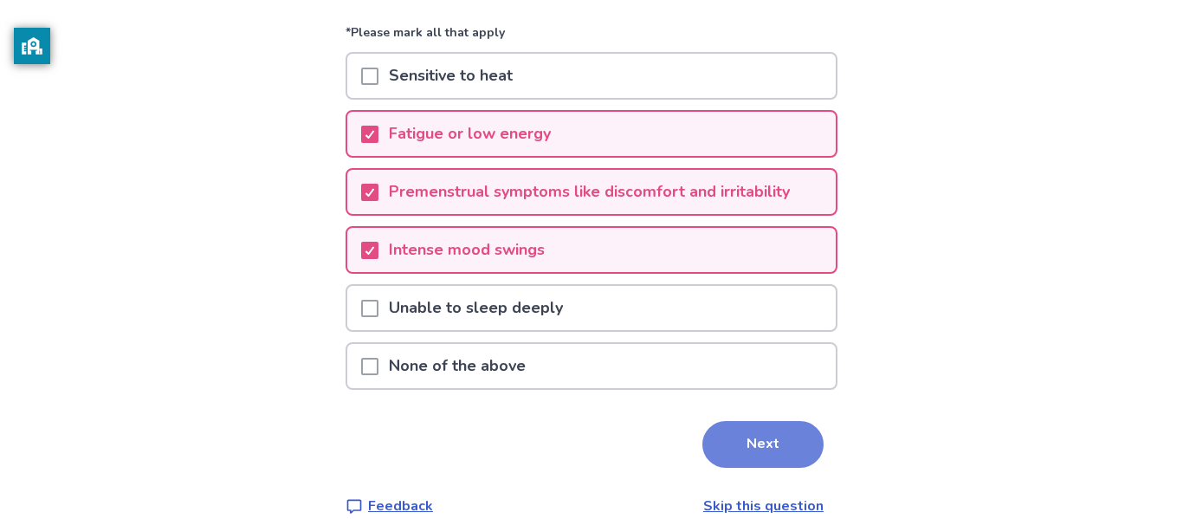
click at [758, 447] on button "Next" at bounding box center [762, 444] width 121 height 47
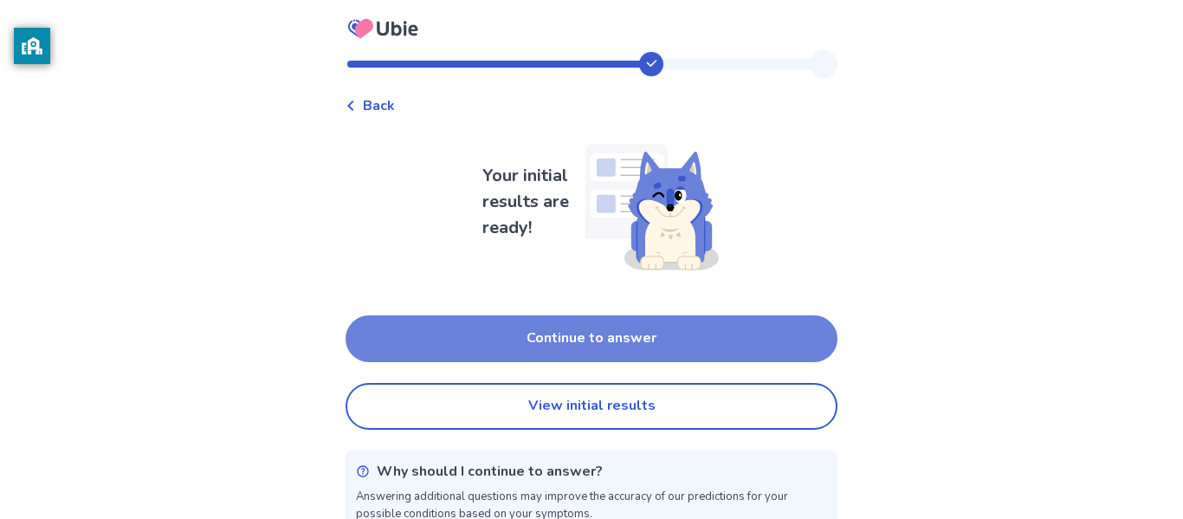
click at [673, 325] on button "Continue to answer" at bounding box center [592, 338] width 492 height 47
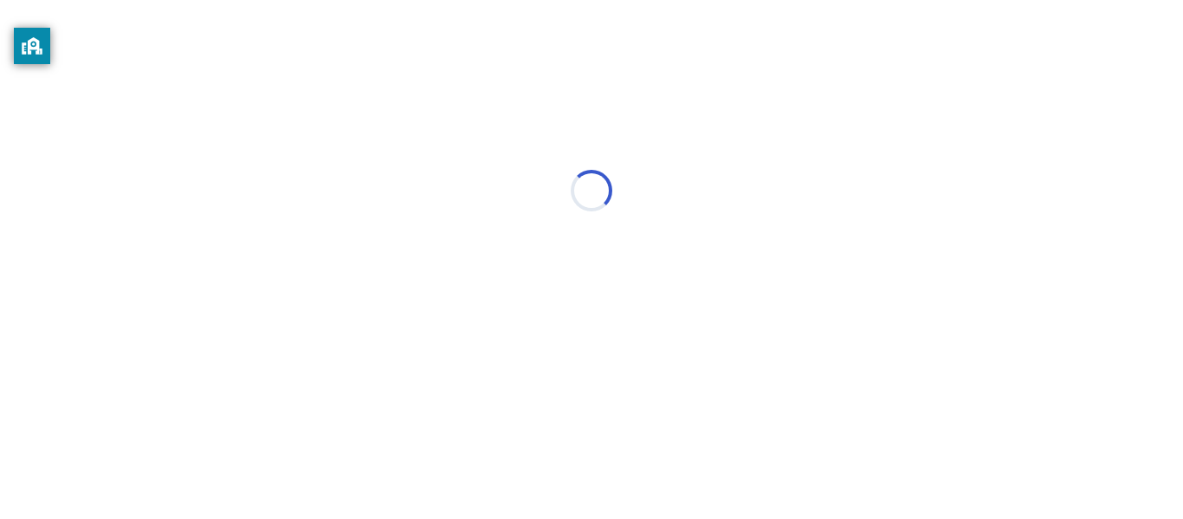
select select "*"
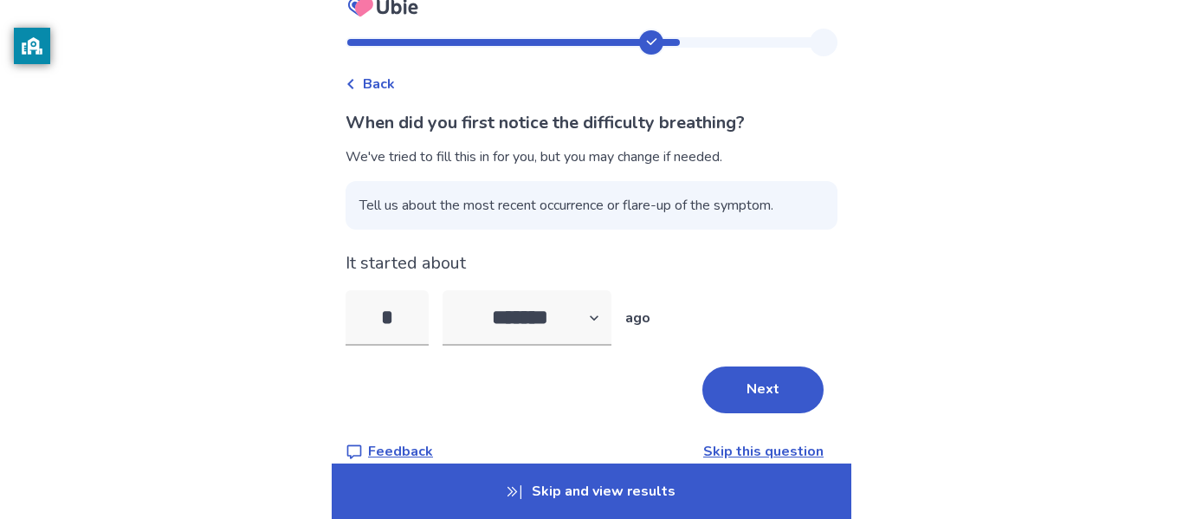
scroll to position [48, 0]
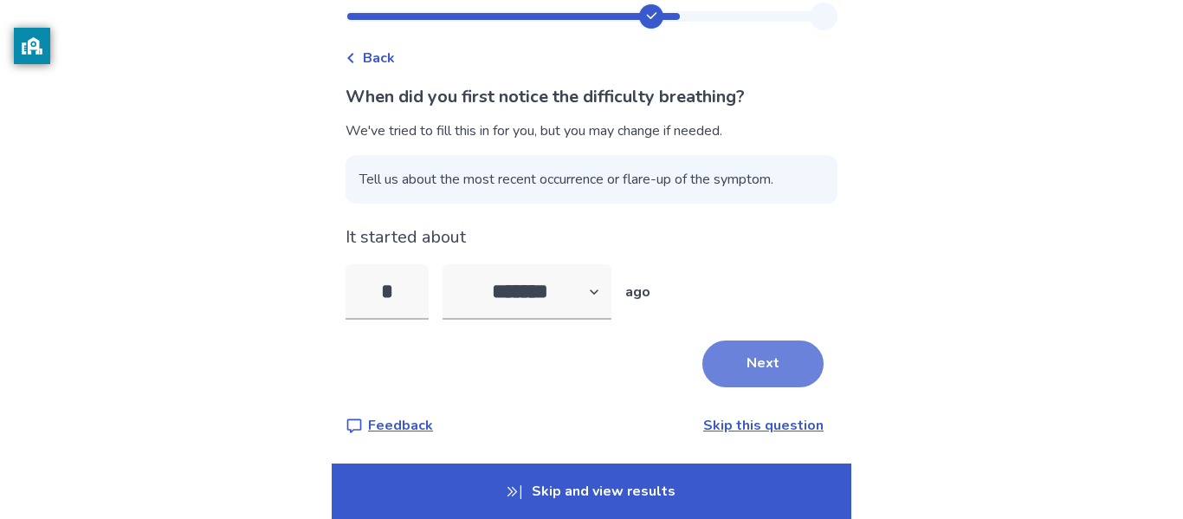
click at [766, 358] on button "Next" at bounding box center [762, 363] width 121 height 47
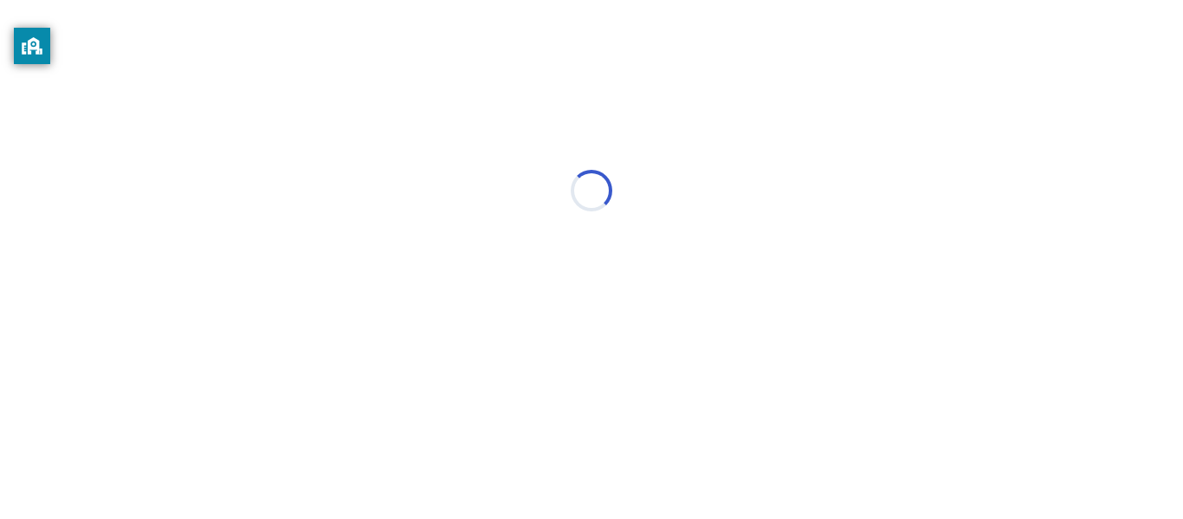
scroll to position [0, 0]
select select "*"
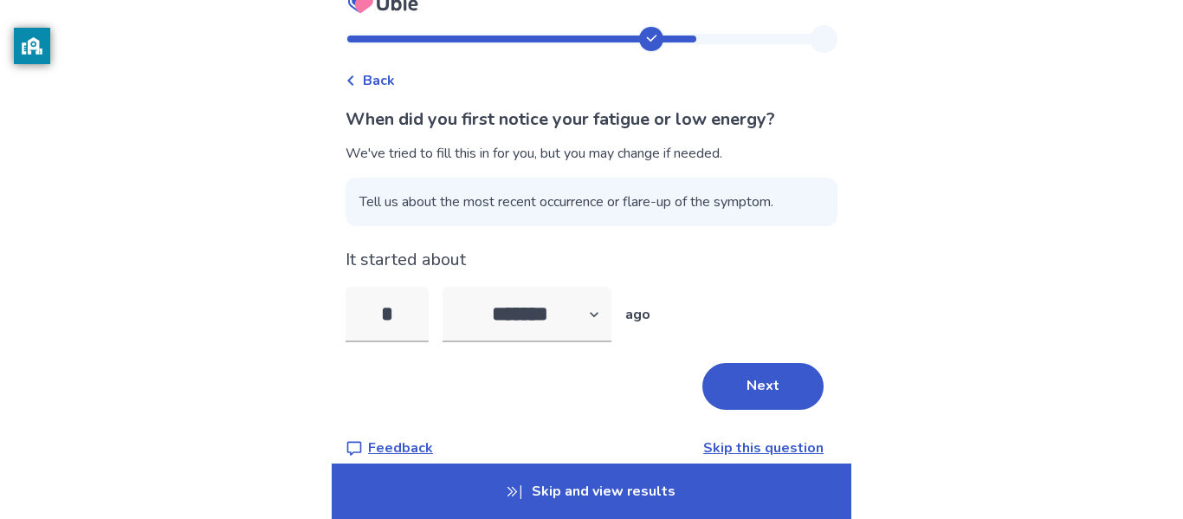
scroll to position [28, 0]
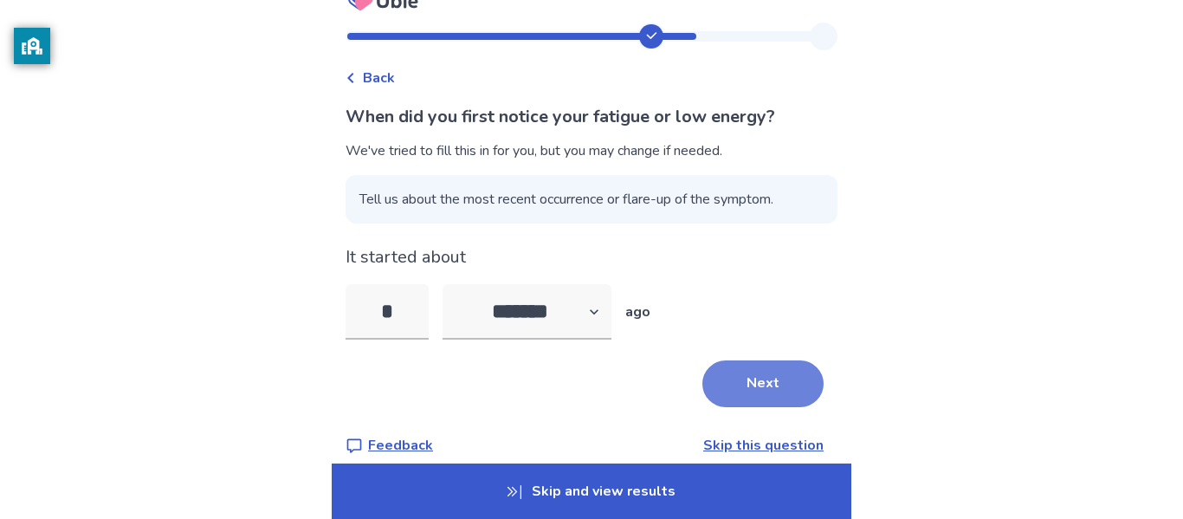
click at [761, 396] on button "Next" at bounding box center [762, 383] width 121 height 47
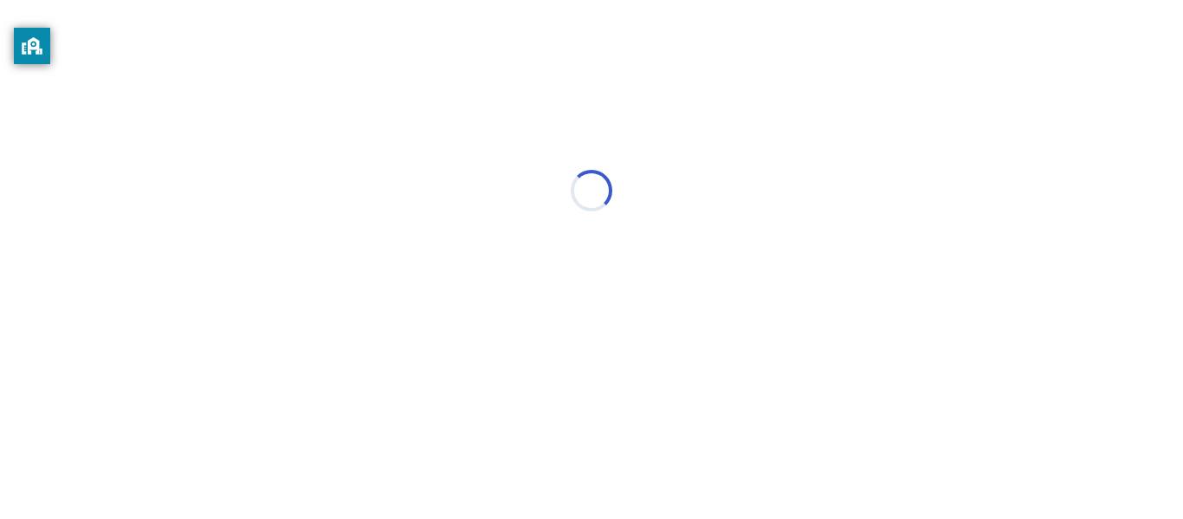
scroll to position [0, 0]
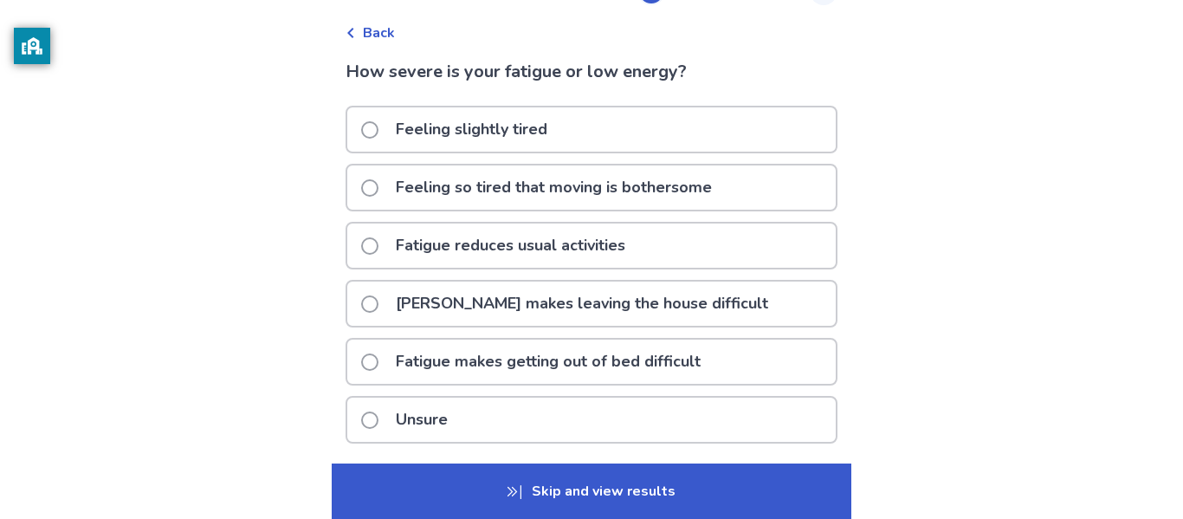
scroll to position [75, 0]
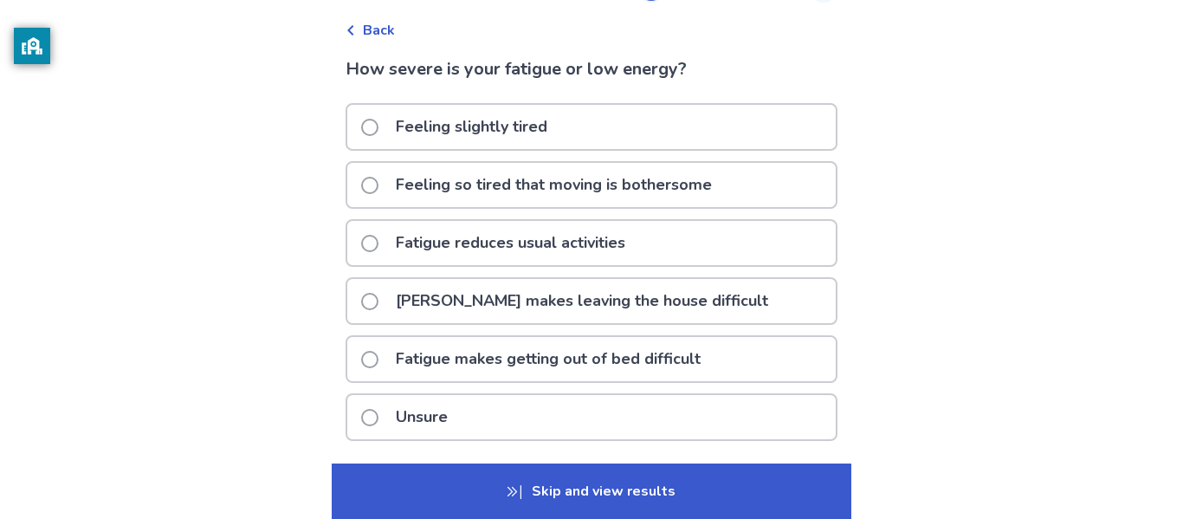
click at [588, 239] on p "Fatigue reduces usual activities" at bounding box center [510, 243] width 250 height 44
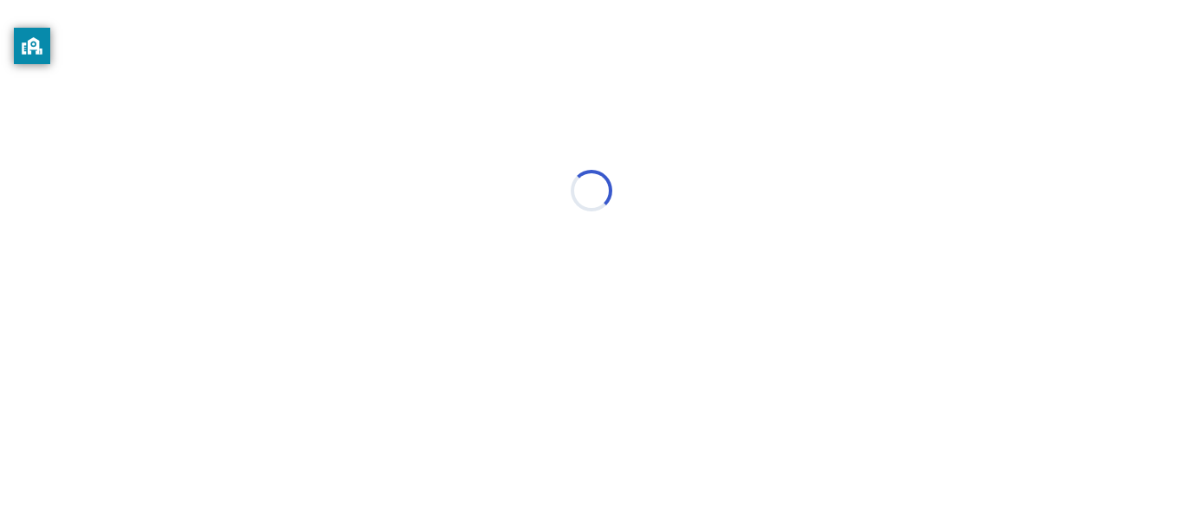
scroll to position [0, 0]
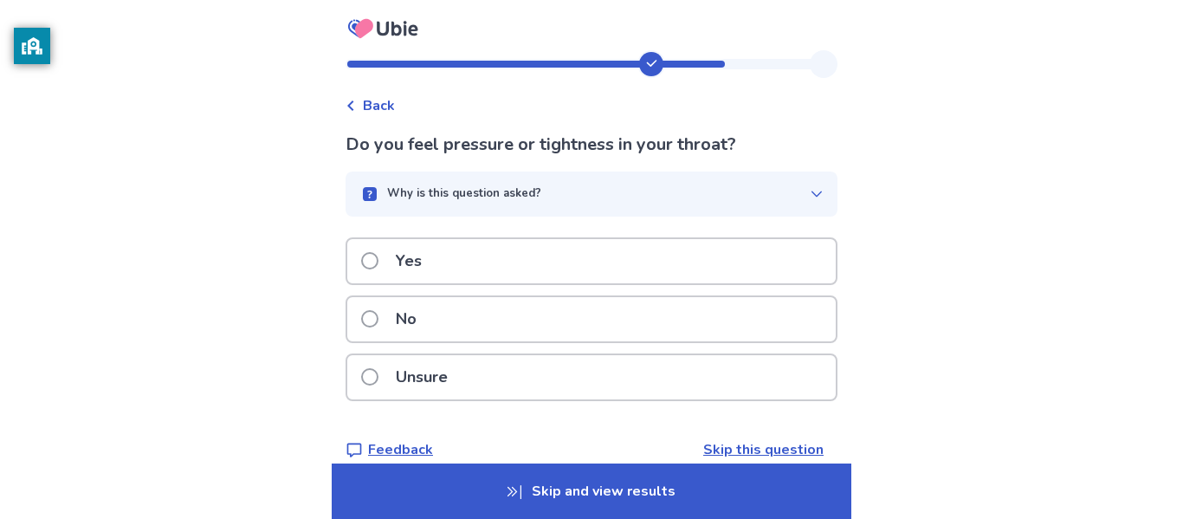
scroll to position [24, 0]
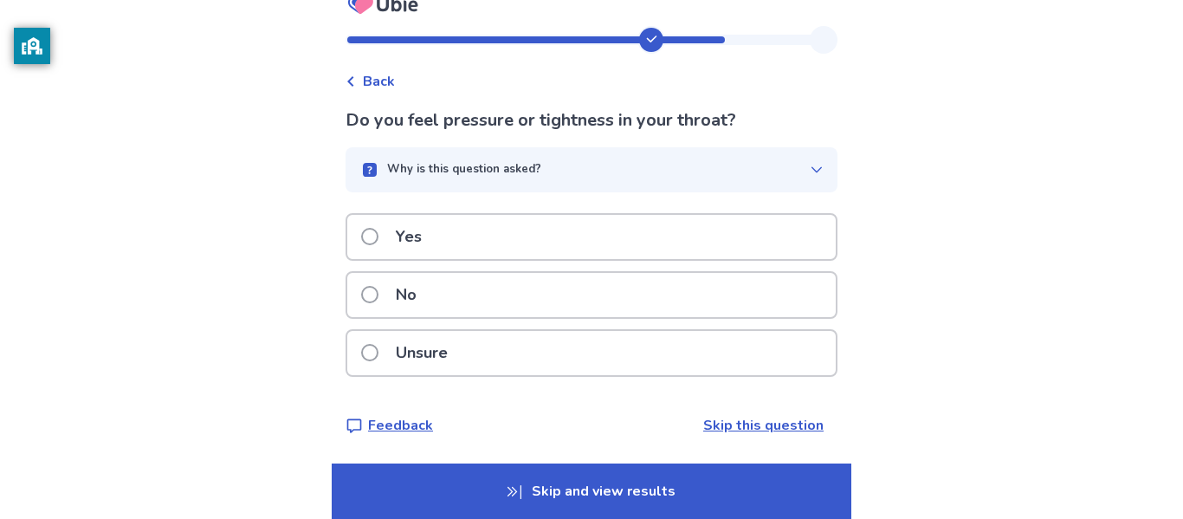
click at [385, 282] on label "No" at bounding box center [394, 295] width 66 height 44
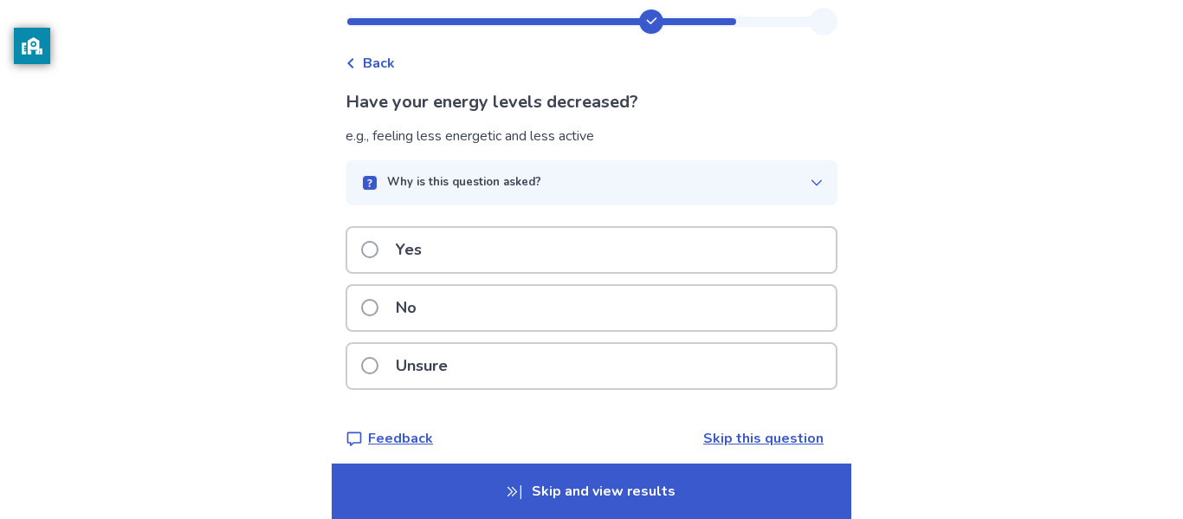
scroll to position [55, 0]
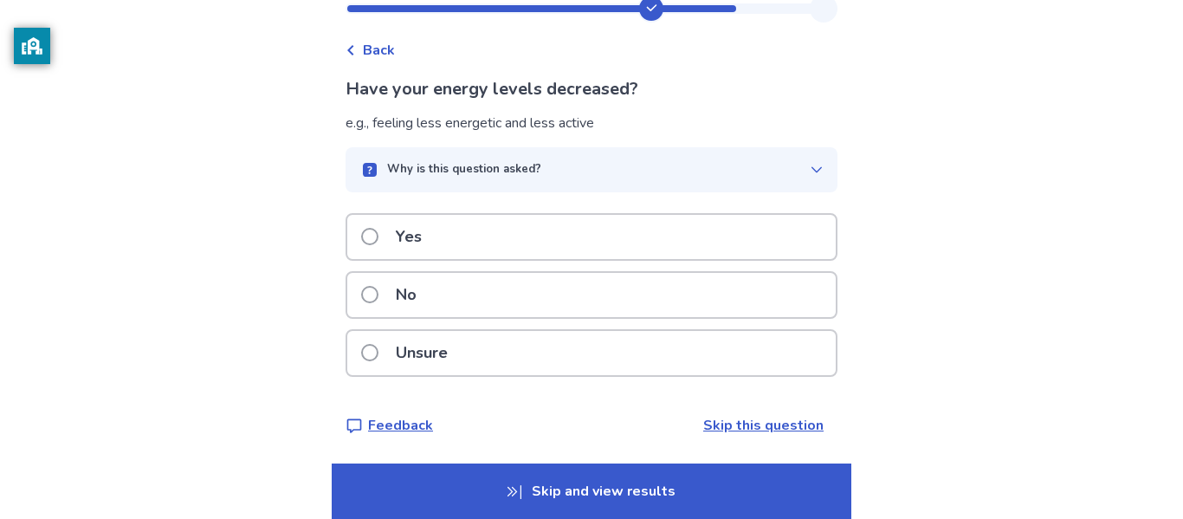
click at [378, 297] on span at bounding box center [369, 294] width 17 height 17
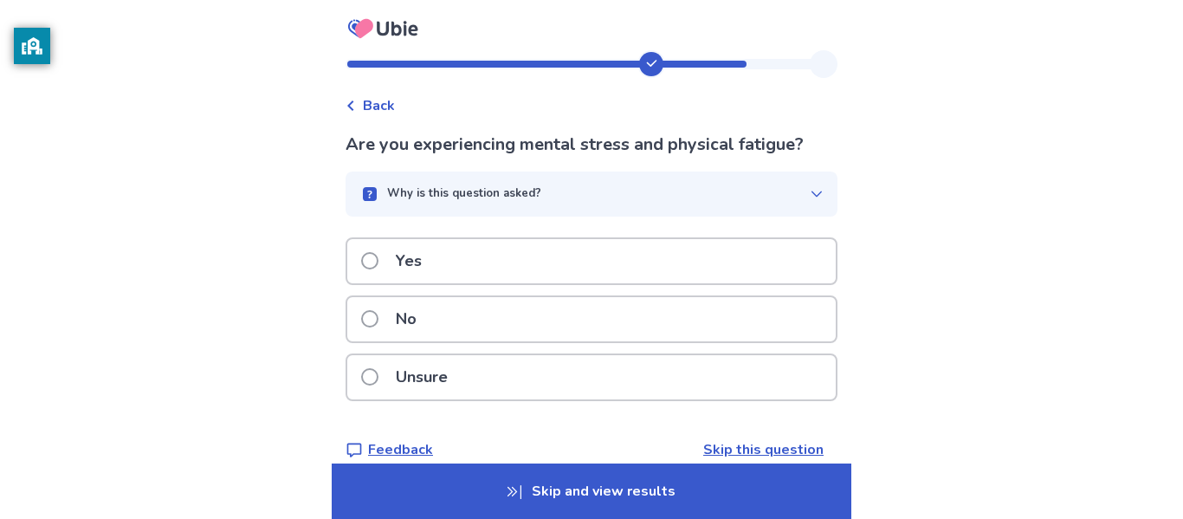
scroll to position [24, 0]
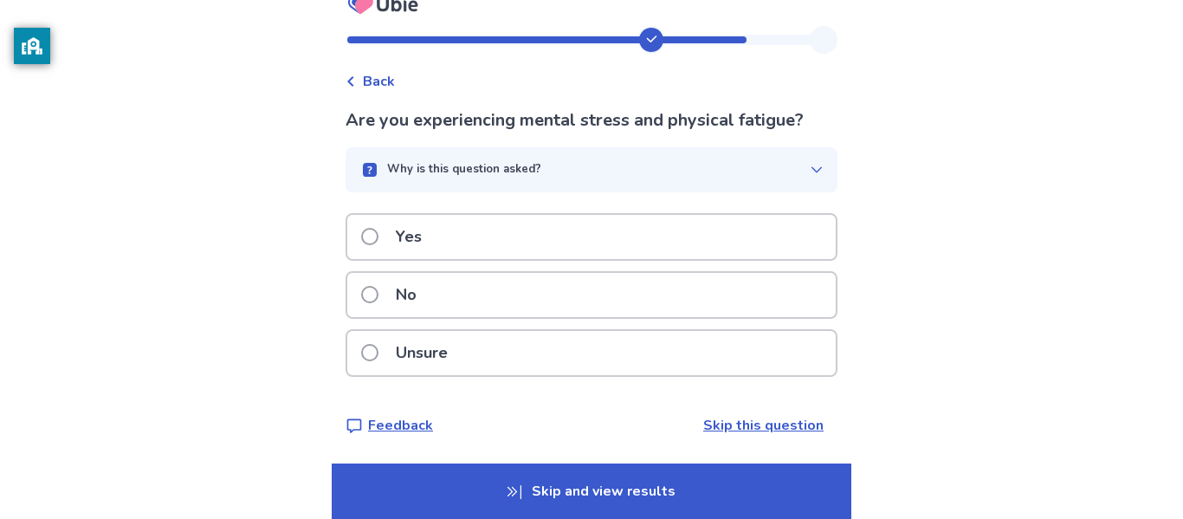
click at [386, 228] on label "Yes" at bounding box center [396, 237] width 71 height 44
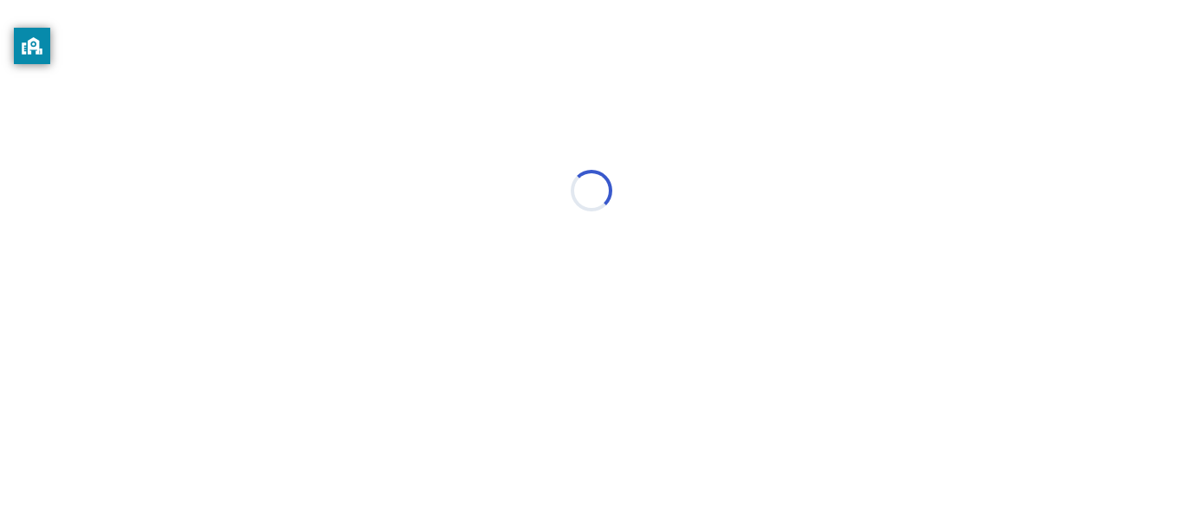
scroll to position [0, 0]
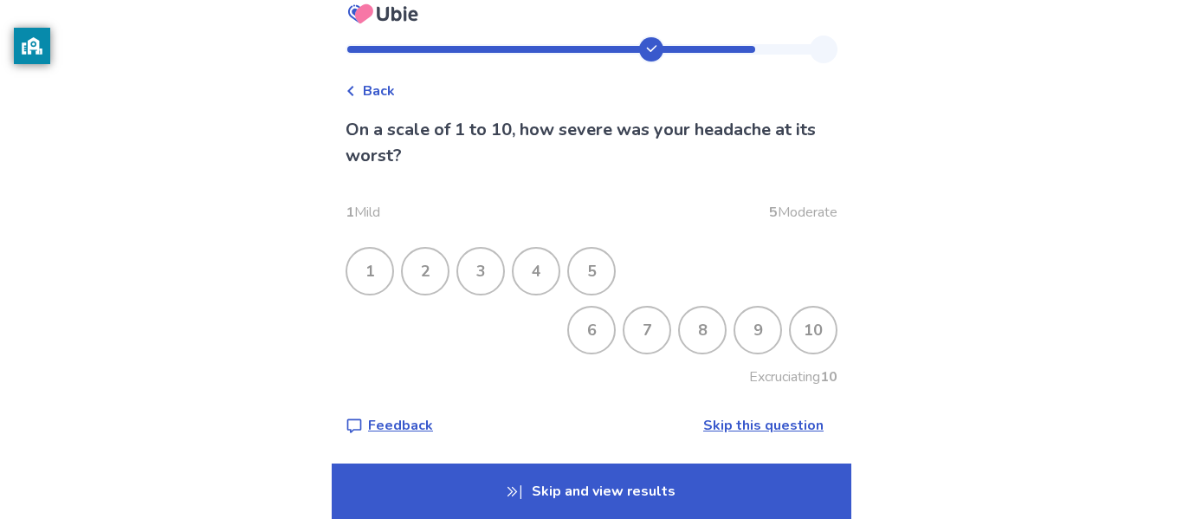
scroll to position [14, 0]
click at [576, 326] on div "6" at bounding box center [591, 330] width 45 height 45
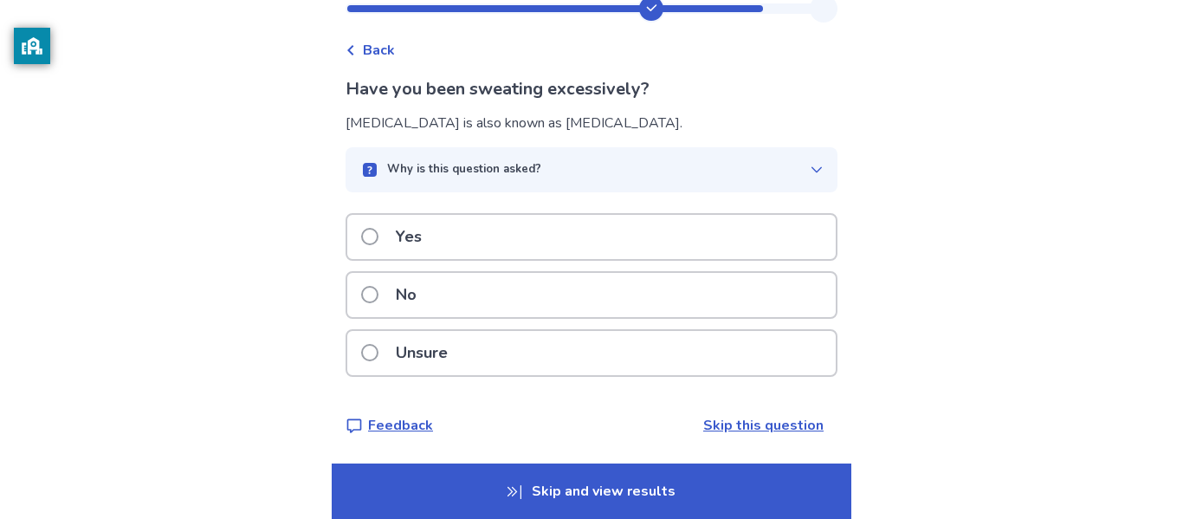
scroll to position [55, 0]
click at [398, 244] on p "Yes" at bounding box center [408, 238] width 47 height 44
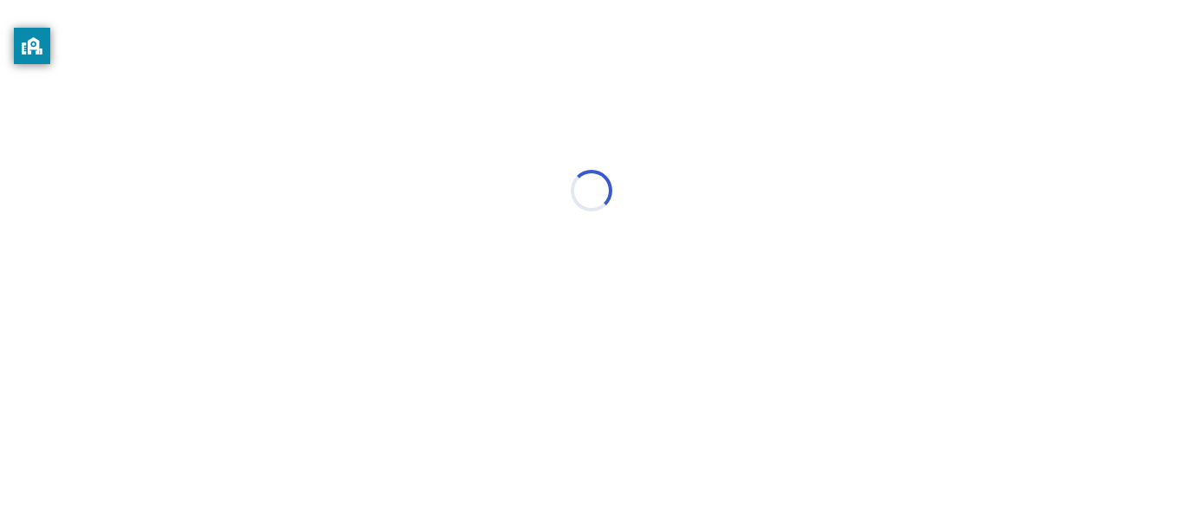
scroll to position [0, 0]
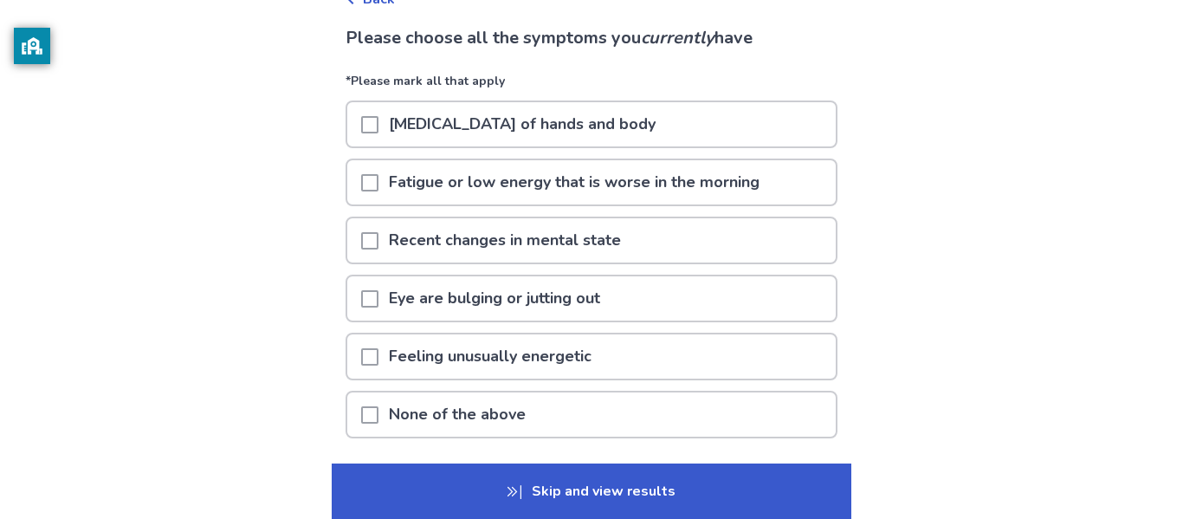
scroll to position [116, 0]
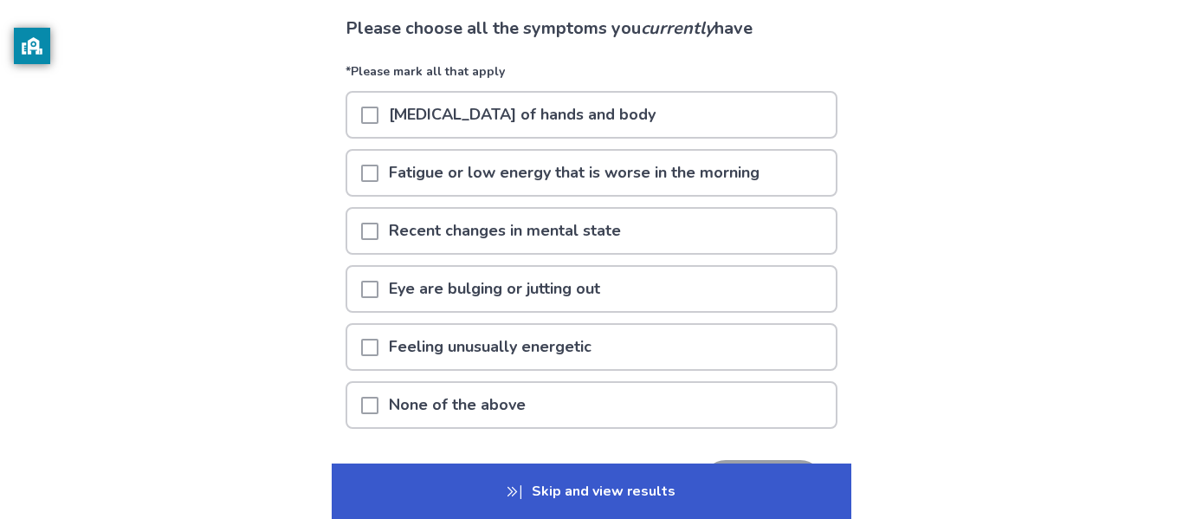
click at [378, 165] on span at bounding box center [369, 173] width 17 height 17
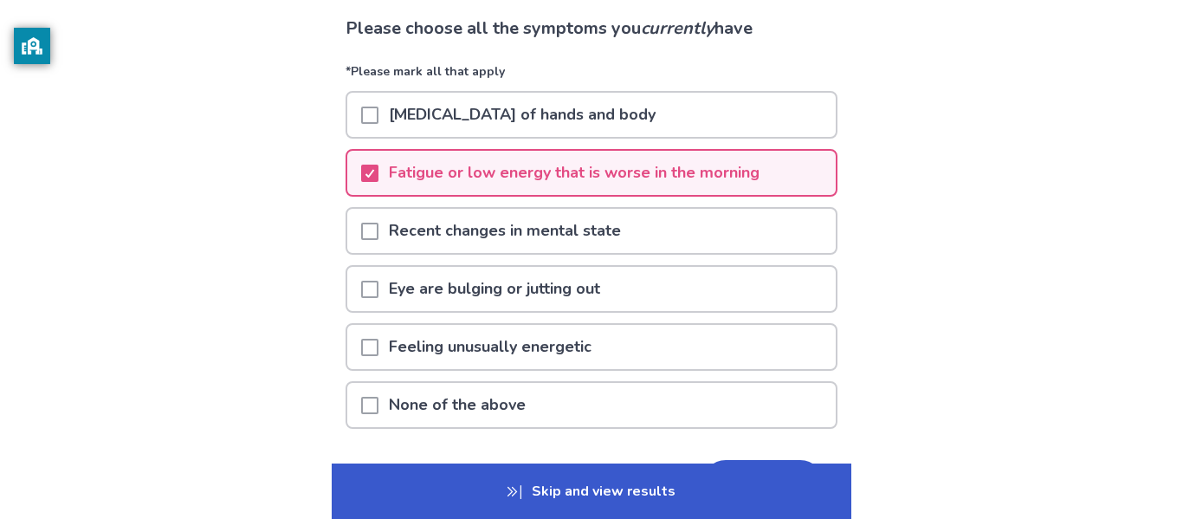
click at [372, 353] on span at bounding box center [369, 347] width 17 height 17
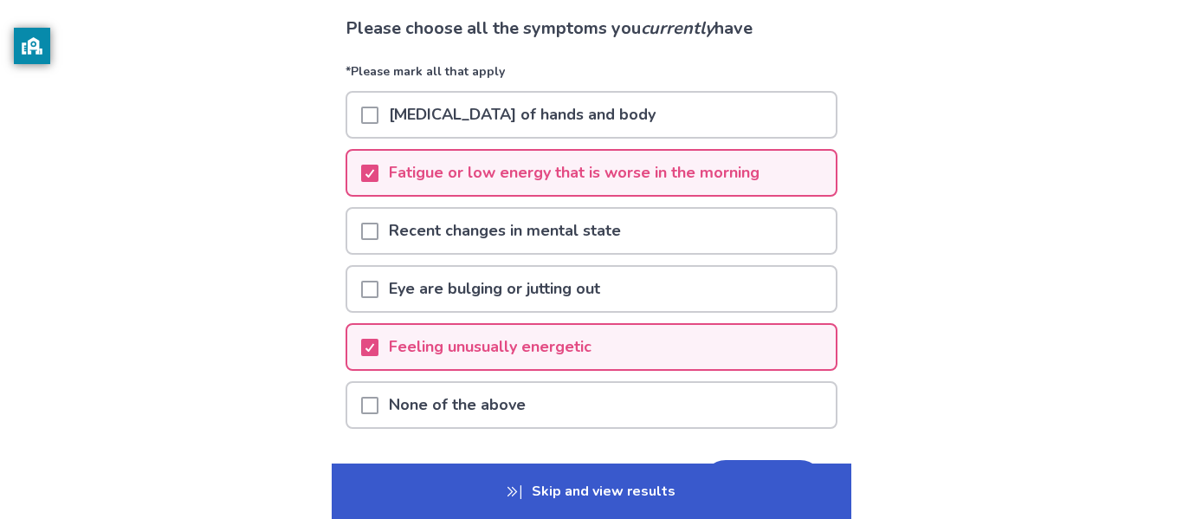
click at [378, 117] on span at bounding box center [369, 115] width 17 height 17
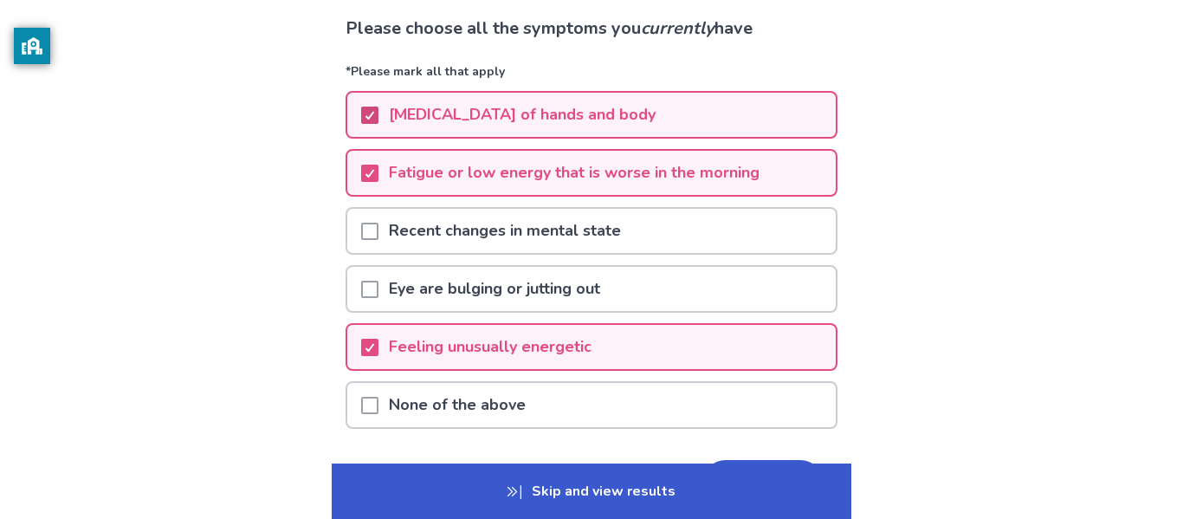
scroll to position [236, 0]
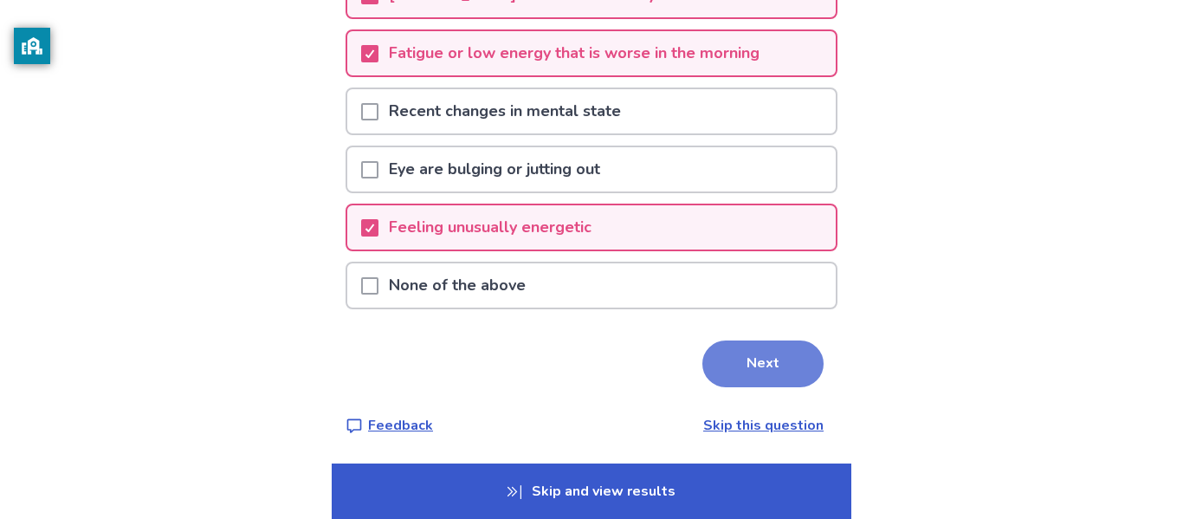
click at [766, 358] on button "Next" at bounding box center [762, 363] width 121 height 47
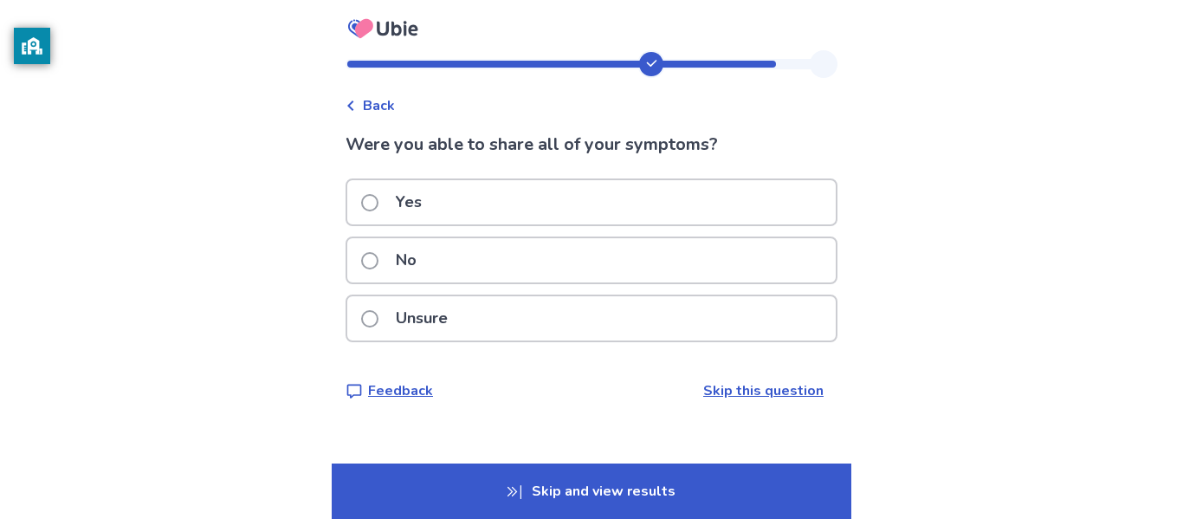
click at [378, 202] on span at bounding box center [369, 202] width 17 height 17
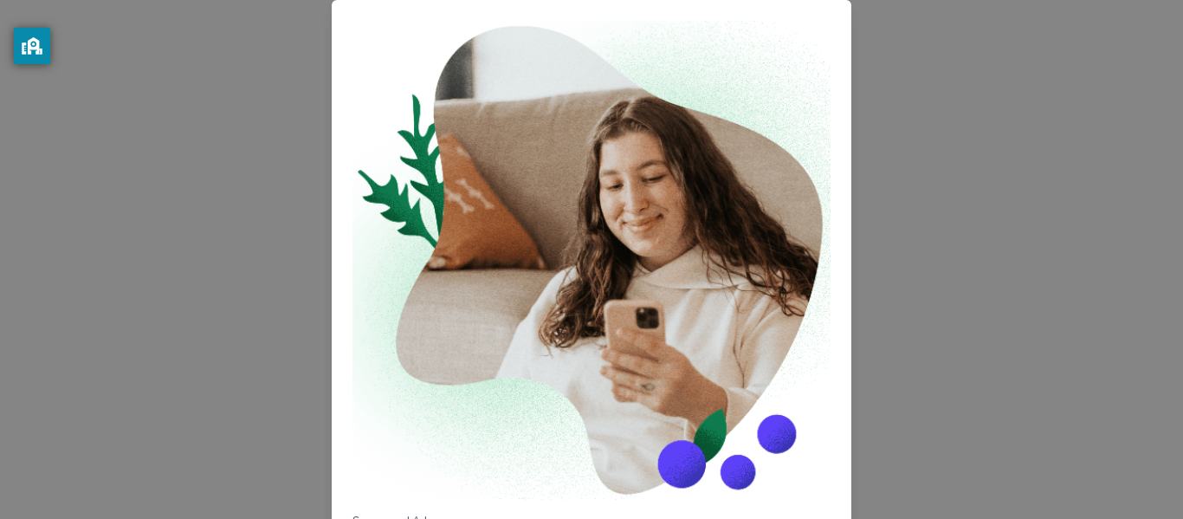
scroll to position [239, 0]
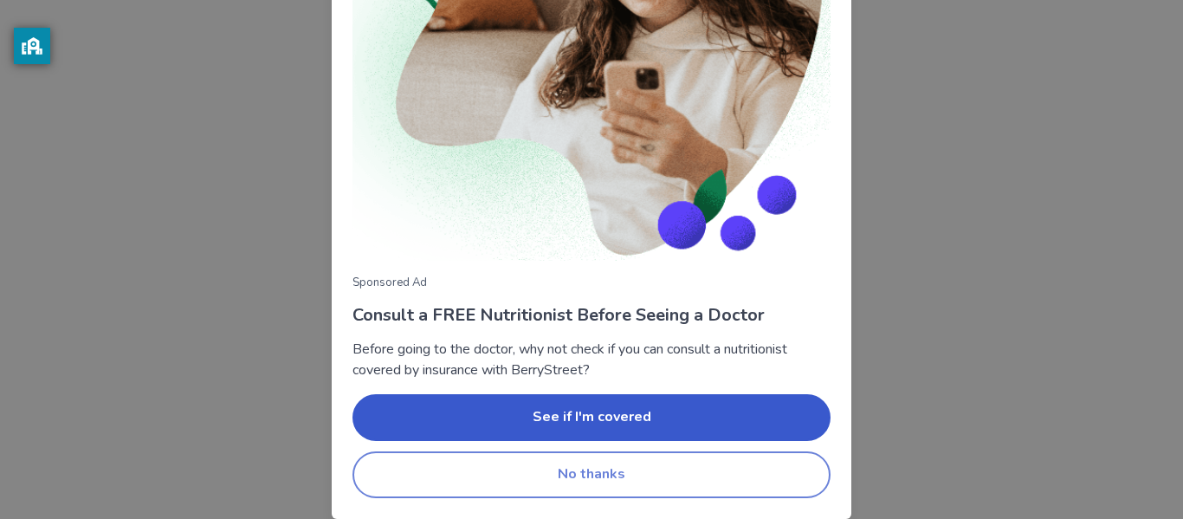
click at [622, 476] on button "No thanks" at bounding box center [592, 474] width 478 height 47
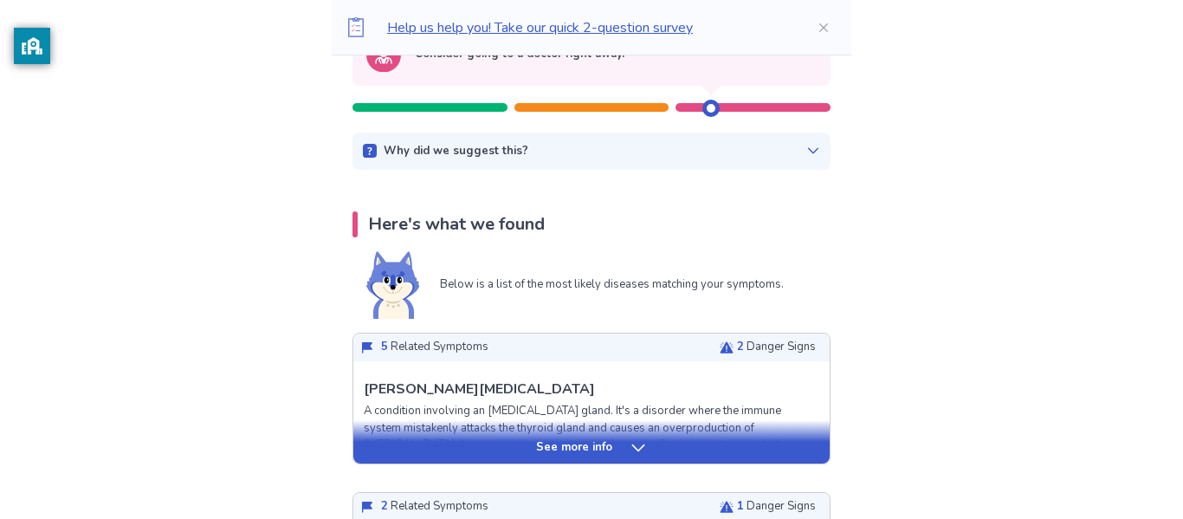
scroll to position [219, 0]
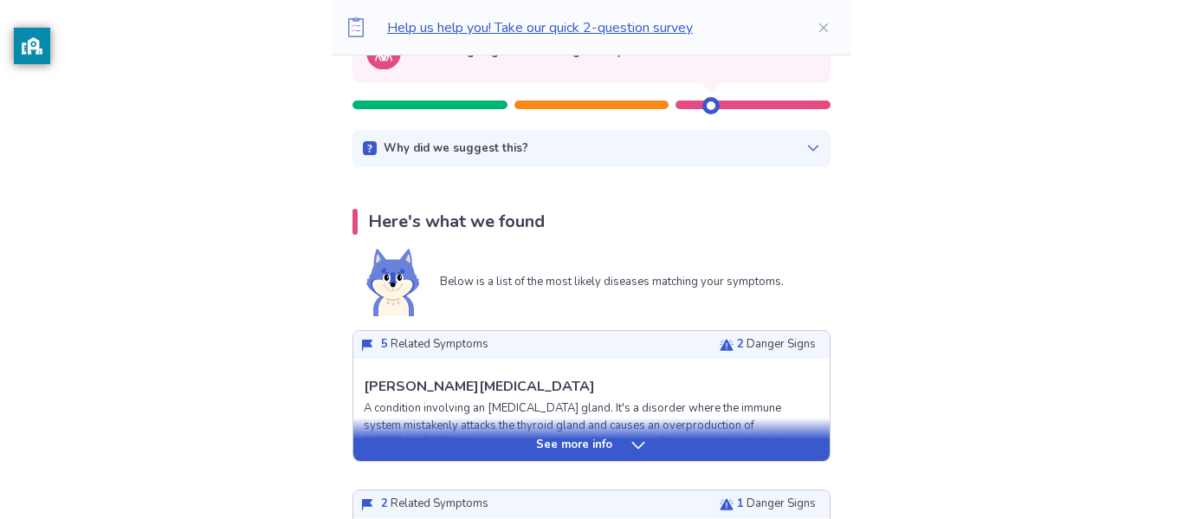
click at [636, 444] on icon at bounding box center [638, 445] width 17 height 17
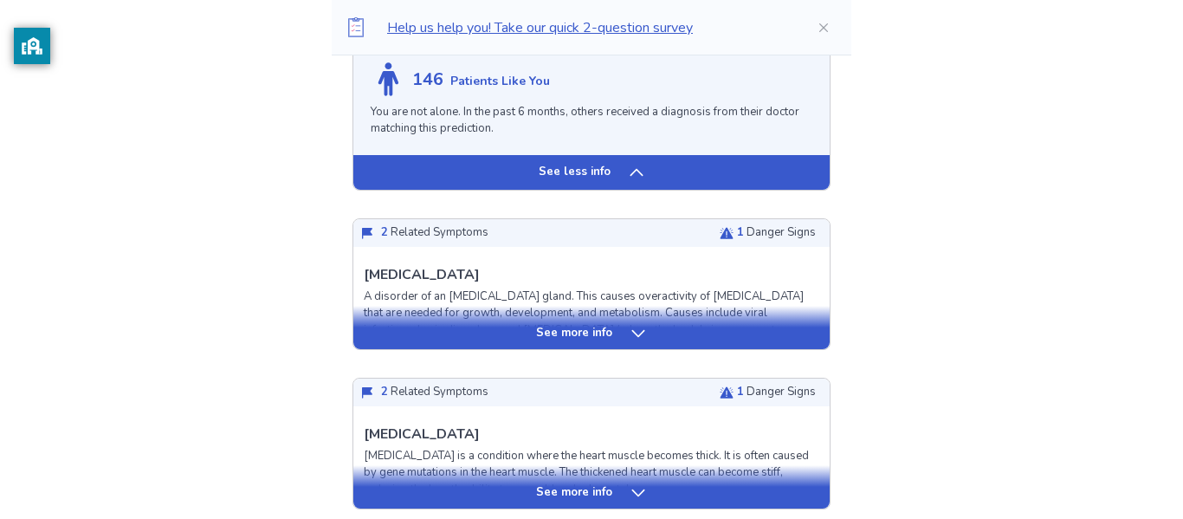
scroll to position [1573, 0]
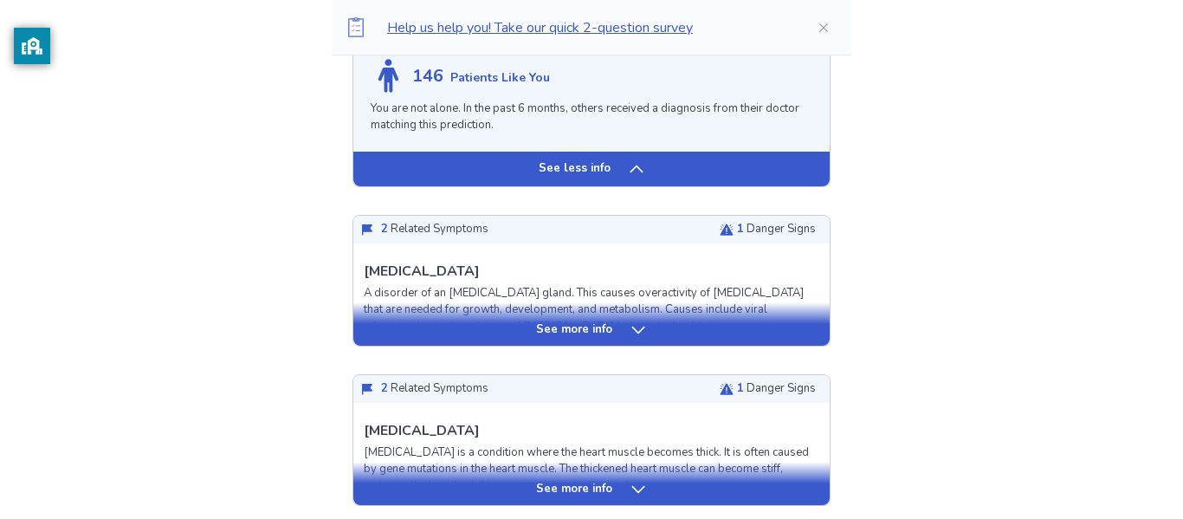
click at [630, 333] on icon at bounding box center [638, 329] width 17 height 17
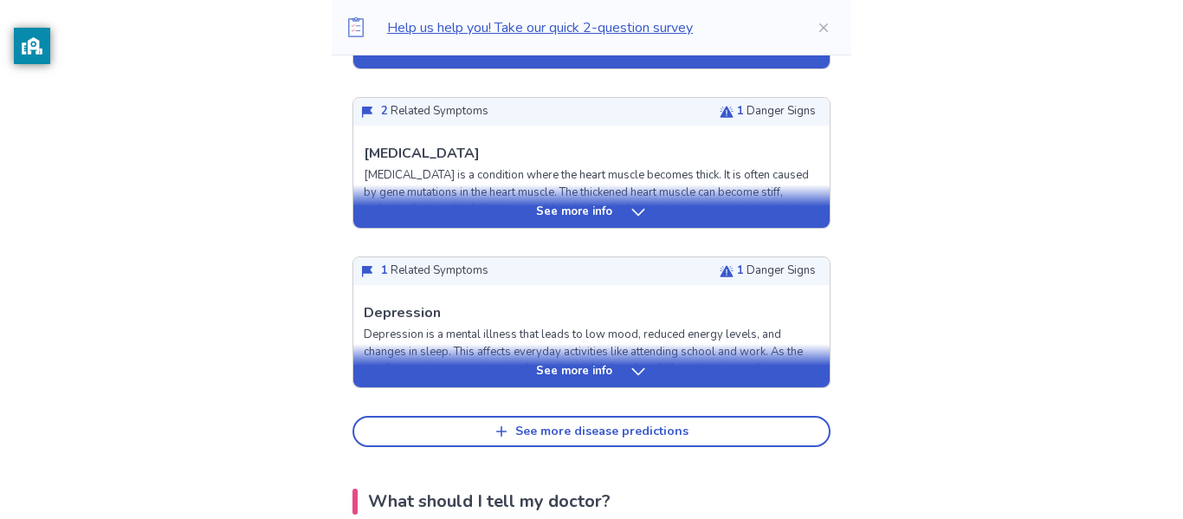
scroll to position [2900, 0]
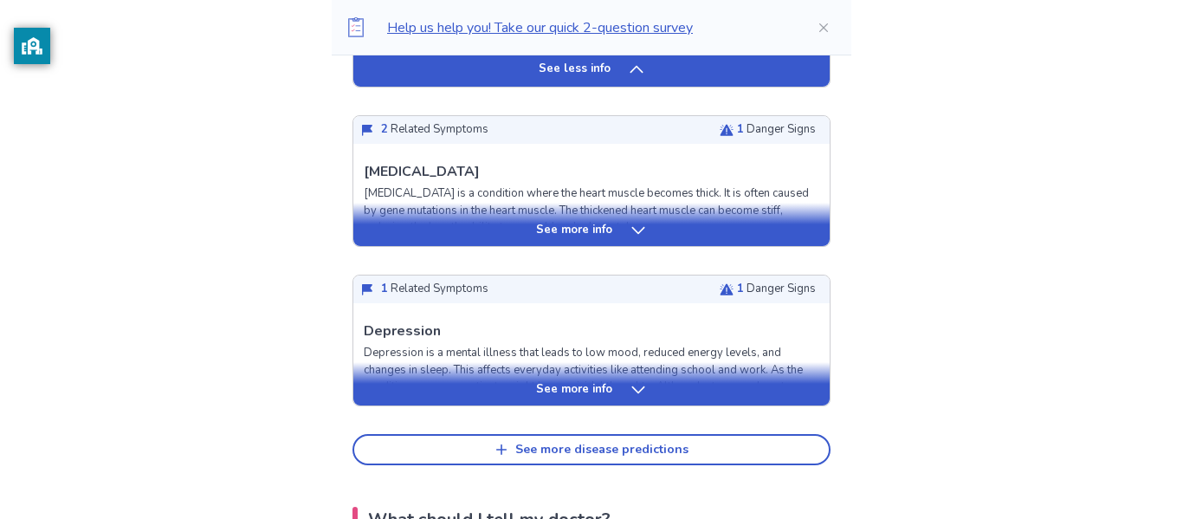
click at [628, 217] on div "See more info" at bounding box center [591, 224] width 476 height 43
